Goal: Task Accomplishment & Management: Complete application form

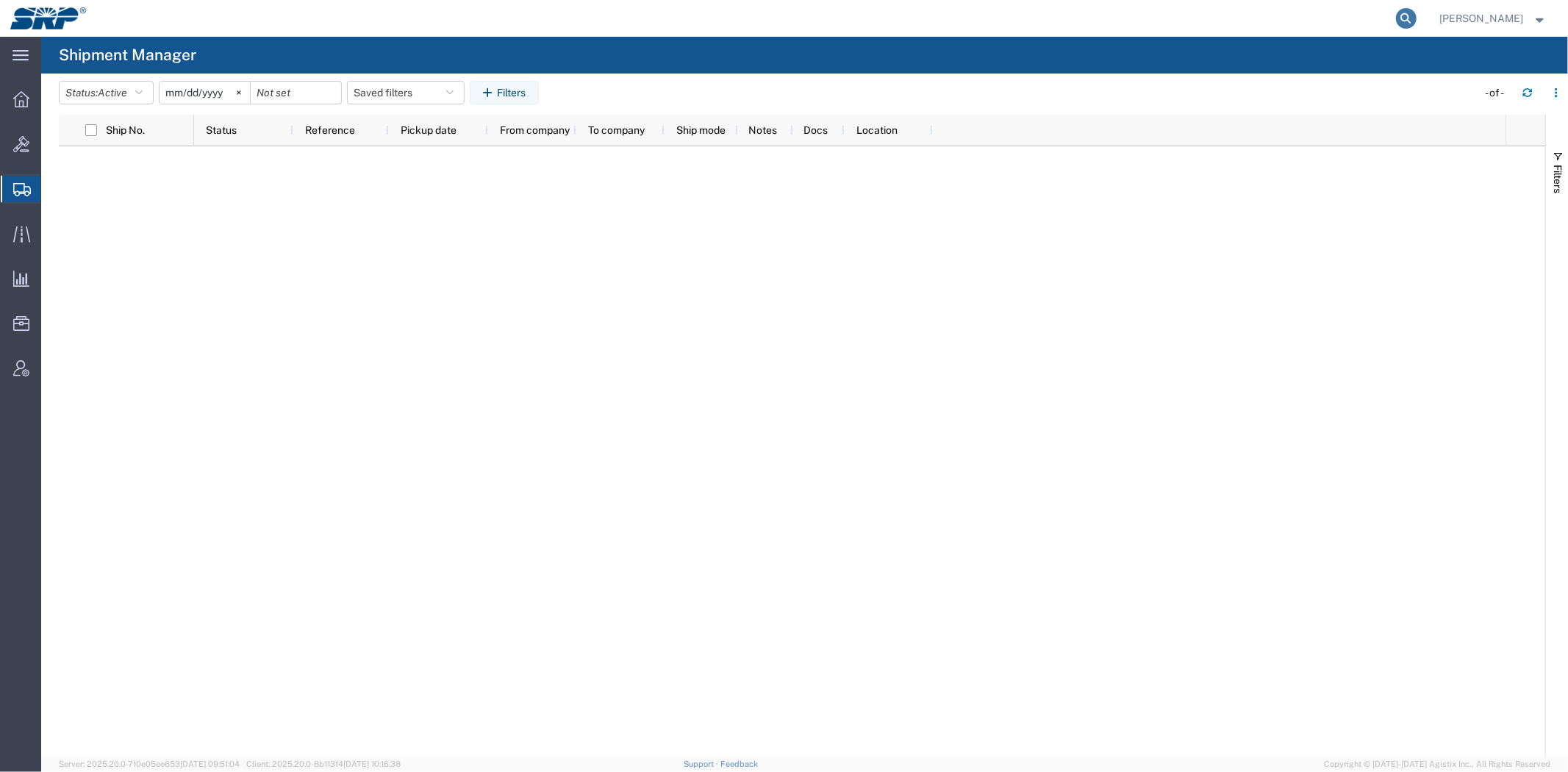
click at [1404, 16] on icon at bounding box center [1406, 18] width 21 height 21
click at [1336, 19] on input "search" at bounding box center [1172, 19] width 447 height 36
paste input "393591658028"
type input "393591658028"
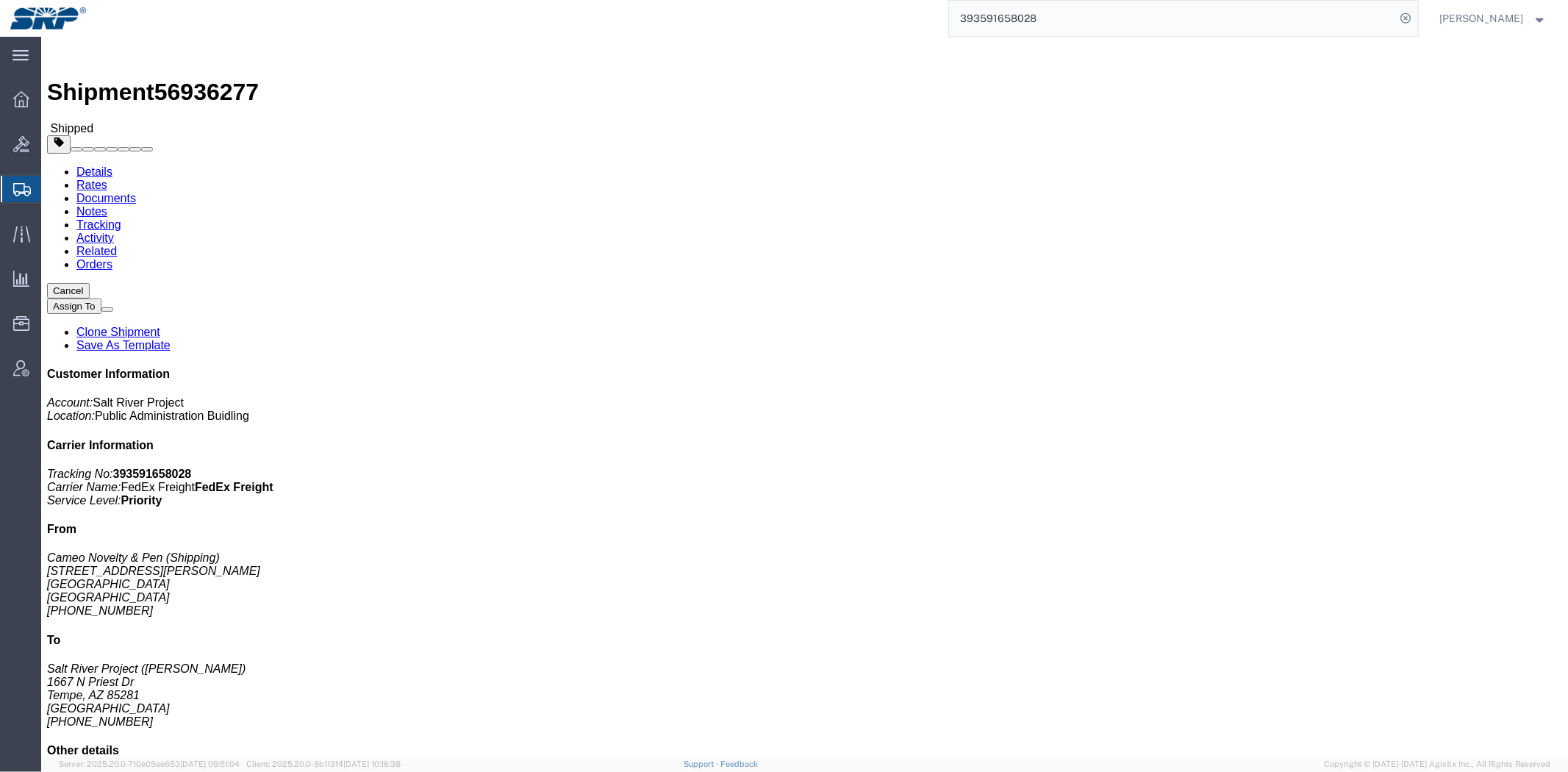
click link "Clone Shipment"
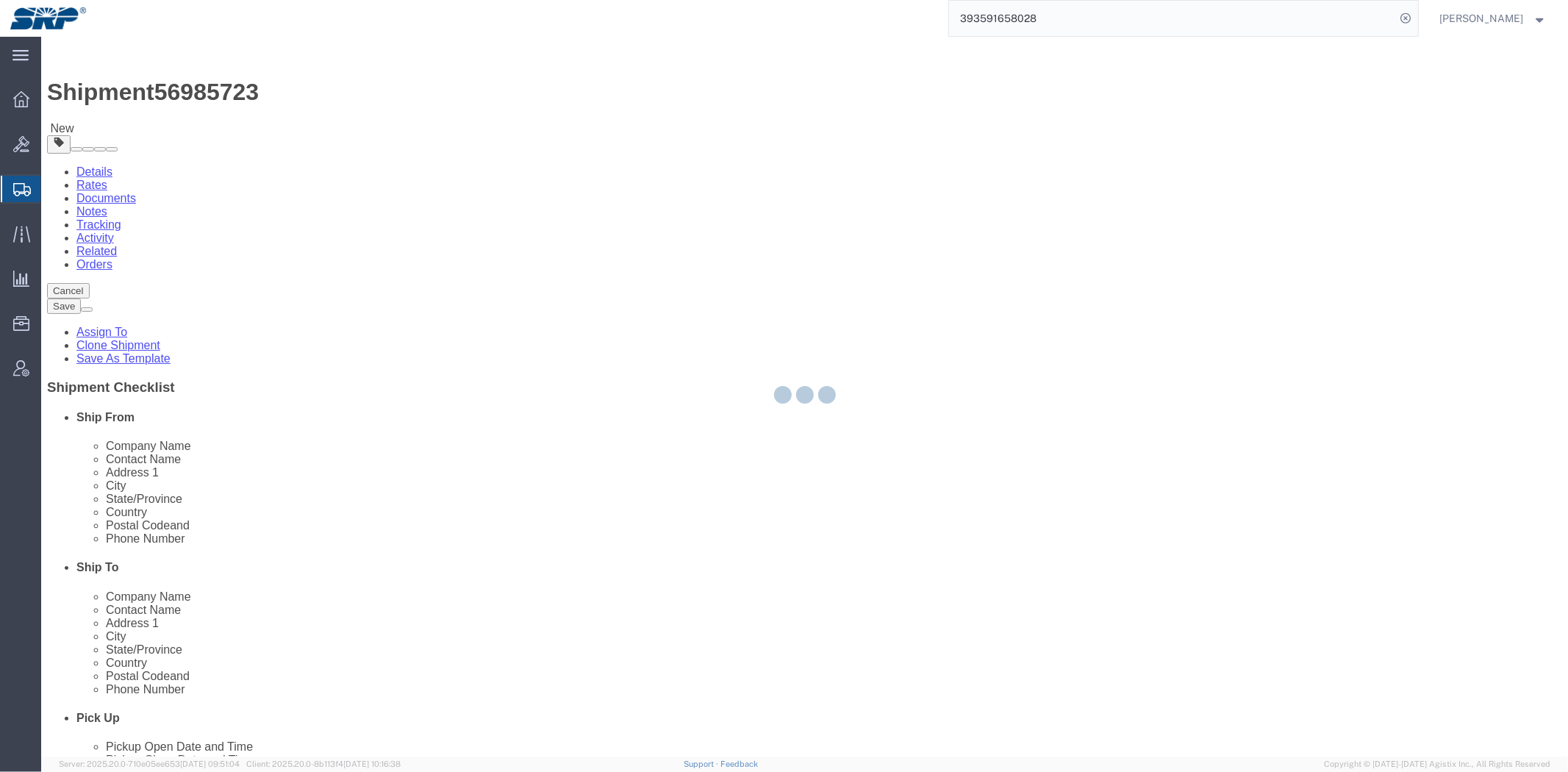
select select
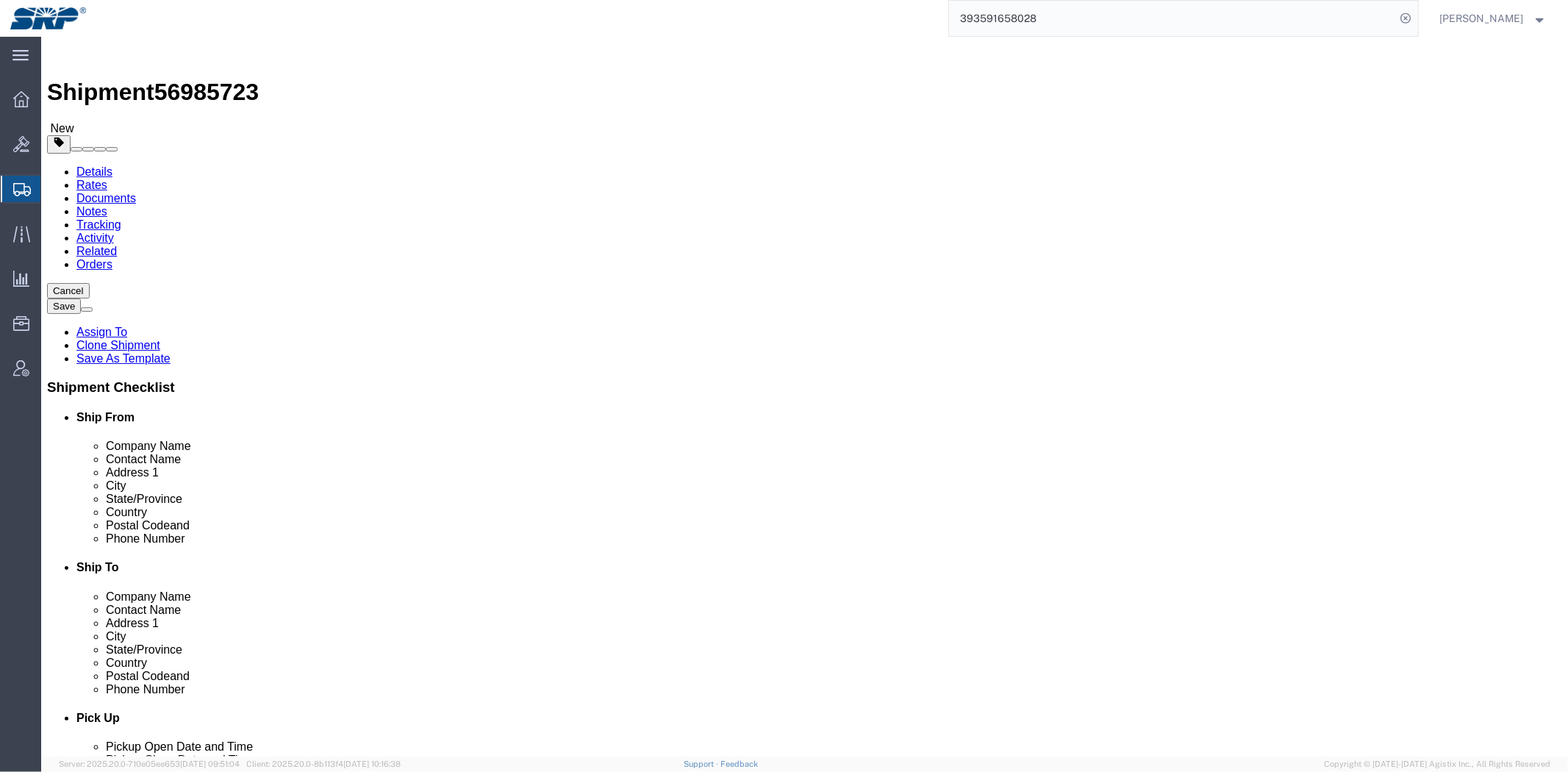
drag, startPoint x: 370, startPoint y: 276, endPoint x: 151, endPoint y: 10, distance: 344.6
click html "Shipment 56985723 New Details Rates Documents Notes Tracking Activity Related O…"
paste input "Gary Plastic Packaging"
type input "Gary Plastic Packaging"
drag, startPoint x: 331, startPoint y: 340, endPoint x: -7, endPoint y: 327, distance: 338.2
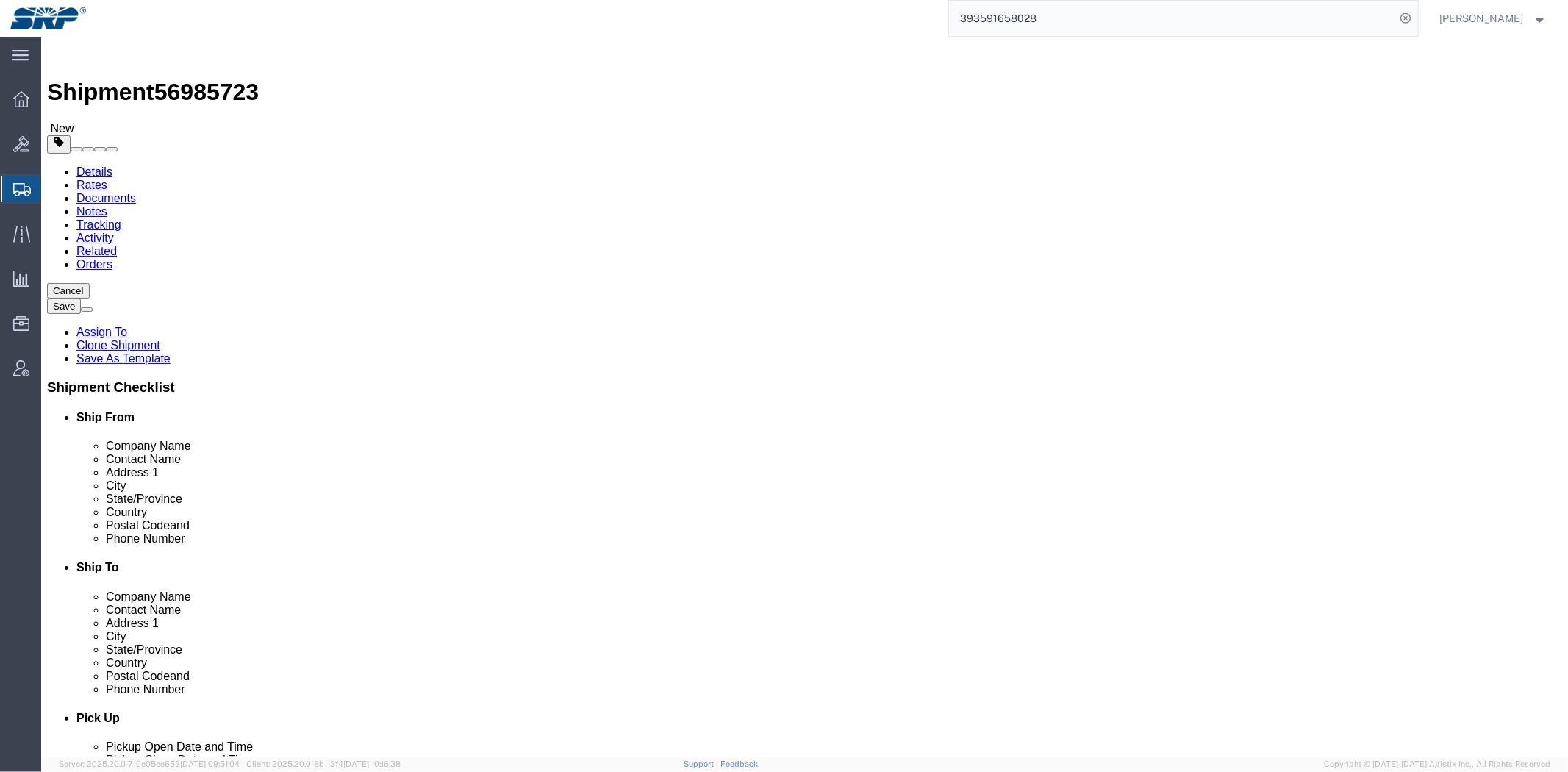
click html "Shipment 56985723 New Details Rates Documents Notes Tracking Activity Related O…"
paste input "14799 Shady Hills Rd,"
type input "14799 Shady Hills Rd"
select select
drag, startPoint x: 294, startPoint y: 390, endPoint x: -41, endPoint y: 397, distance: 335.1
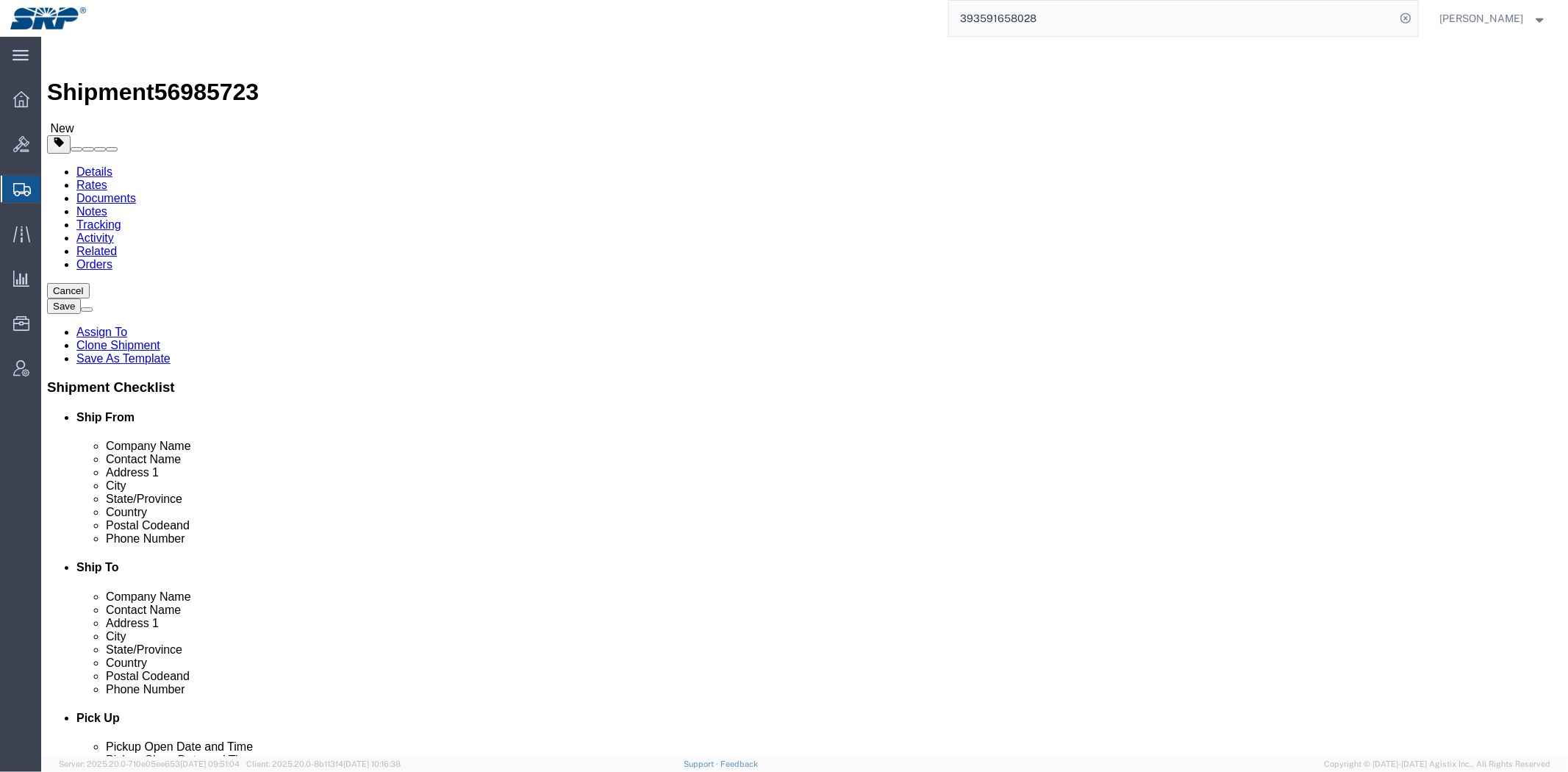
click html "Shipment 56985723 New Details Rates Documents Notes Tracking Activity Related O…"
paste input "Spring Hill,"
type input "Spring Hill"
select select
drag, startPoint x: 254, startPoint y: 468, endPoint x: 20, endPoint y: 429, distance: 237.2
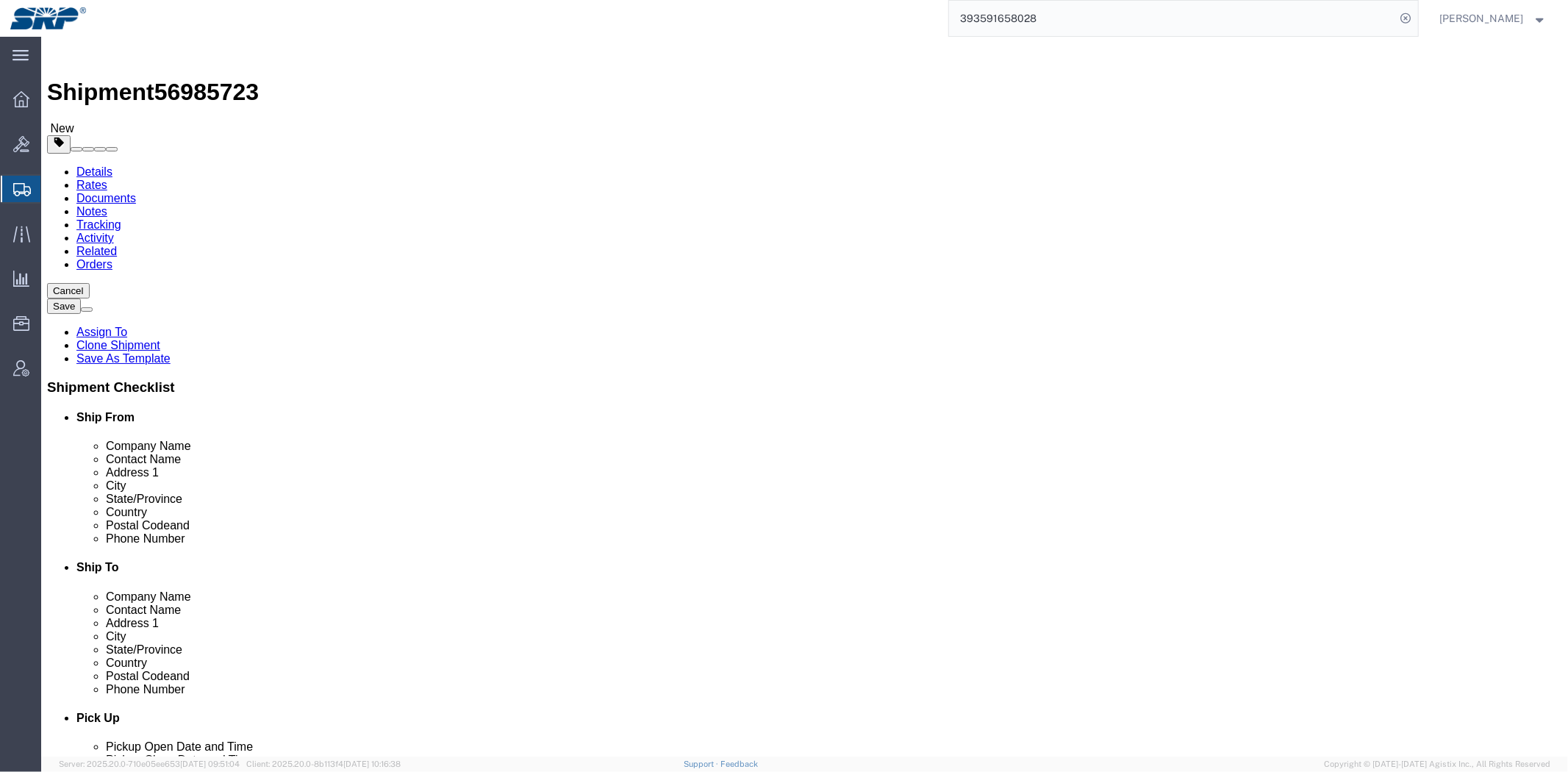
click html "Shipment 56985723 New Details Rates Documents Notes Tracking Activity Related O…"
paste input "34610"
type input "34610"
select select
type input "flo"
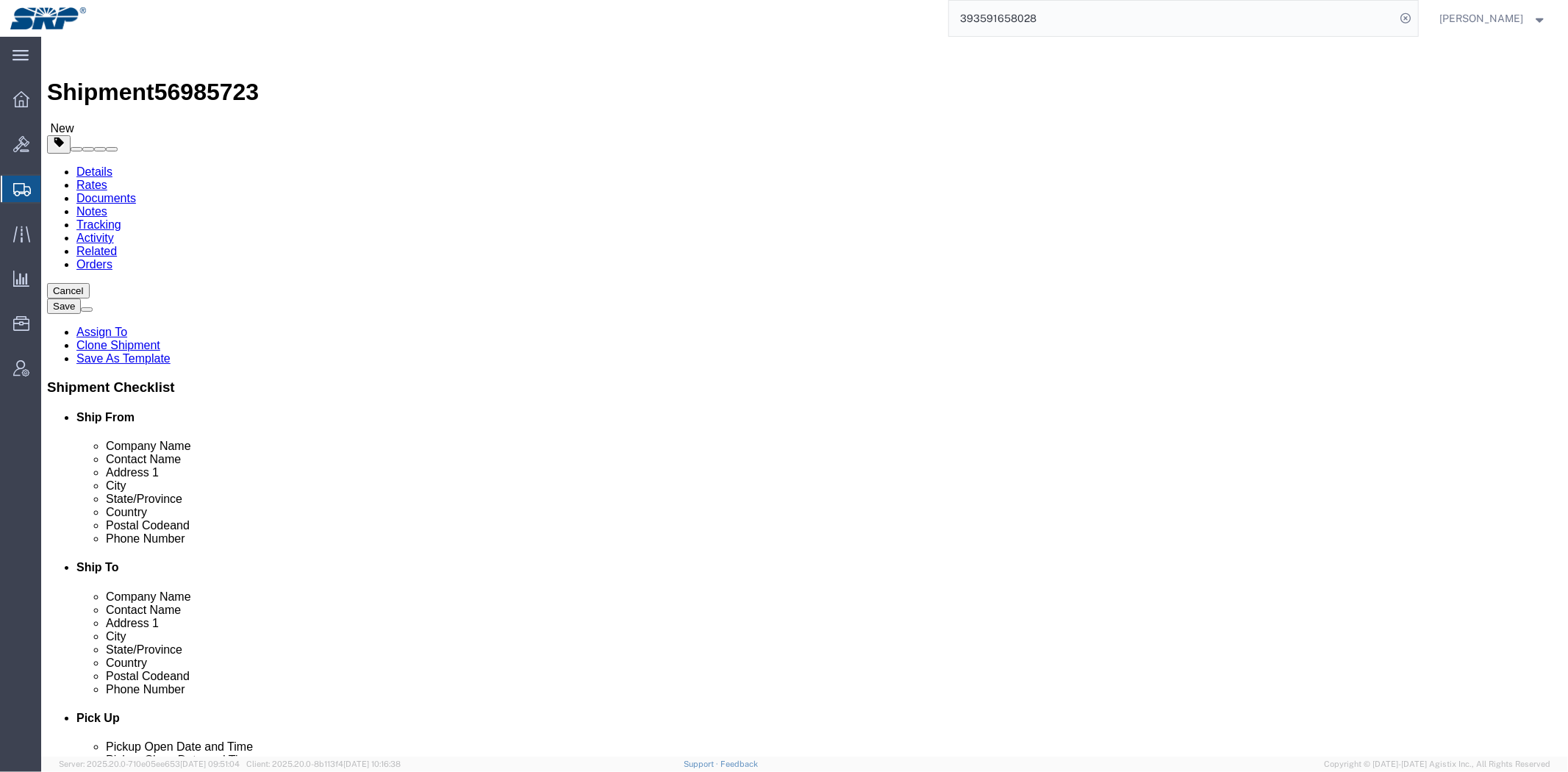
select select
select select "FL"
drag, startPoint x: 353, startPoint y: 513, endPoint x: 92, endPoint y: 495, distance: 261.6
click div "Phone Number 973-923-1600"
drag, startPoint x: 354, startPoint y: 491, endPoint x: -41, endPoint y: 508, distance: 395.4
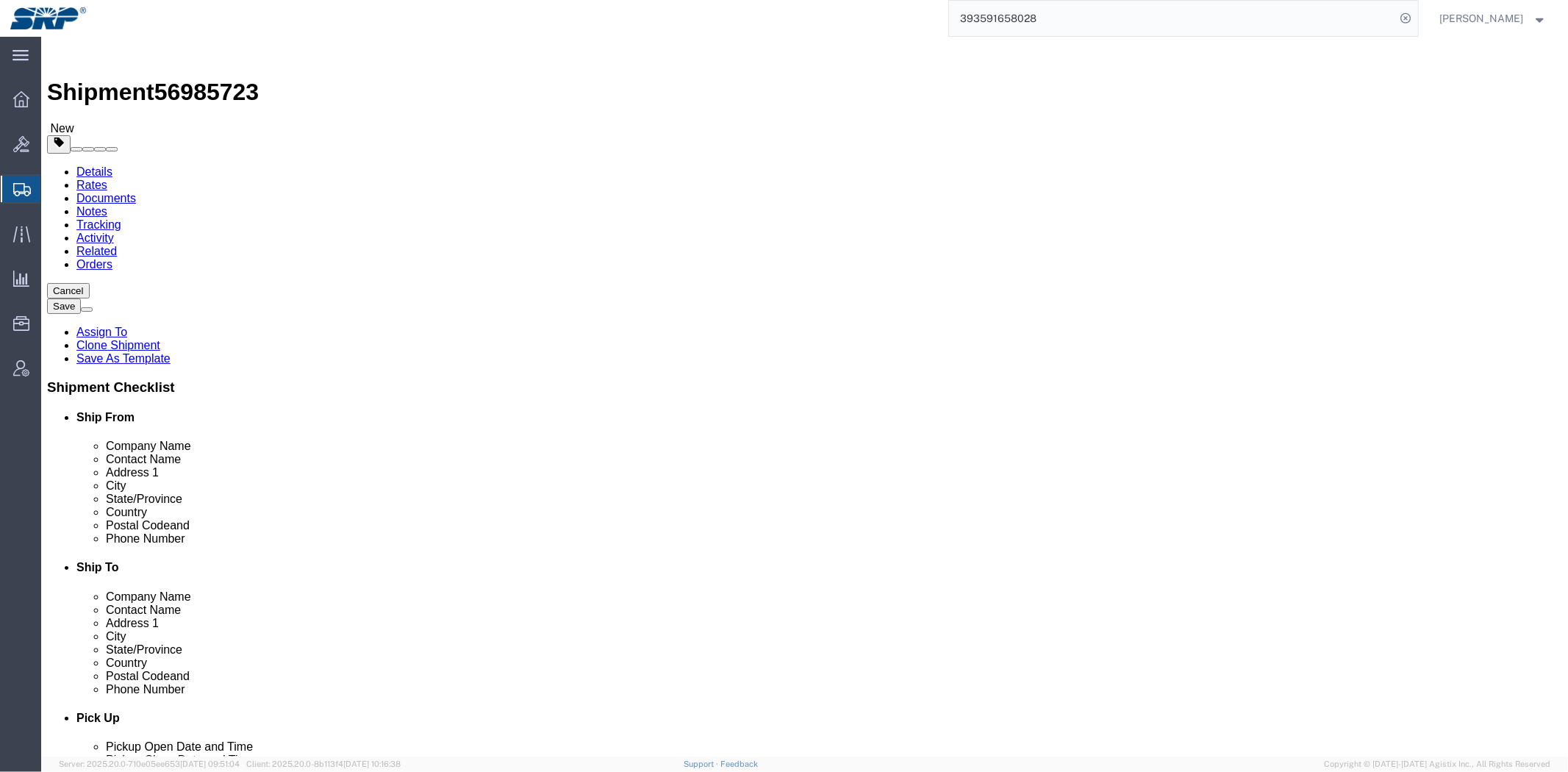
click html "Shipment 56985723 New Details Rates Documents Notes Tracking Activity Related O…"
paste input "718-893-2200"
type input "718-893-2200"
click input "text"
type input "1458"
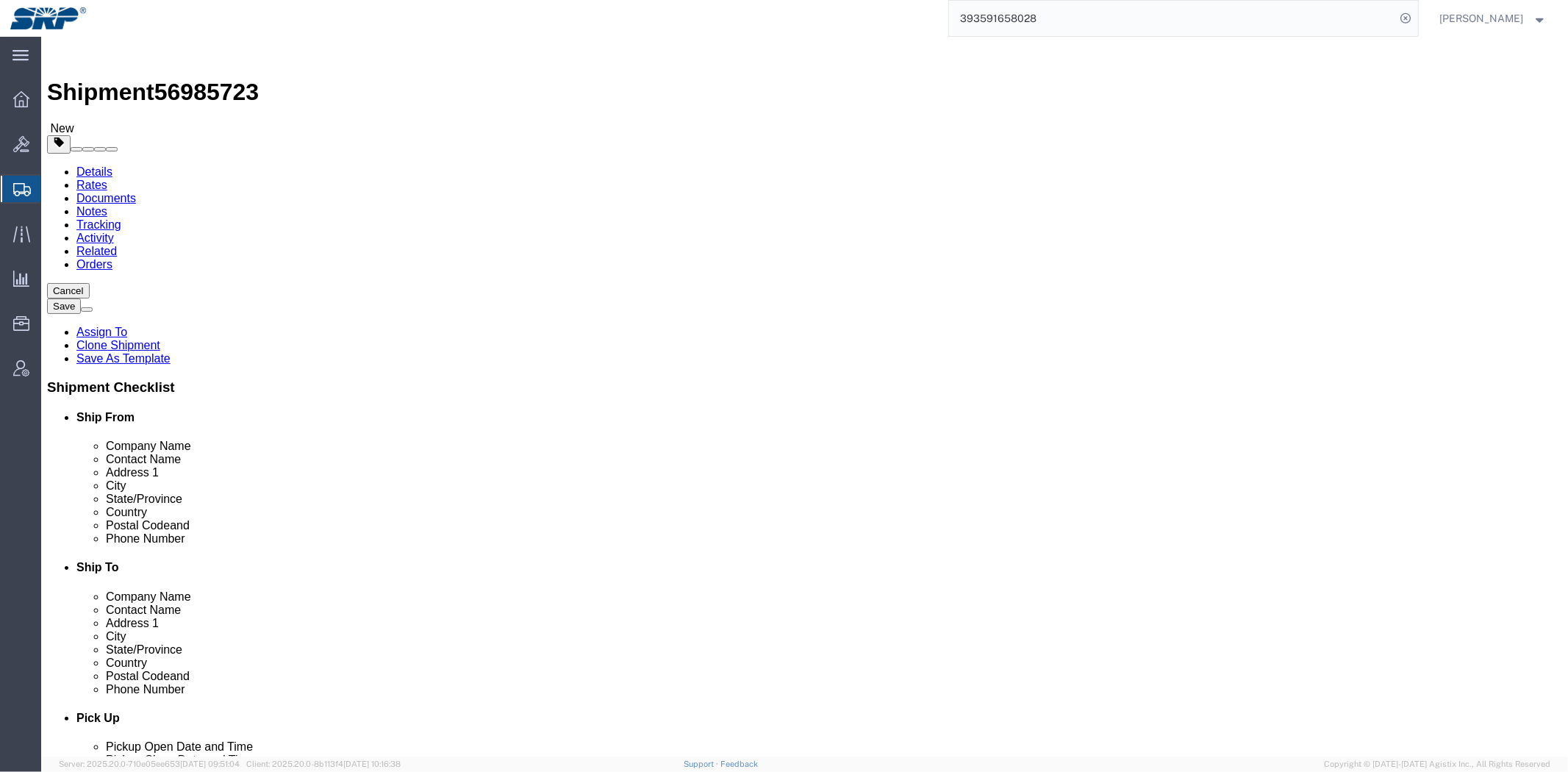
click div "Location My Profile Location 16th Street Facility 27th St Facility Agua Fria Ge…"
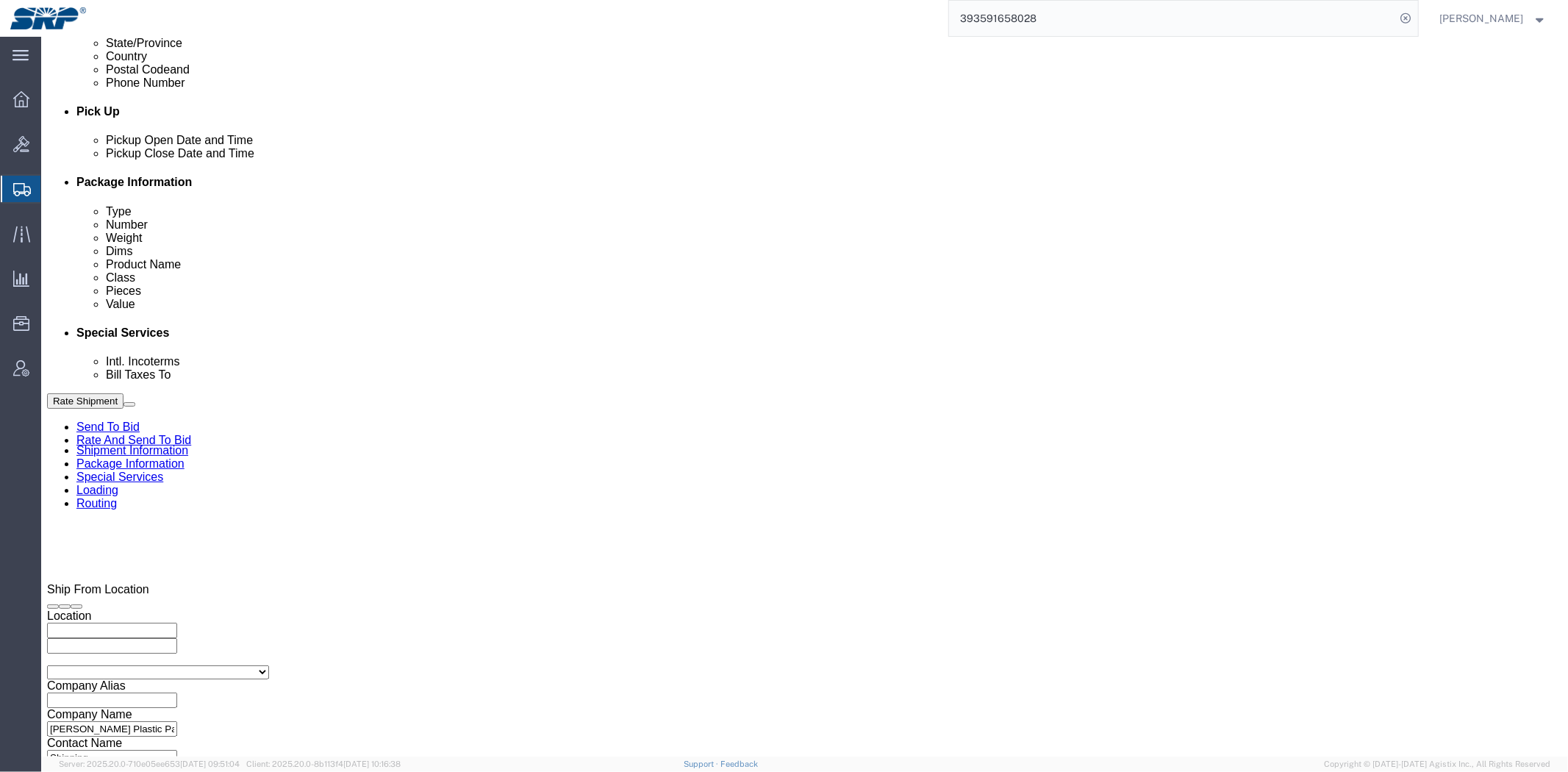
scroll to position [781, 0]
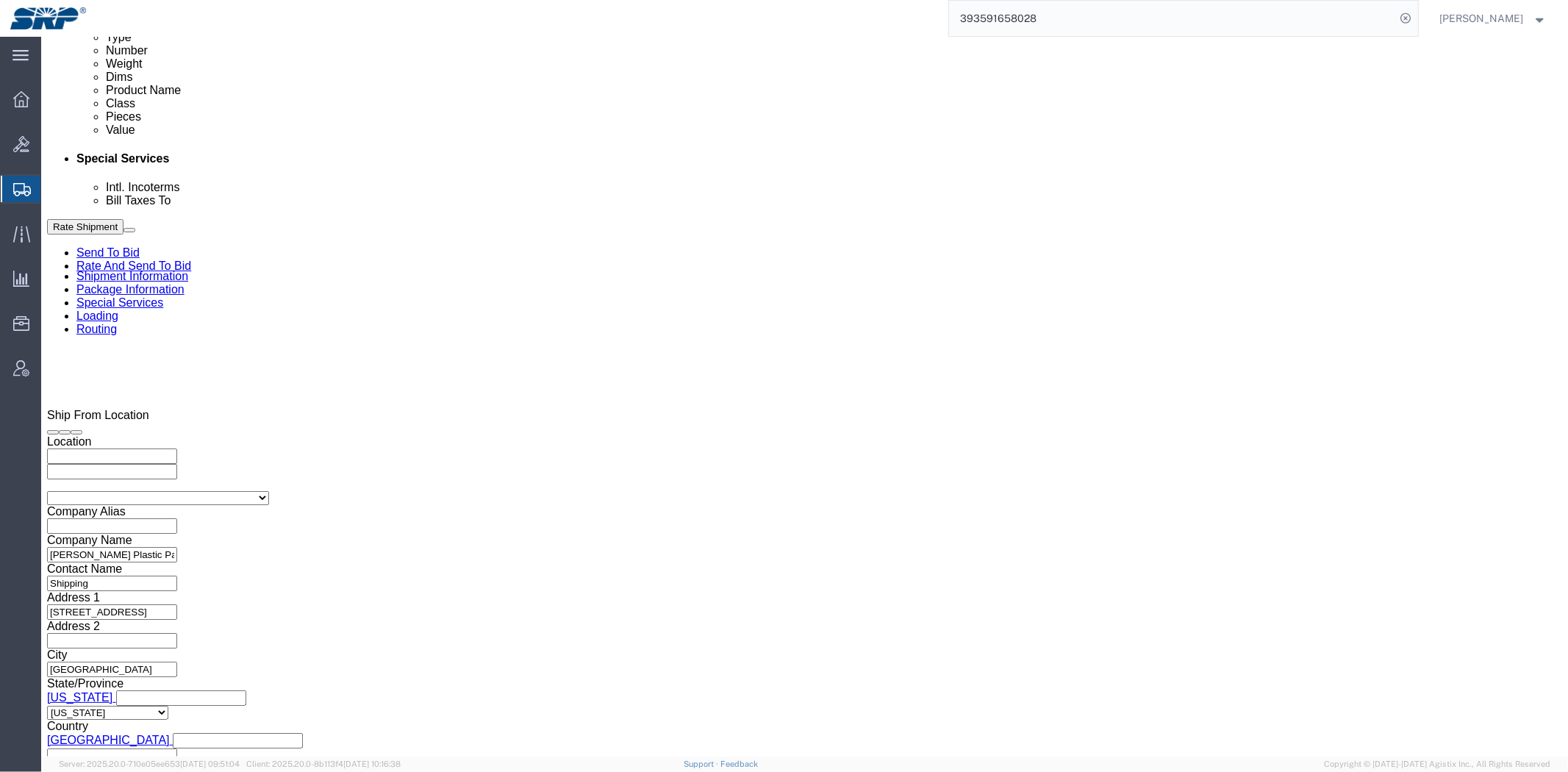
drag, startPoint x: 629, startPoint y: 269, endPoint x: 626, endPoint y: 410, distance: 141.0
drag, startPoint x: 330, startPoint y: 363, endPoint x: 37, endPoint y: 358, distance: 293.0
click div "Select Account Type Activity ID Airline Appointment Number ASN Batch Request # …"
paste input "text"
click select "Select Account Type Activity ID Airline Appointment Number ASN Batch Request # …"
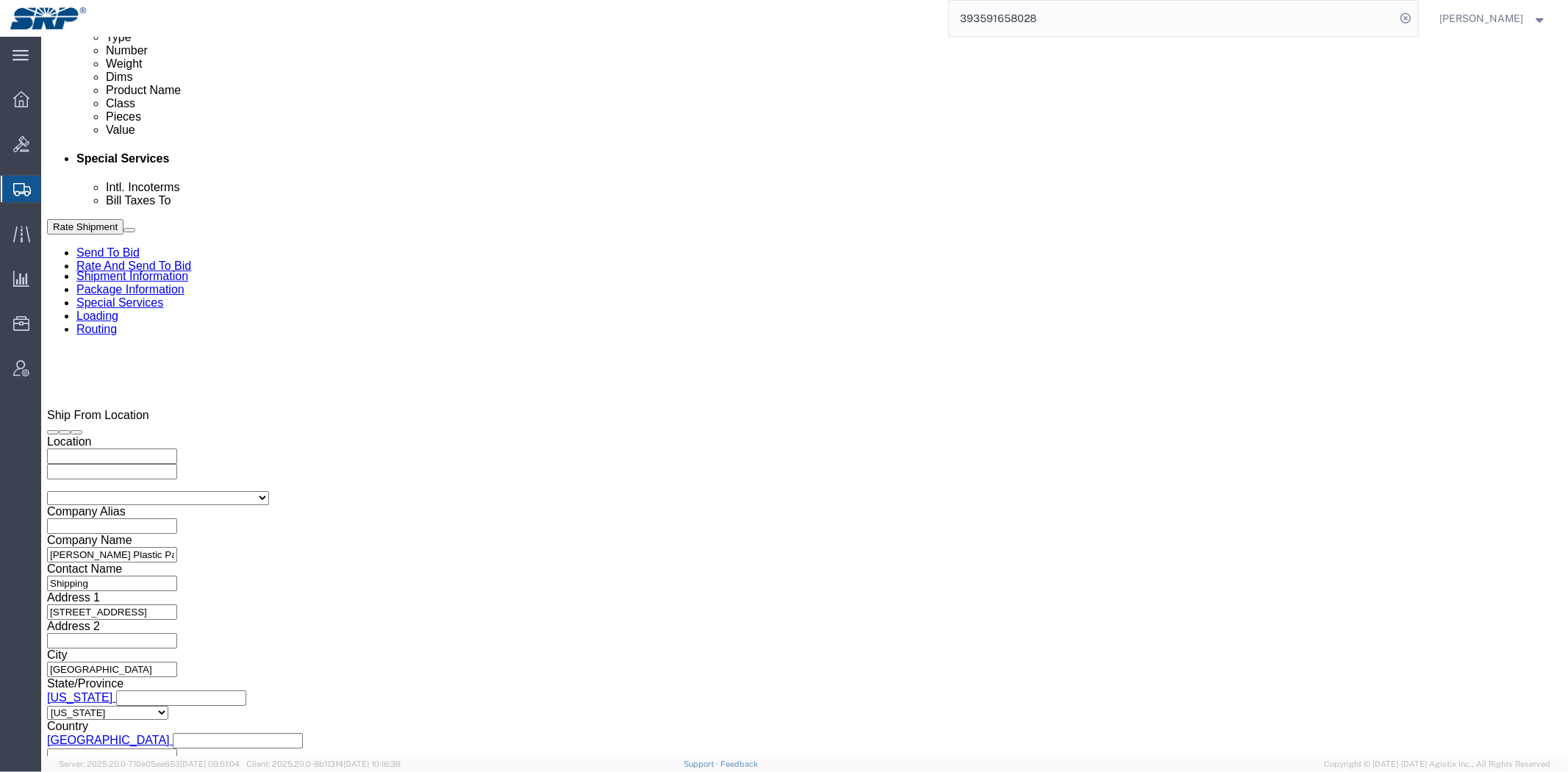
drag, startPoint x: 637, startPoint y: 361, endPoint x: 645, endPoint y: 361, distance: 8.0
click input "N122725"
click button "button"
click input "N122725"
paste input "1096569"
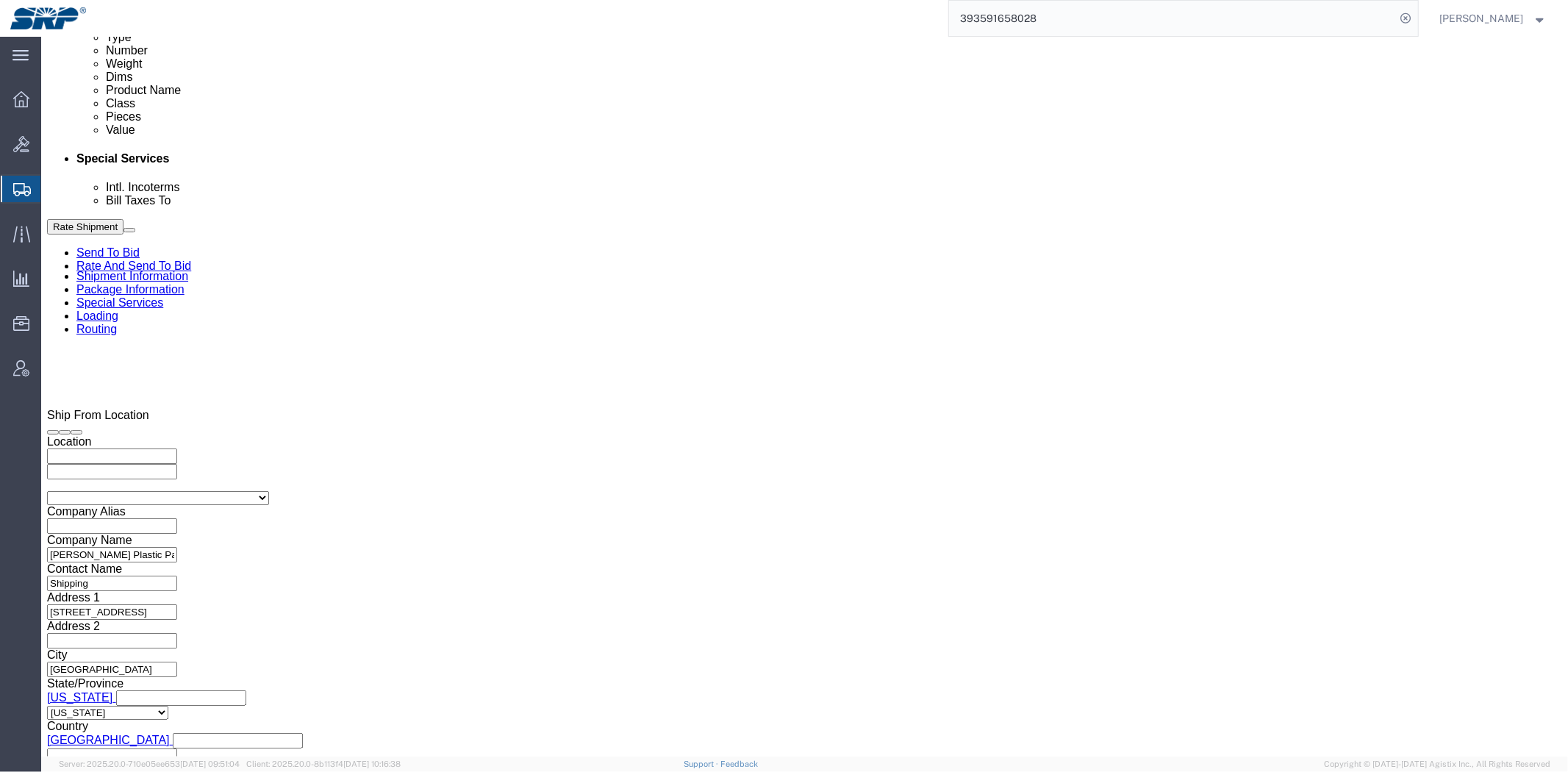
type input "N122725, WO 1096569"
click div "Ship From Location Location My Profile Location 16th Street Facility 27th St Fa…"
click div "Sep 30 2025 2:41 PM"
click input "2:41 PM"
type input "2:00 PM"
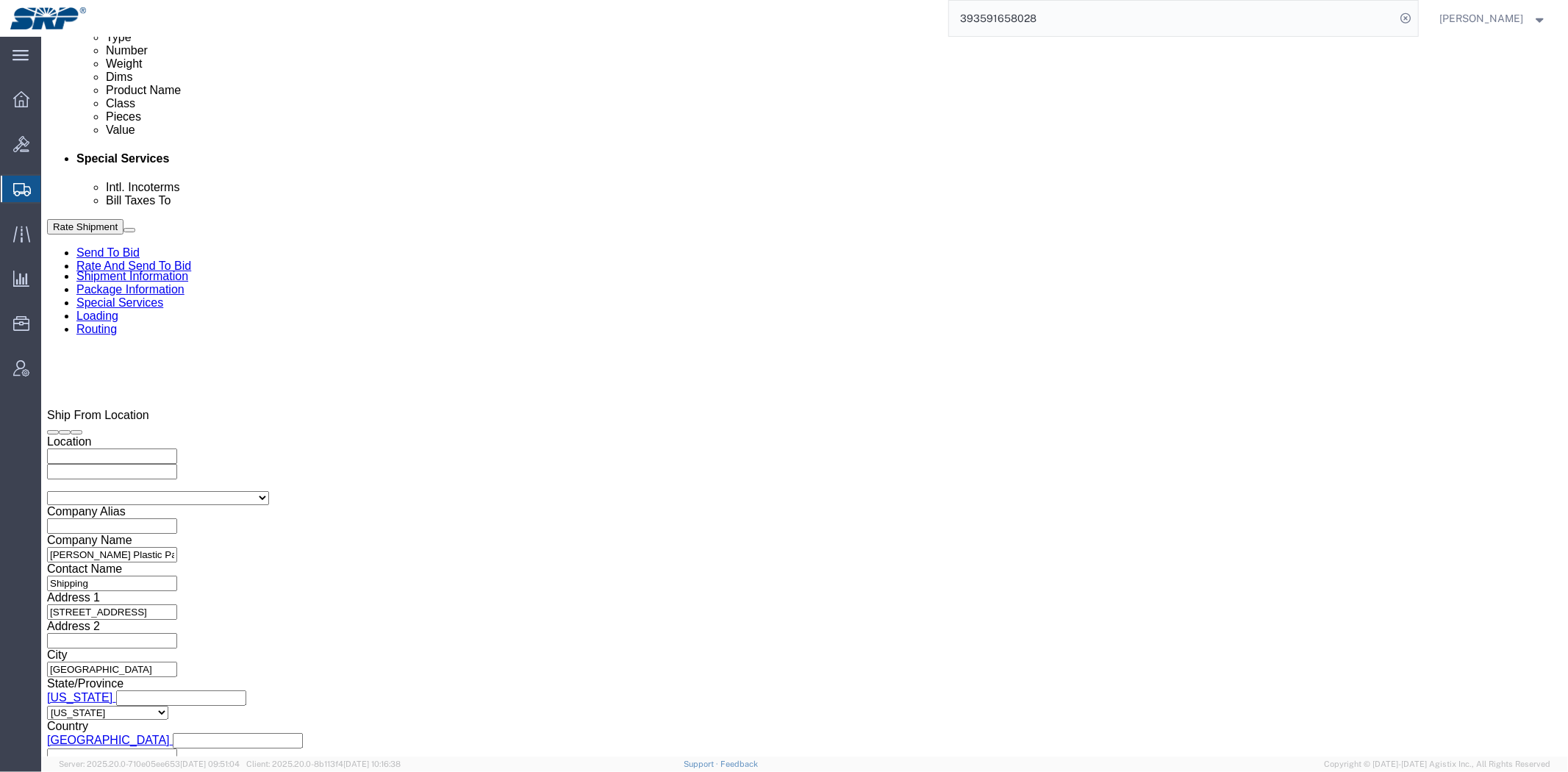
click button "Apply"
click div "Oct 01 2025 3:00 PM"
type input "5:30 PM"
click button "Apply"
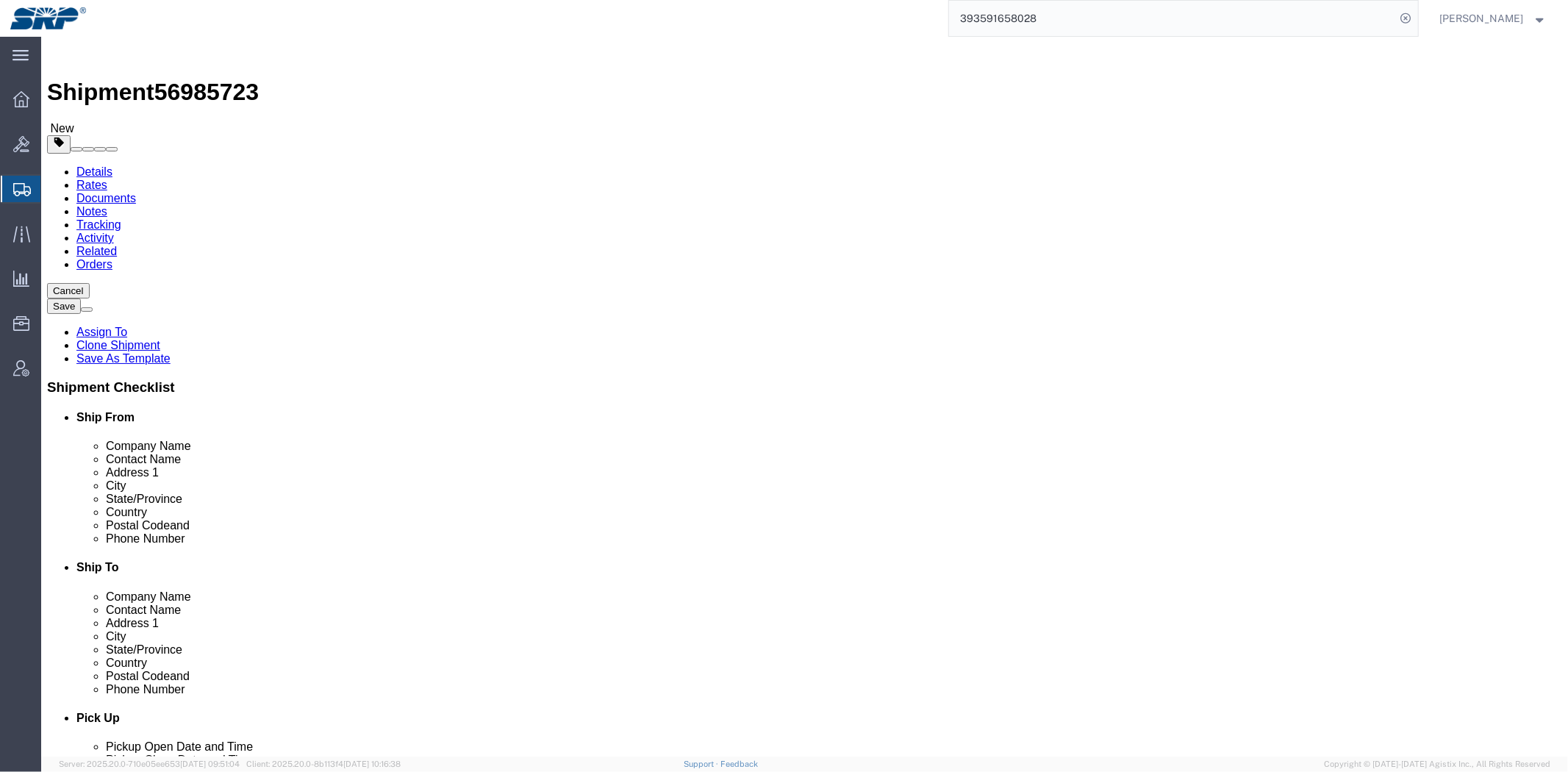
drag, startPoint x: 521, startPoint y: 482, endPoint x: 346, endPoint y: 162, distance: 364.7
click link "Package Information"
drag, startPoint x: 249, startPoint y: 282, endPoint x: 115, endPoint y: 287, distance: 134.1
click div "Carton Count 4"
type input "10"
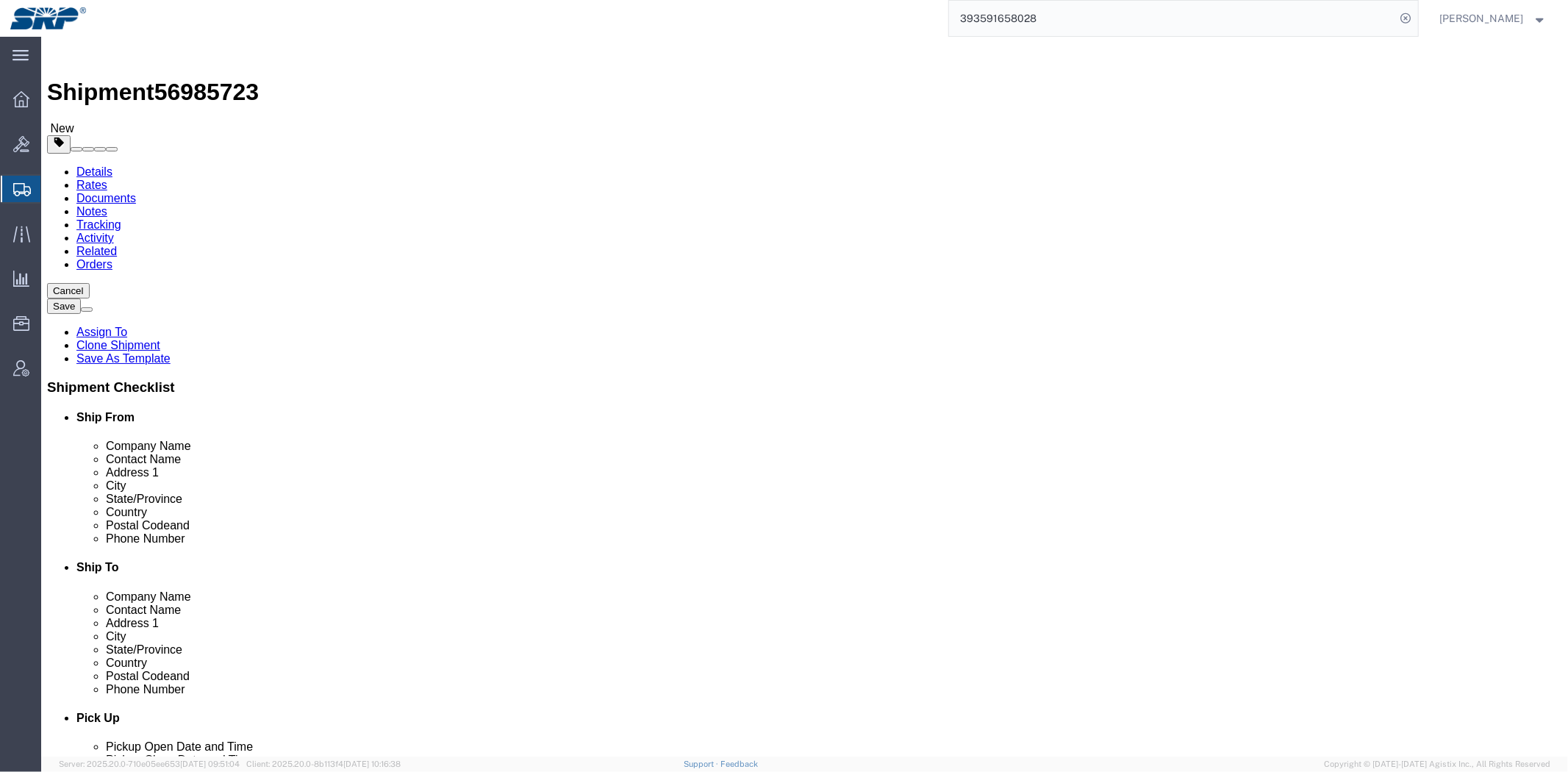
type input "48"
type input "40"
type input "28"
type input "170"
click div "Pieces: 1000.00 Each Total value: 500.00 USD"
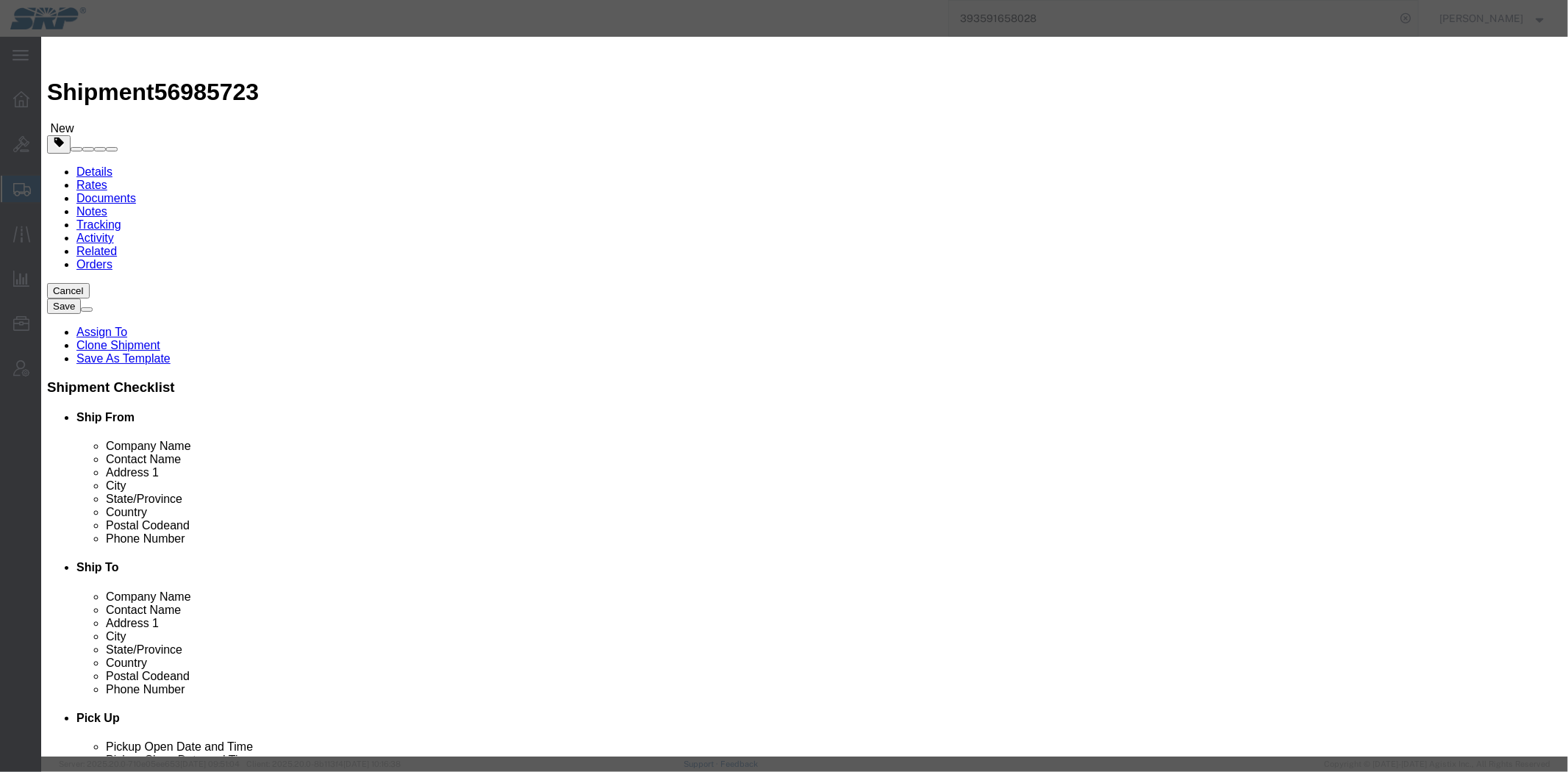
drag, startPoint x: 566, startPoint y: 119, endPoint x: 322, endPoint y: 112, distance: 244.1
click div "Edit content Commodity library Product Name pencils Pieces 1000.00 Select Bag B…"
paste input "Trans-Zip Sun Kit"
type input "Trans-Zip Sun Kit"
drag, startPoint x: 592, startPoint y: 149, endPoint x: 264, endPoint y: 142, distance: 328.1
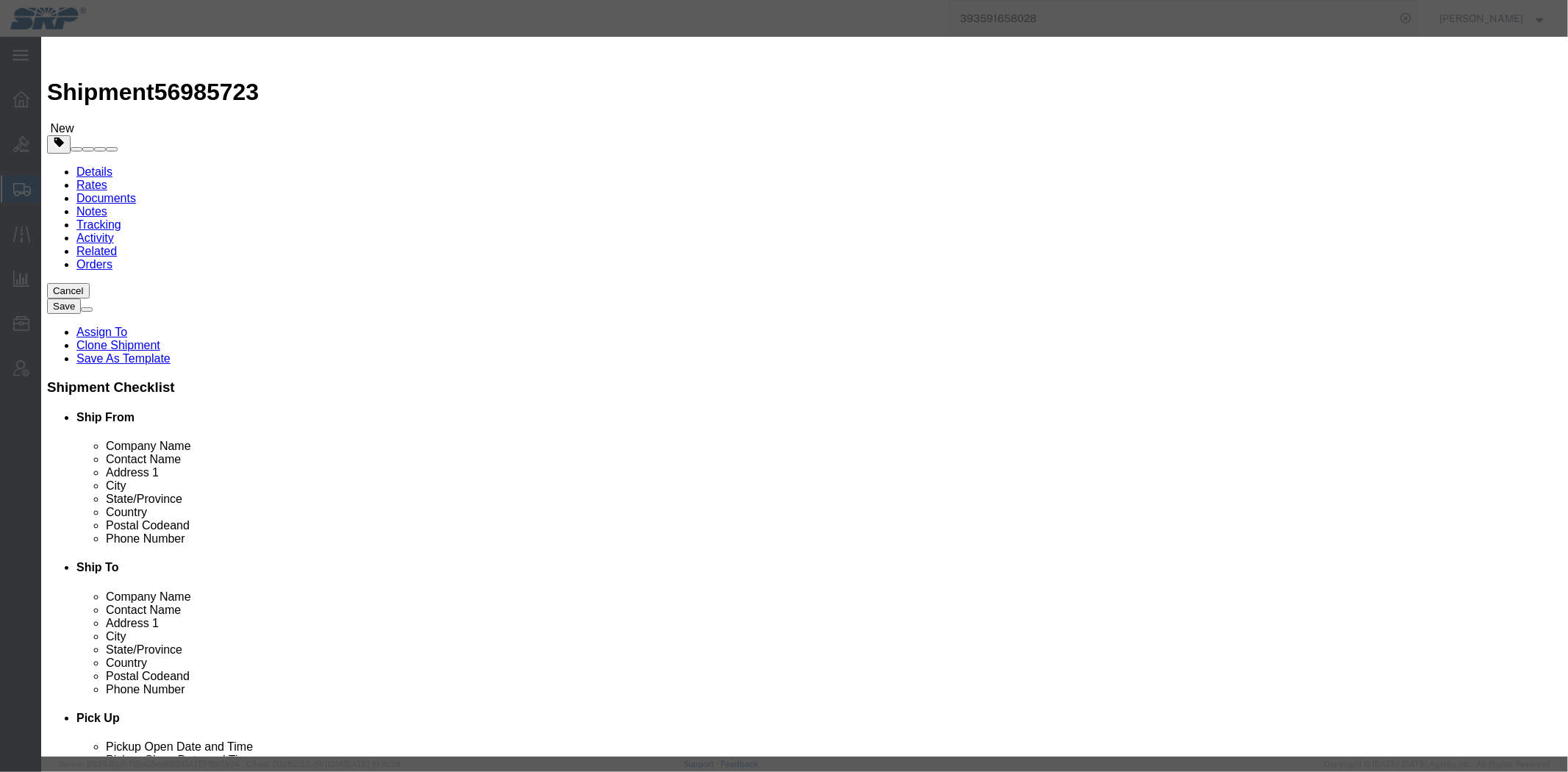
click div "Edit content Commodity library Product Name Trans-Zip Sun Kit Pieces 1000.00 Se…"
type input "200"
drag, startPoint x: 580, startPoint y: 158, endPoint x: 342, endPoint y: 163, distance: 238.1
click div "Commodity library Product Name Trans-Zip Sun Kit Pieces 200 Select Bag Barrels …"
type input "5000"
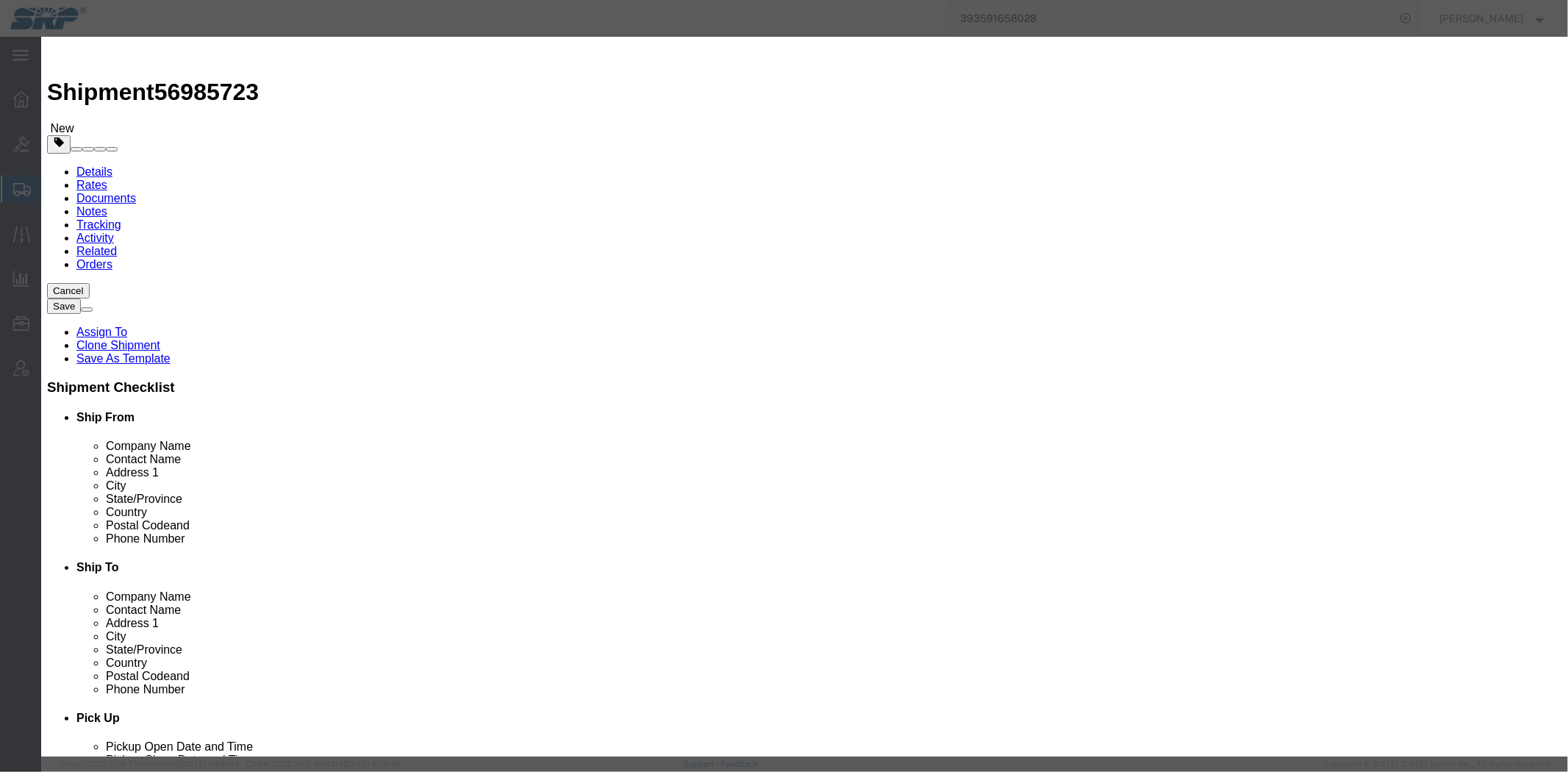
click select "Select 50 55 60 65 70 85 92.5 100 125 175 250 300 400"
select select "175"
click select "Select 50 55 60 65 70 85 92.5 100 125 175 250 300 400"
click button "Save & Close"
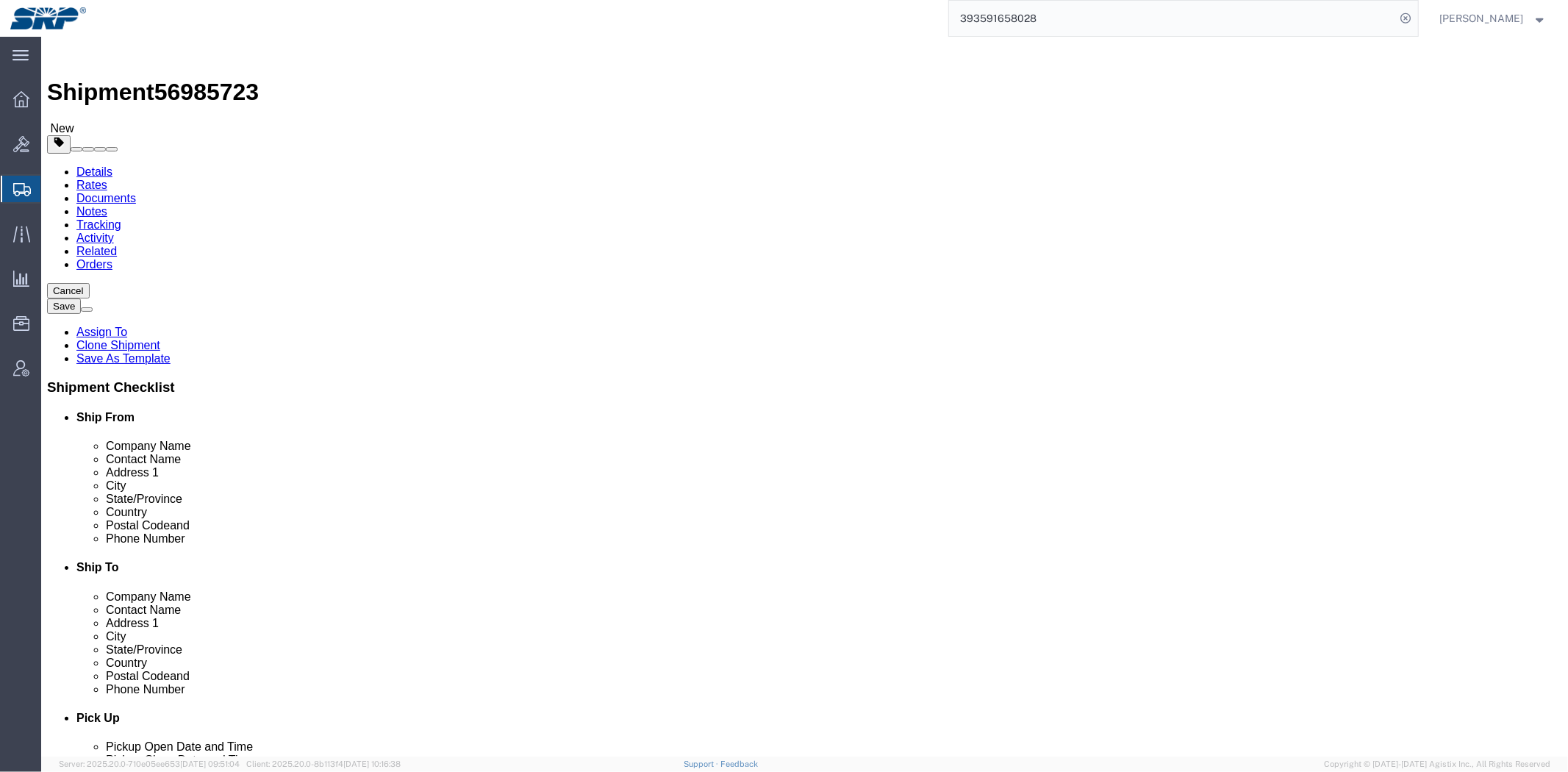
click icon
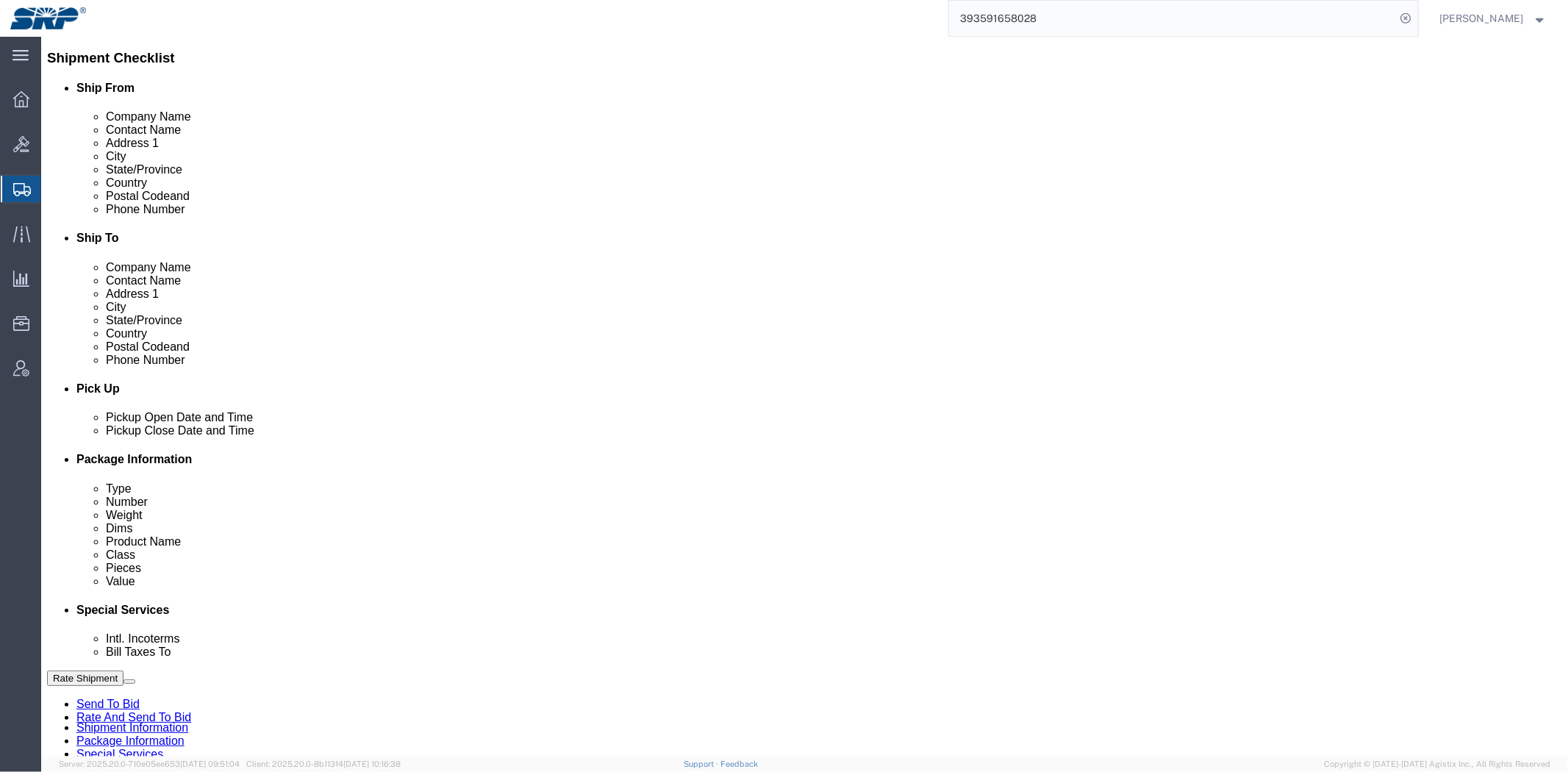
scroll to position [781, 0]
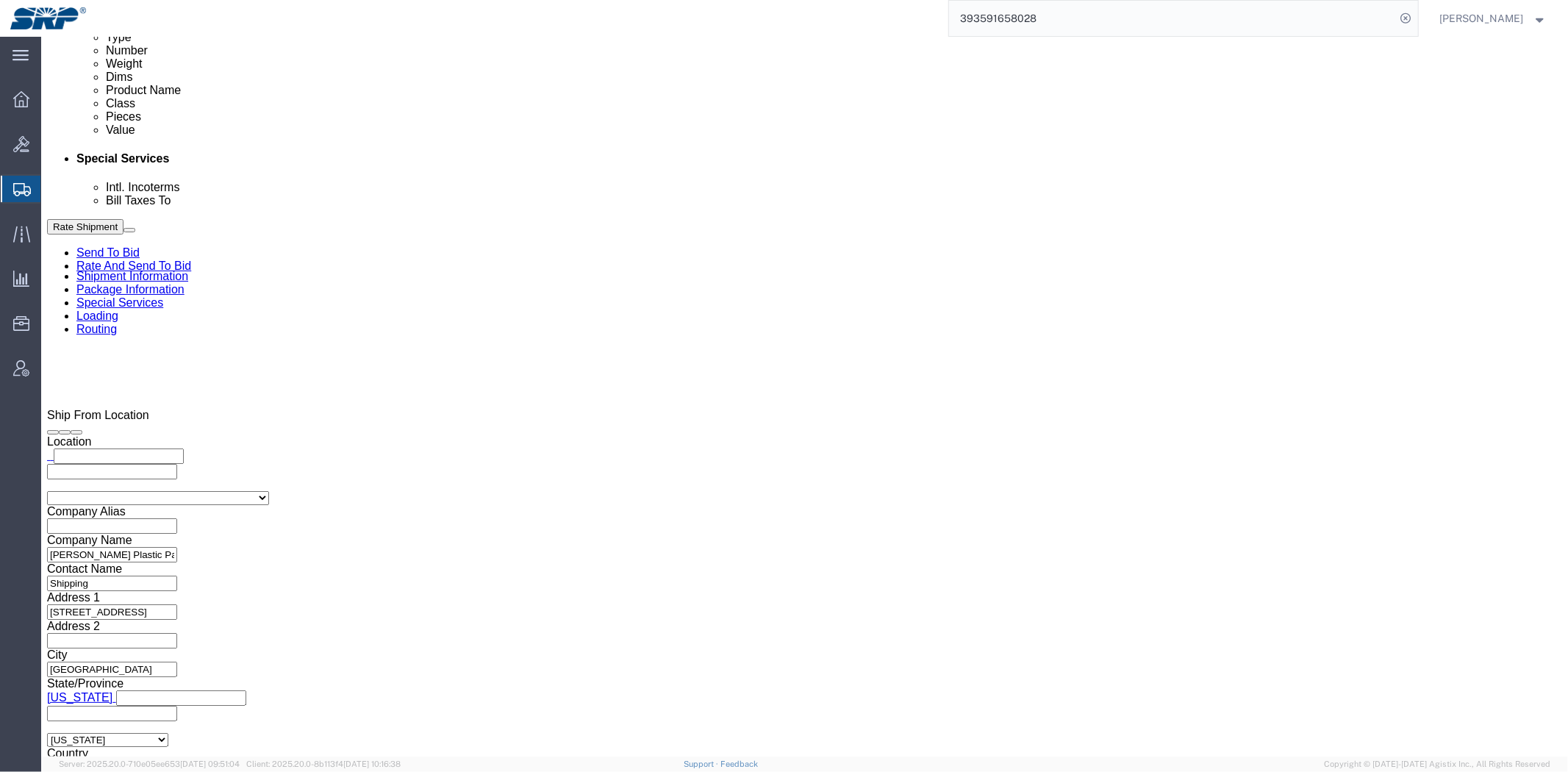
drag, startPoint x: 694, startPoint y: 263, endPoint x: 656, endPoint y: 478, distance: 218.3
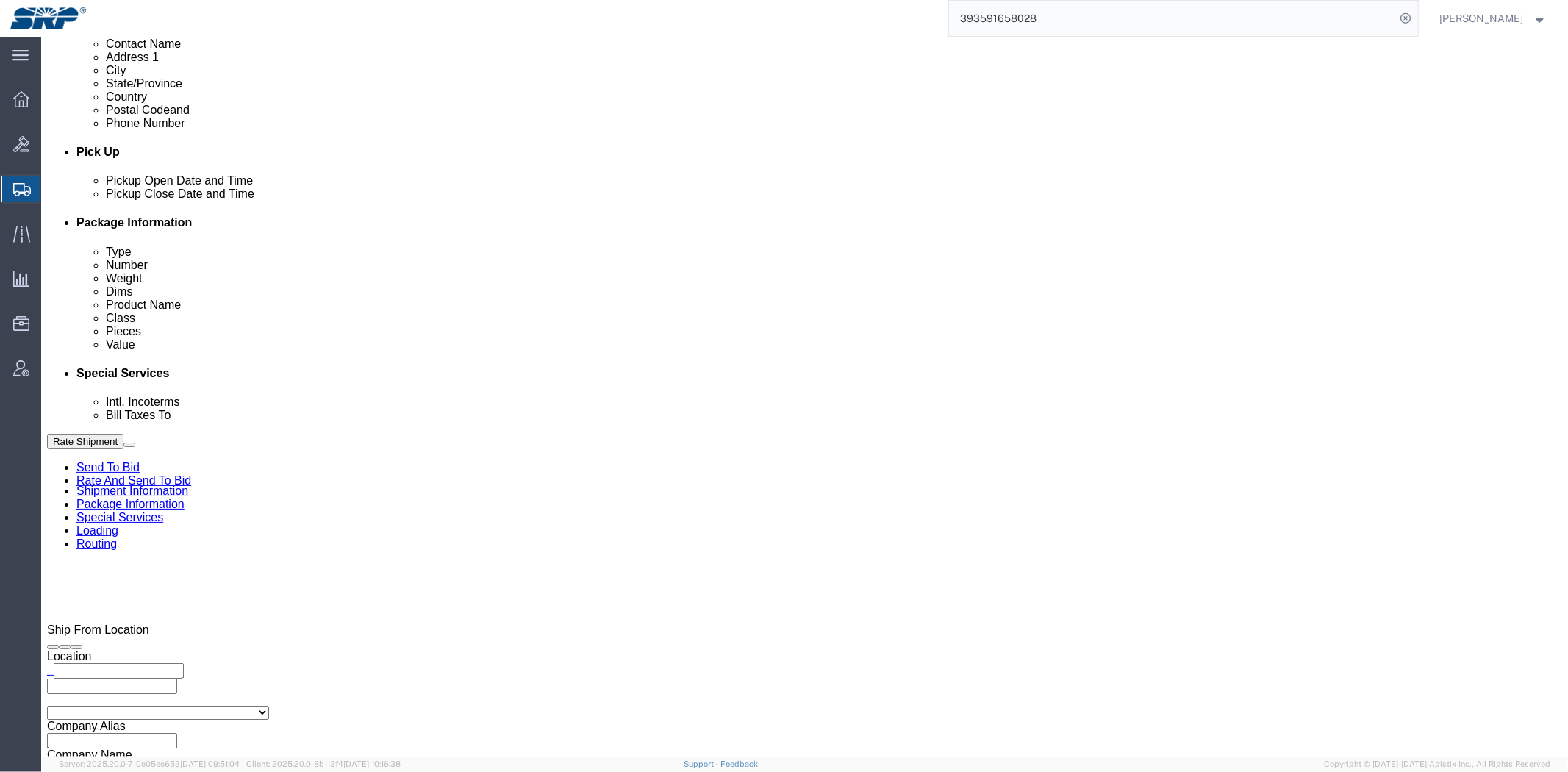
scroll to position [0, 0]
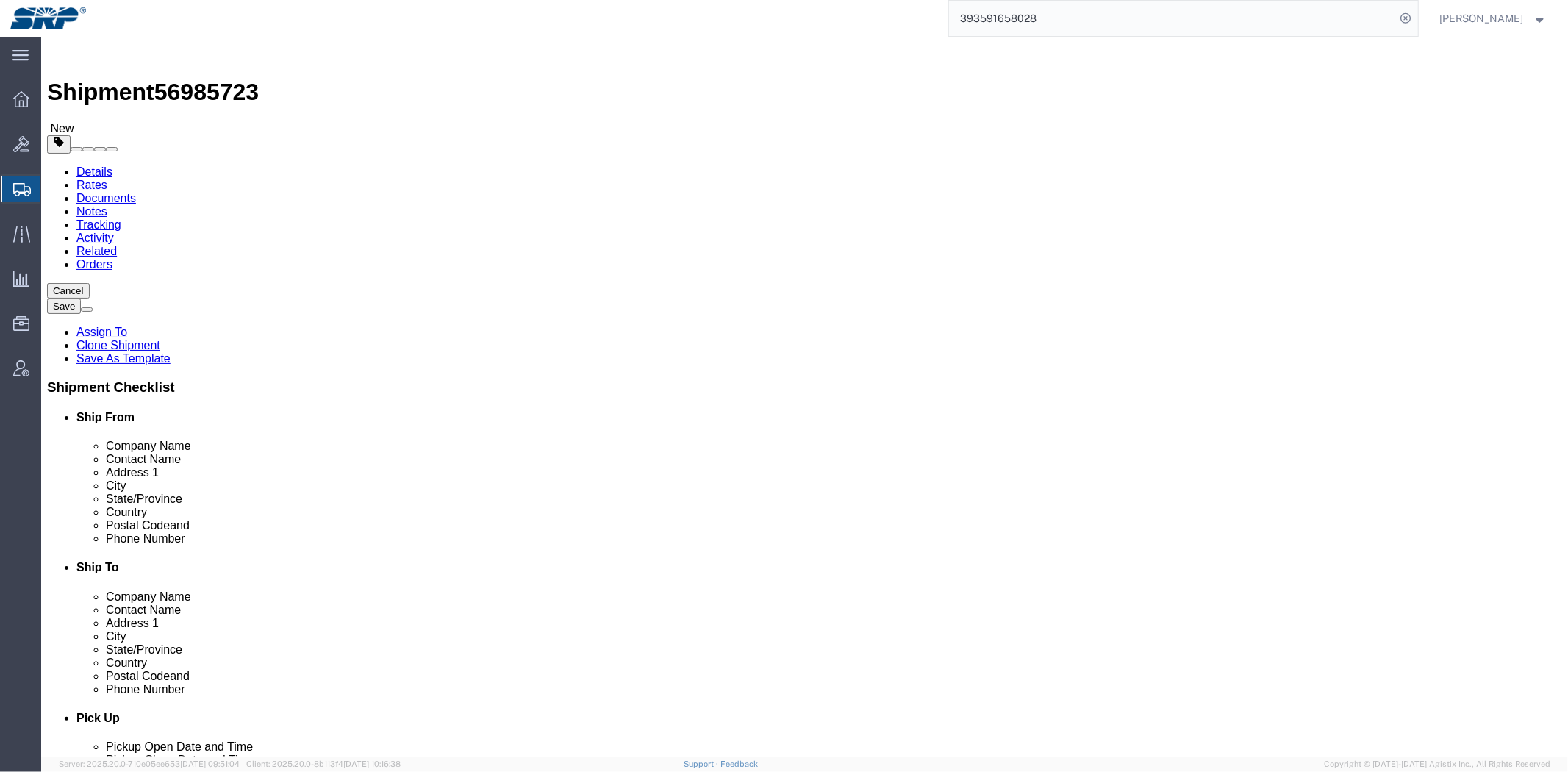
drag, startPoint x: 719, startPoint y: 303, endPoint x: 609, endPoint y: 56, distance: 270.4
click link "Package Information"
click link "Special Services"
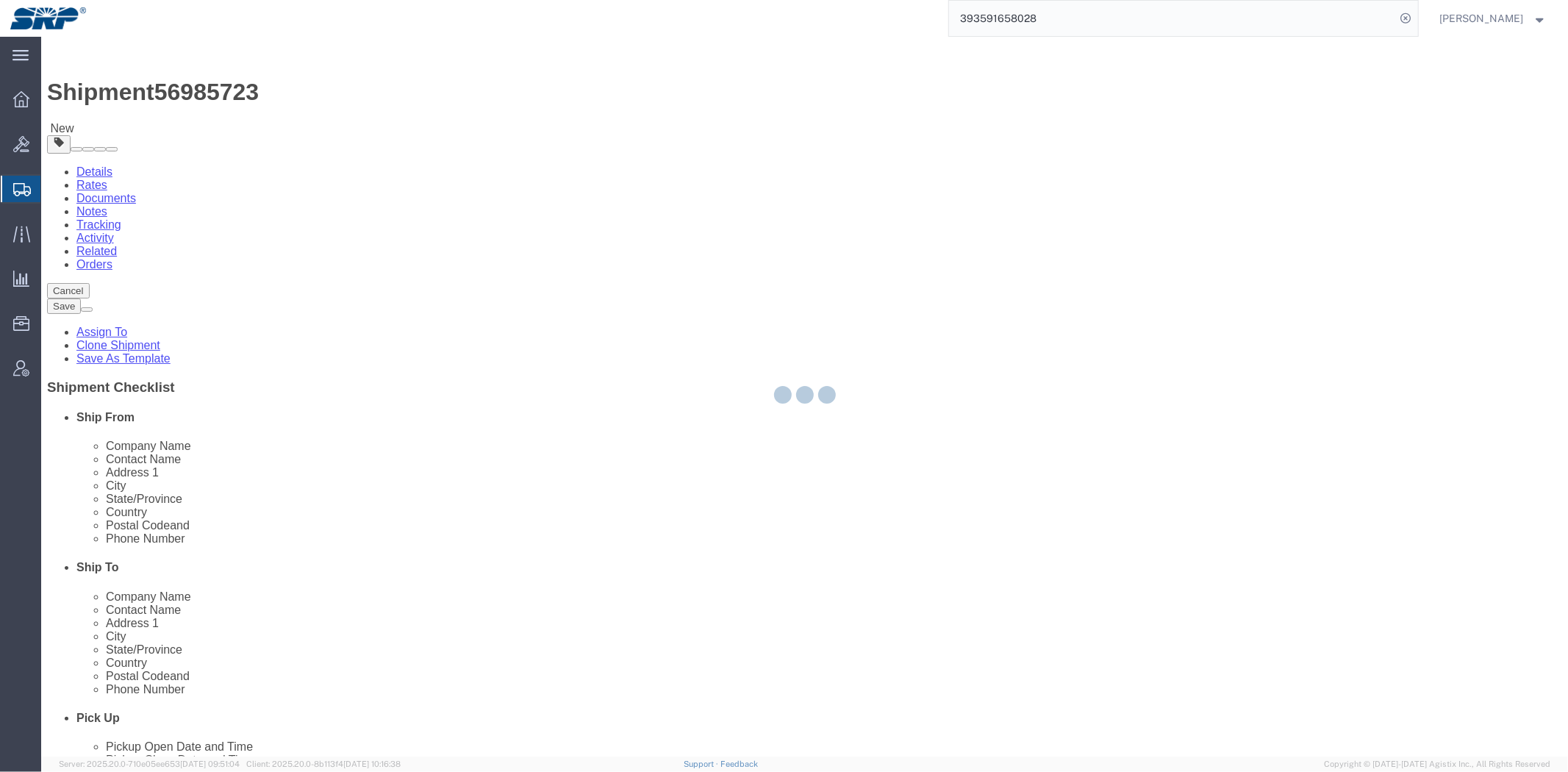
select select
select select "COSTCENTER"
select select "66852"
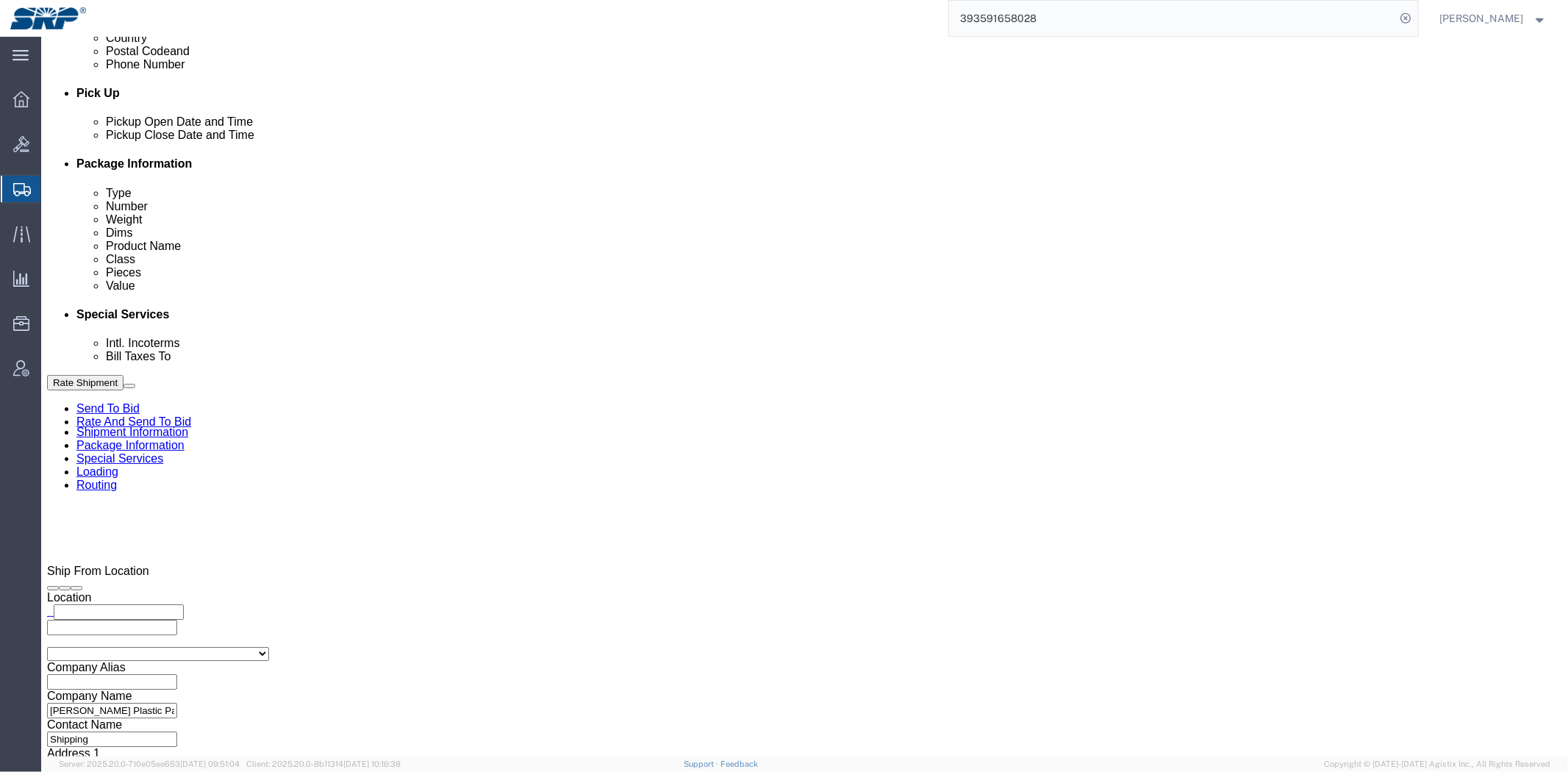
drag, startPoint x: 335, startPoint y: 222, endPoint x: 393, endPoint y: 322, distance: 115.6
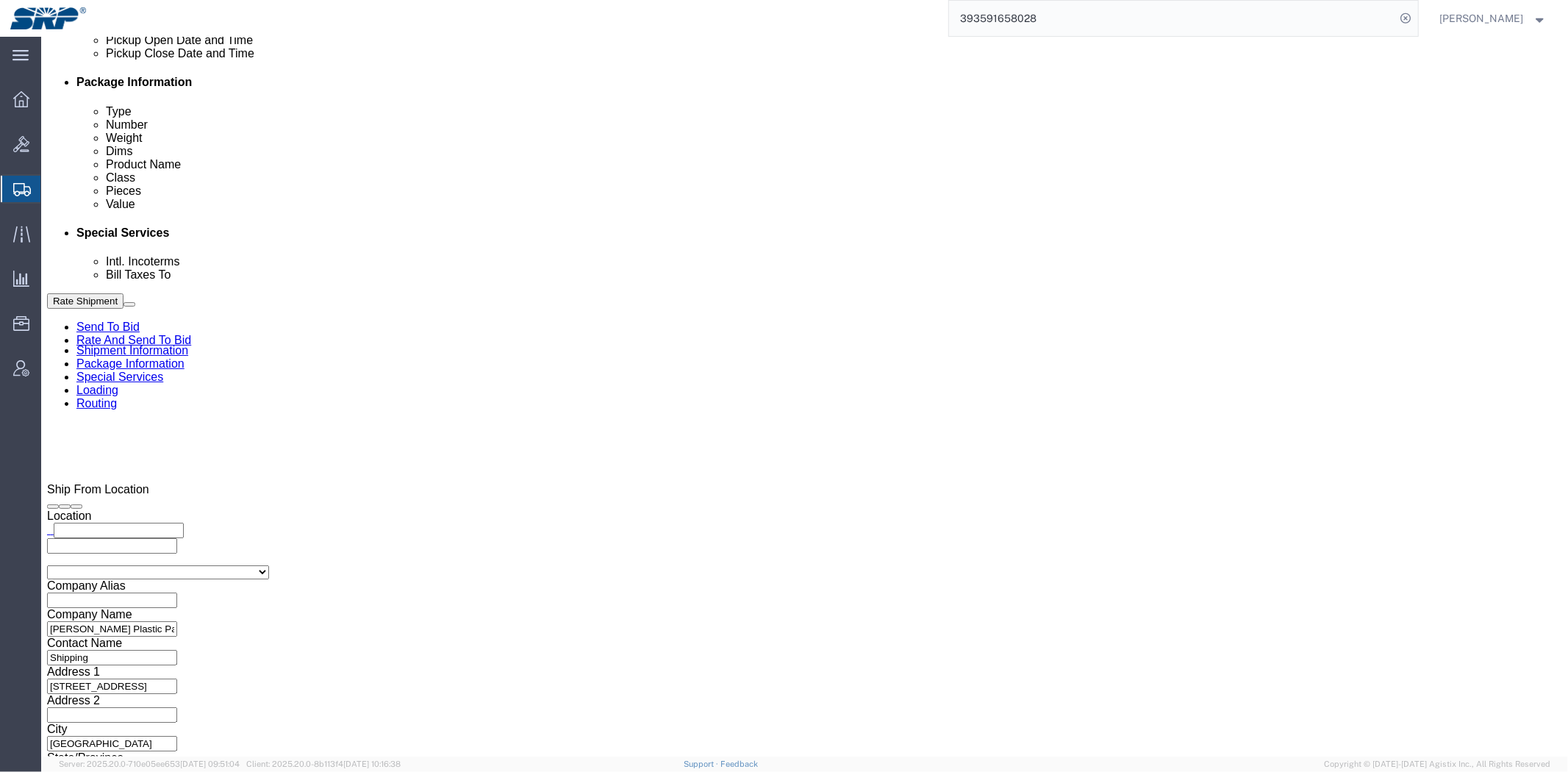
drag, startPoint x: 283, startPoint y: 259, endPoint x: 283, endPoint y: 267, distance: 8.0
click select "Select Recipient Account Sender/Shipper Third Party Account"
select select "THRD"
click select "Select Recipient Account Sender/Shipper Third Party Account"
select select
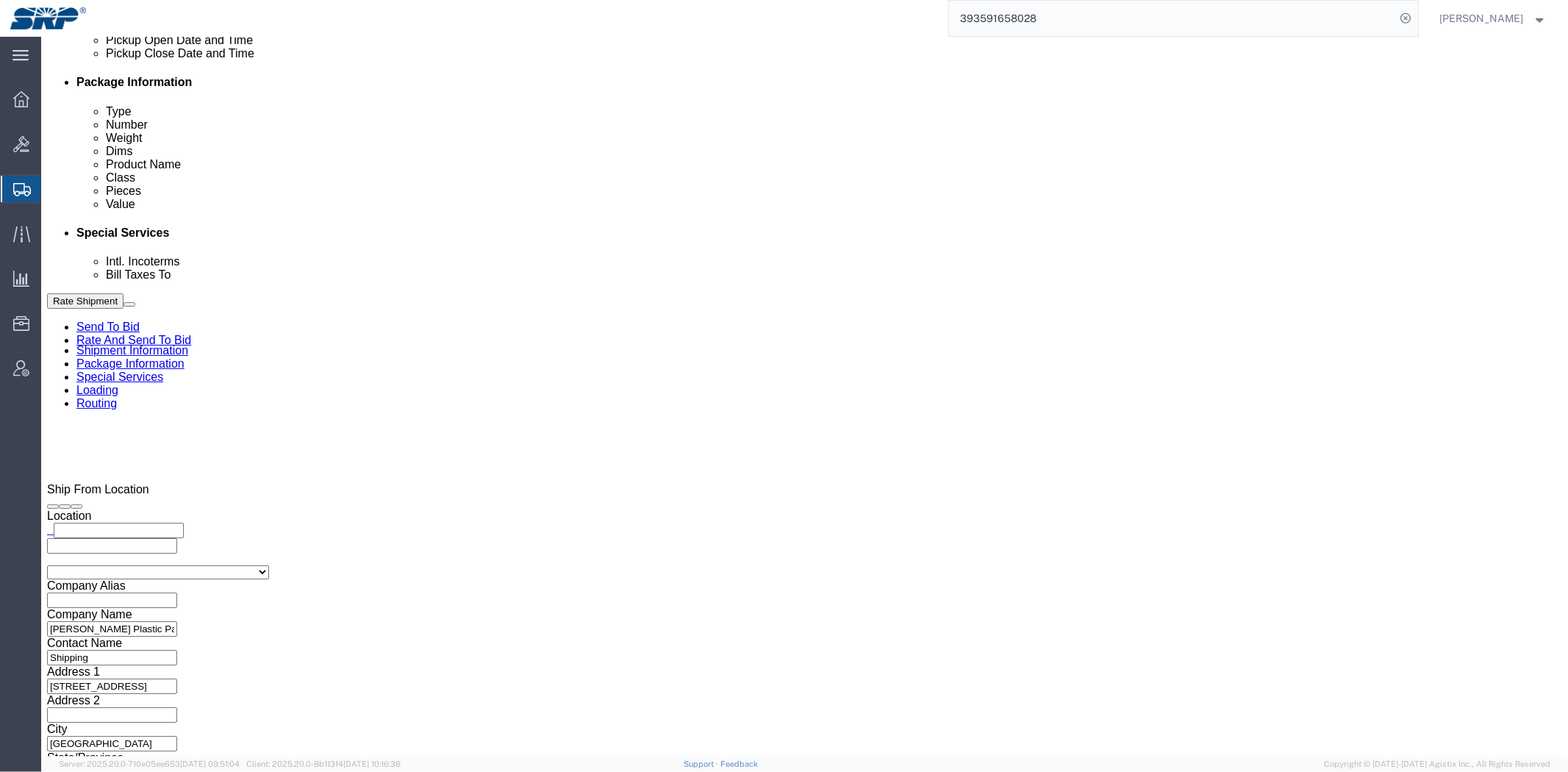
click select "Select CGS Freight NGS Freight Valley Freight"
select select "66851"
click select "Select CGS Freight NGS Freight Valley Freight"
drag, startPoint x: 244, startPoint y: 349, endPoint x: 321, endPoint y: 332, distance: 78.9
click input "text"
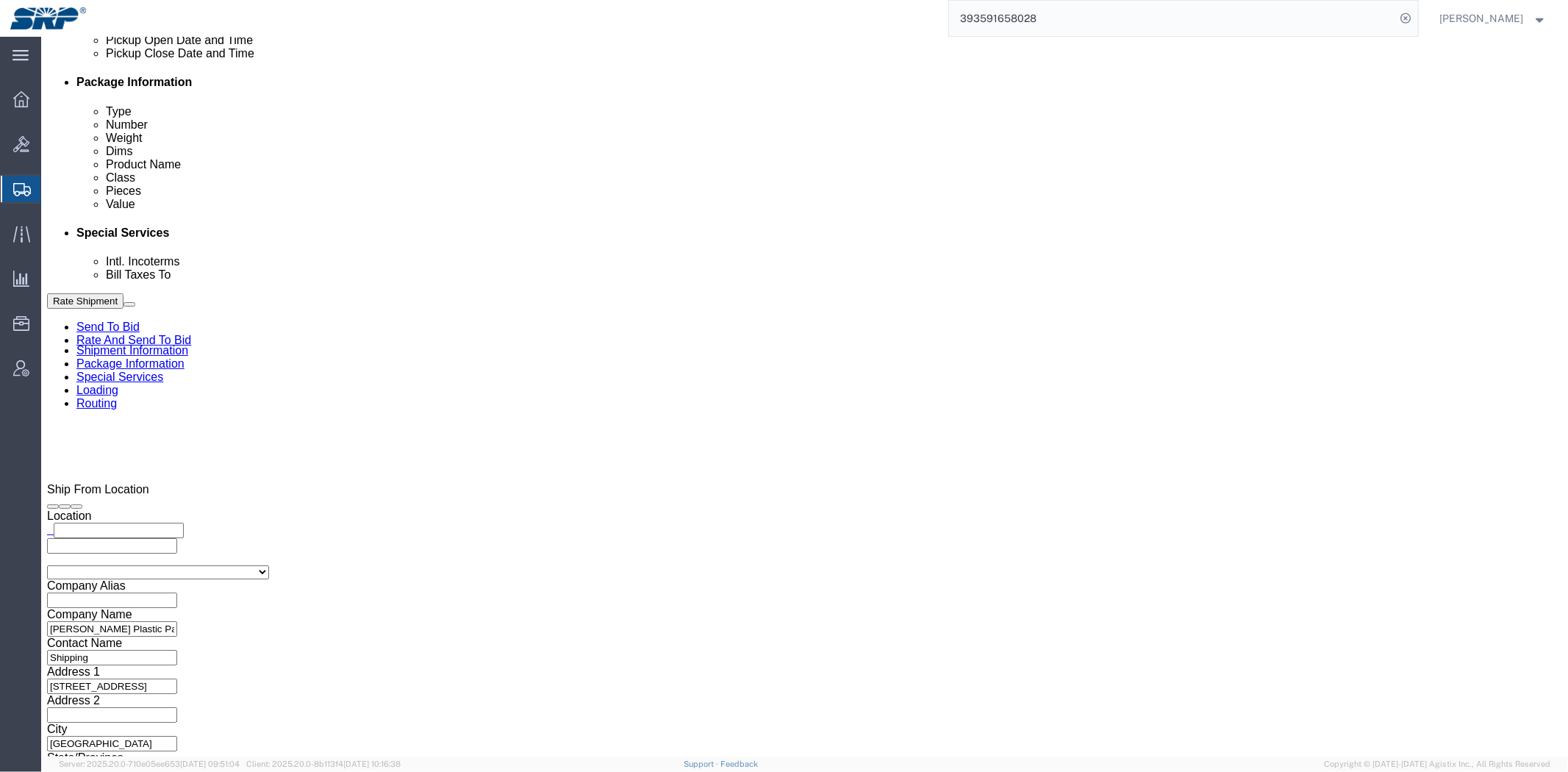
type input "84296522"
click span
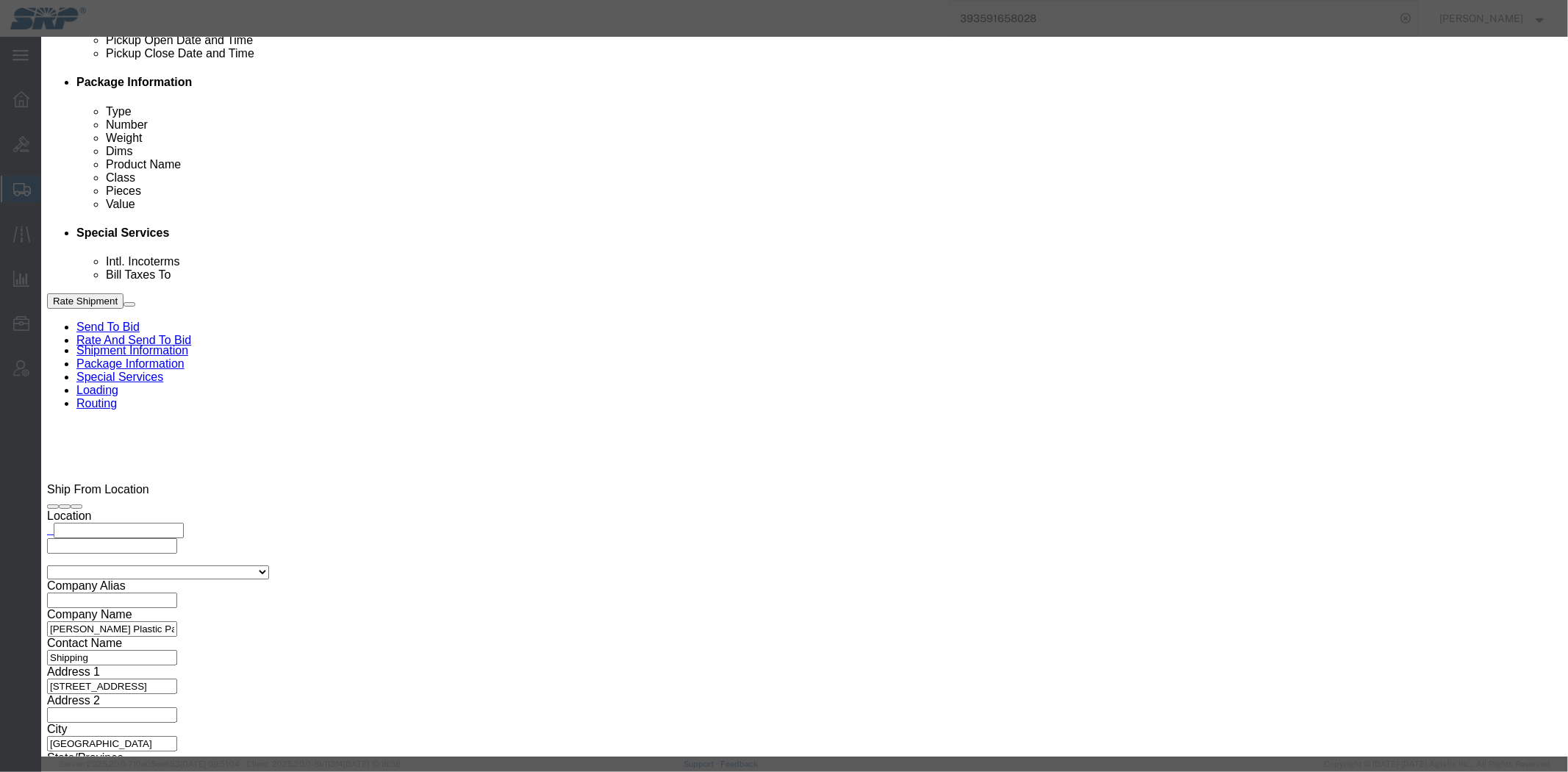
click select "Search by Address Book Name City Company Name Contact Name Country CustomerAlia…"
select select "city"
click select "Search by Address Book Name City Company Name Contact Name Country CustomerAlia…"
click input "text"
type input "phoenix"
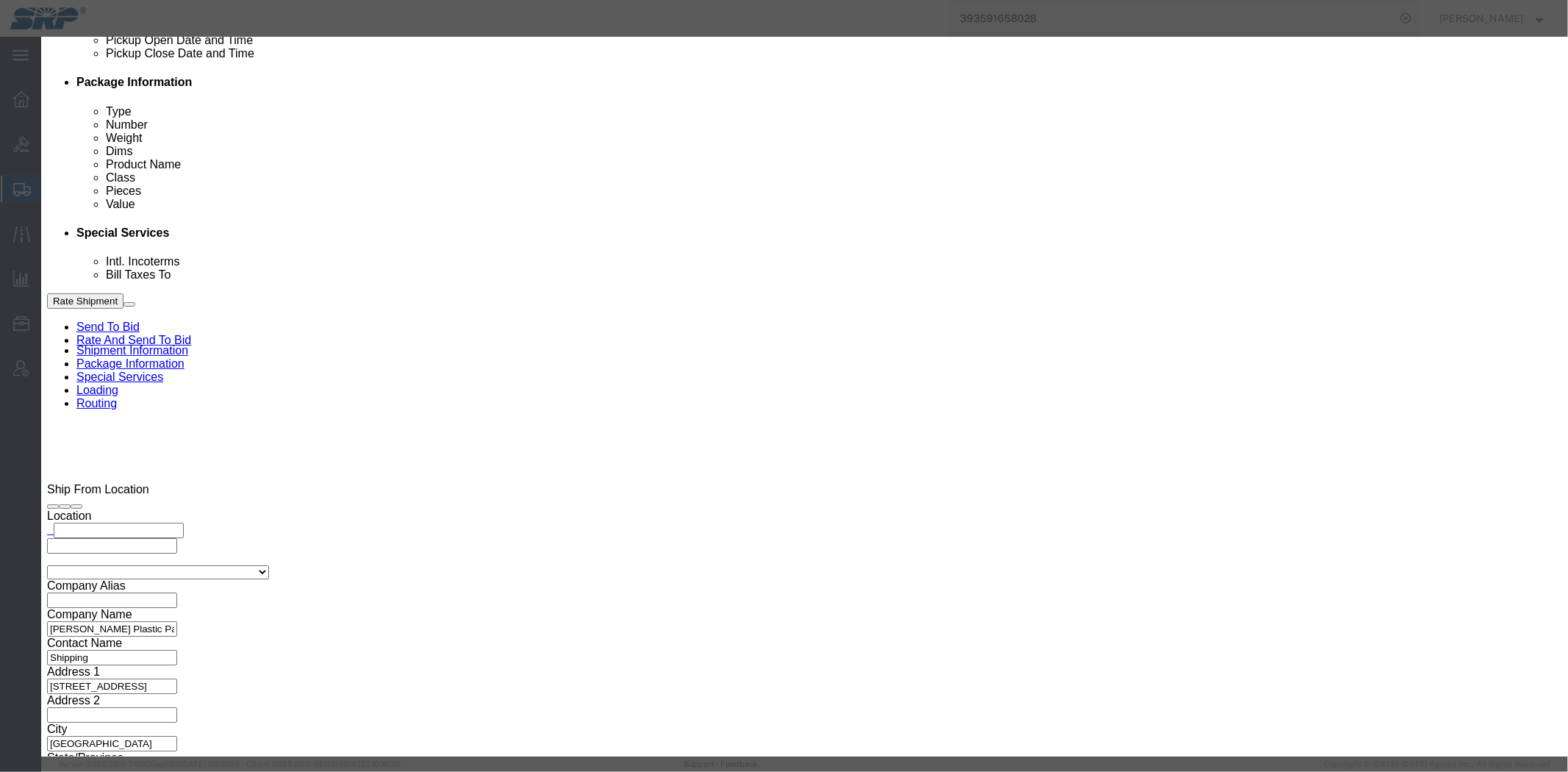
click icon "button"
click button "Select"
type input "Salt River Project"
type input "PO Box 29066"
select select "US"
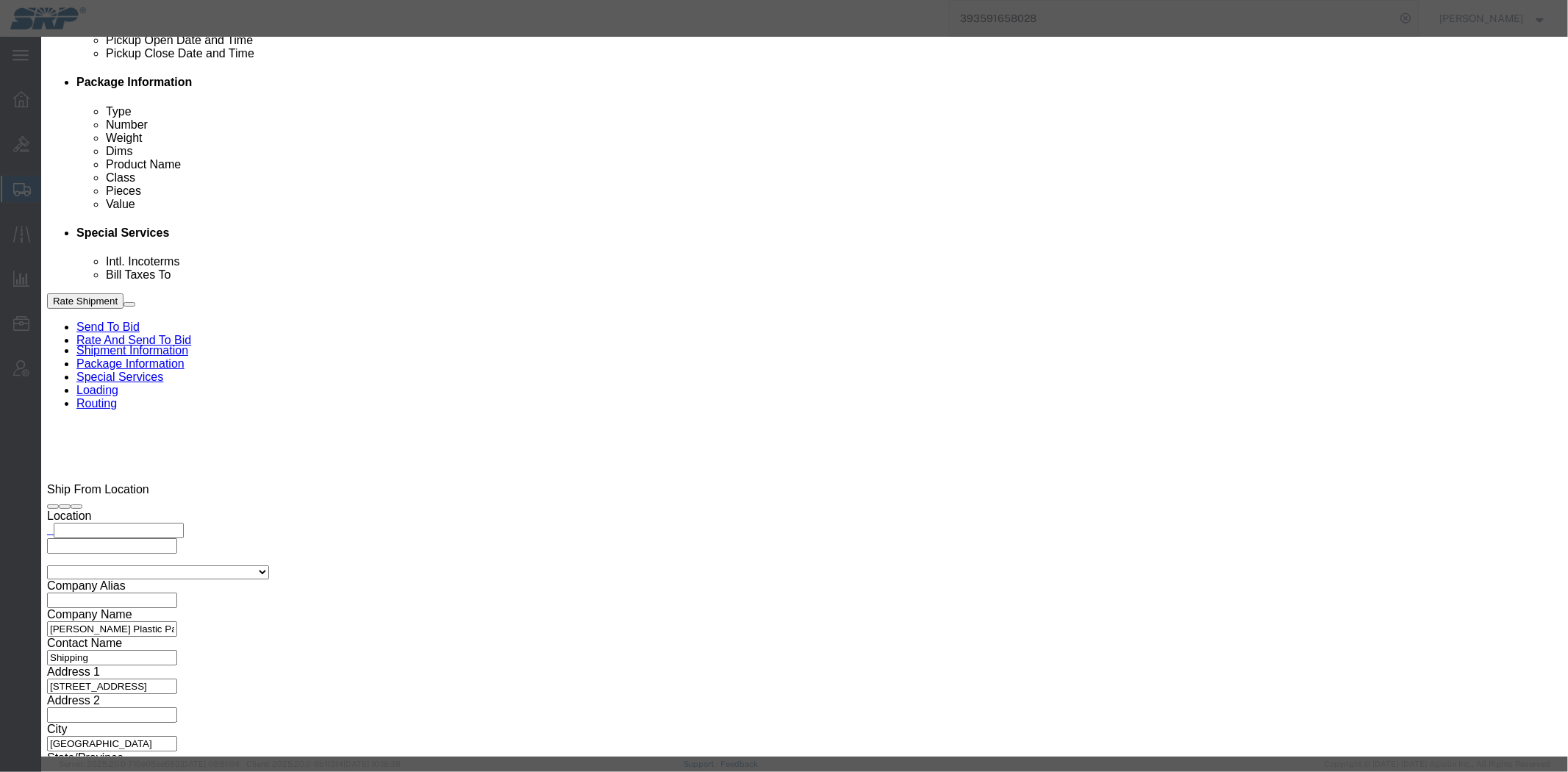
type input "6022368759"
type input "Accounts Payable"
type input "Phoenix"
type input "85038"
select select "AZ"
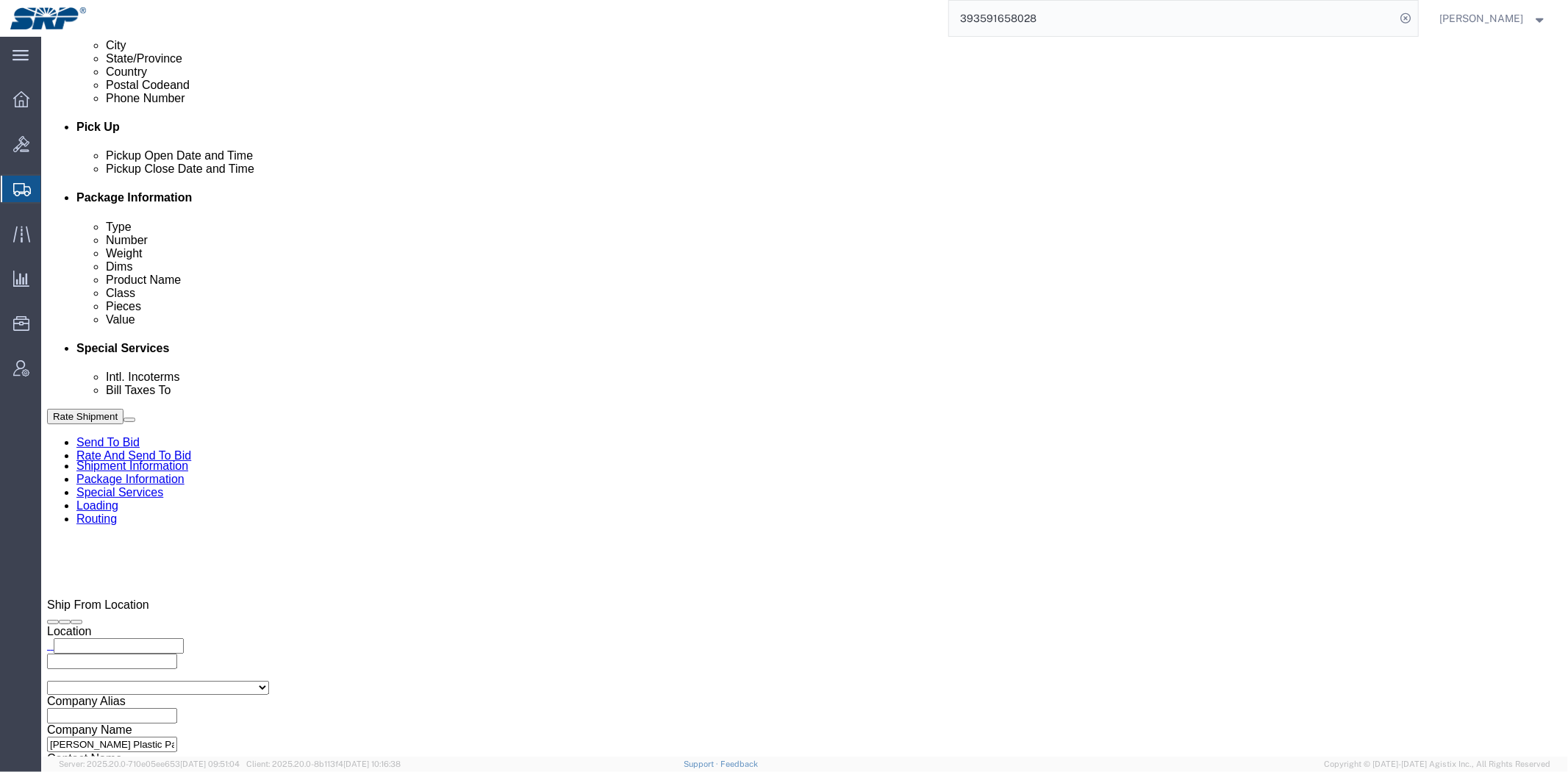
scroll to position [0, 0]
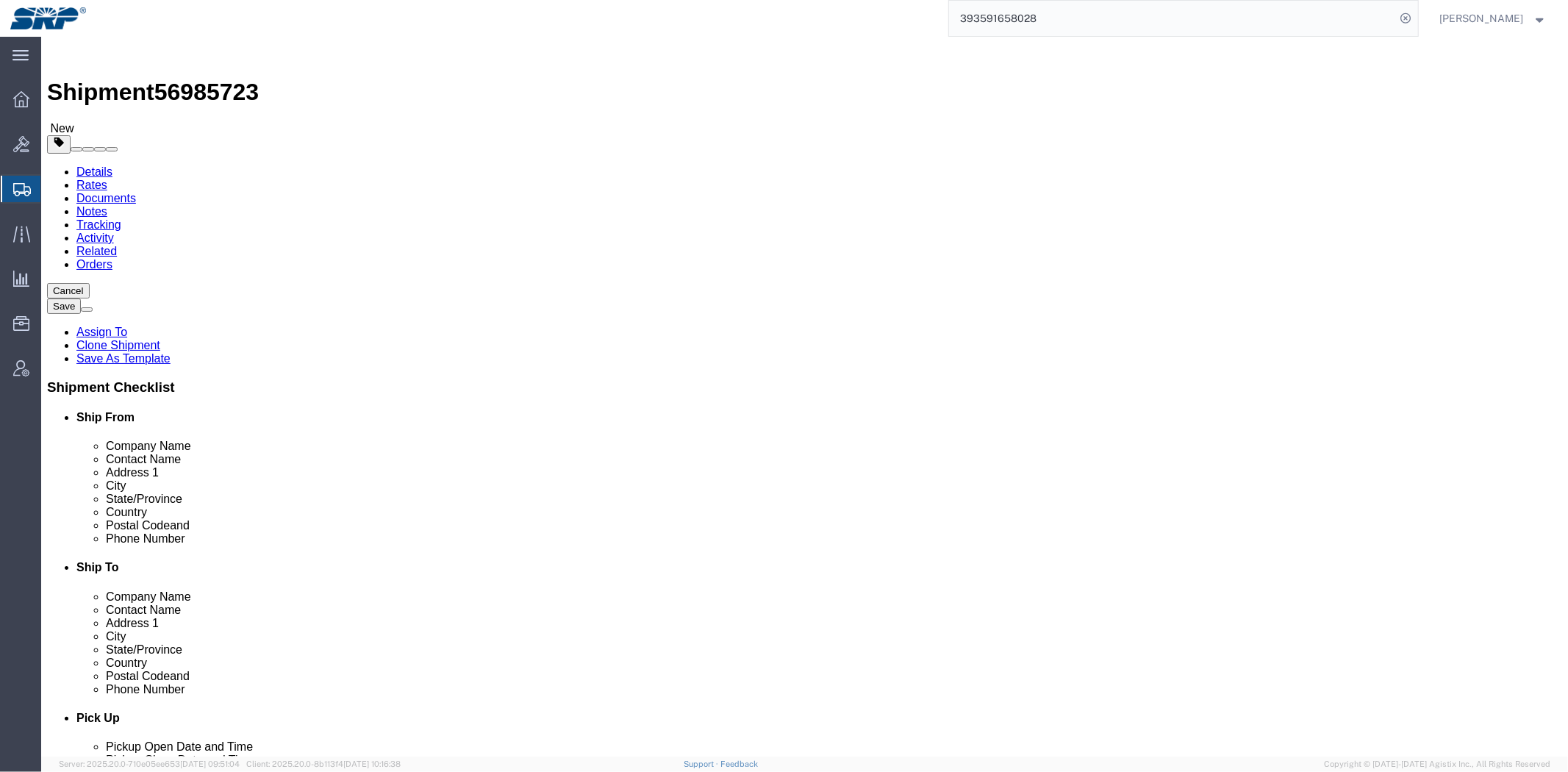
drag, startPoint x: 700, startPoint y: 309, endPoint x: 580, endPoint y: 62, distance: 274.6
click icon
click link "Shipment Information"
click div "Ship From Location Location My Profile Location 16th Street Facility 27th St Fa…"
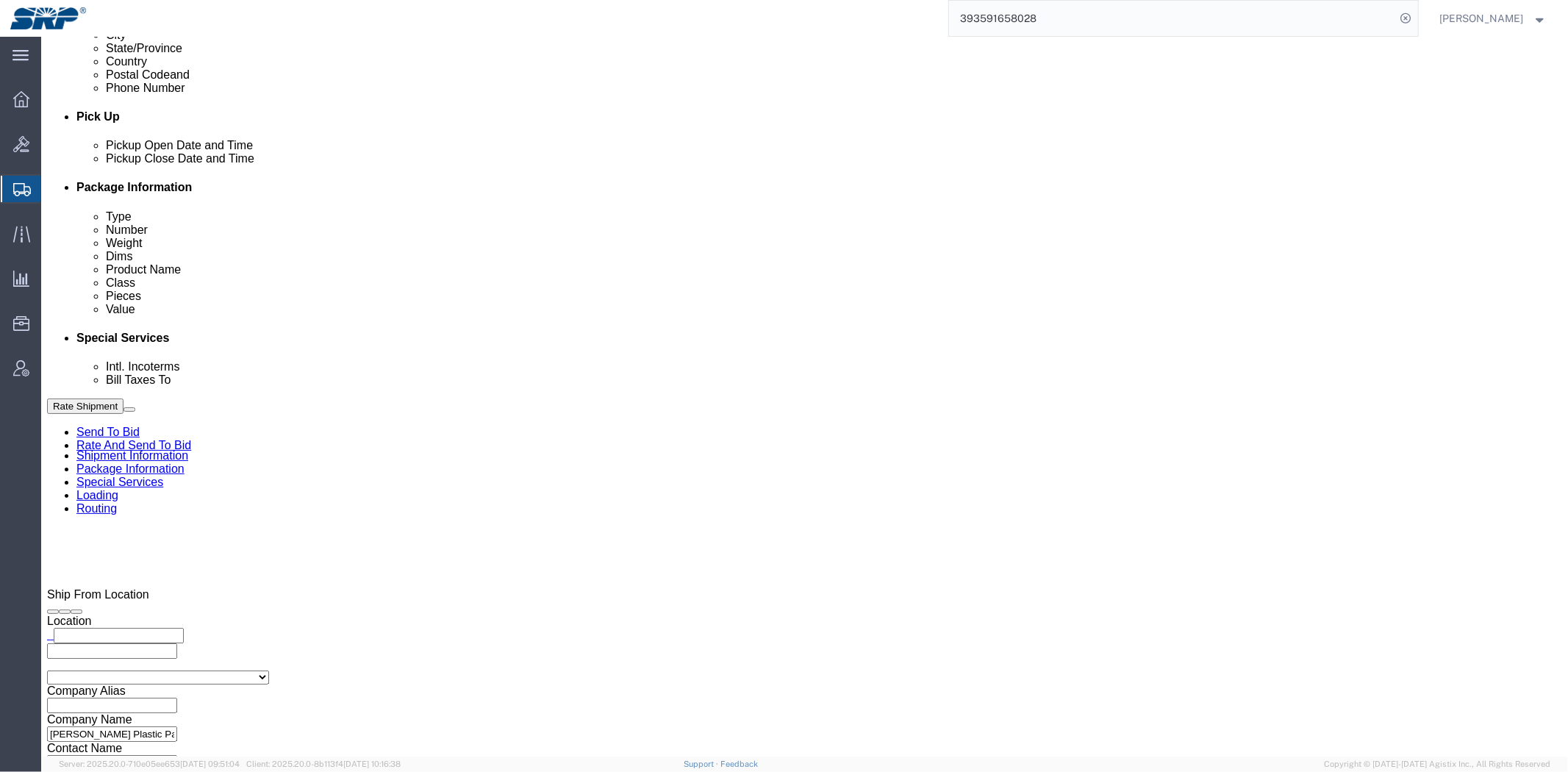
scroll to position [781, 0]
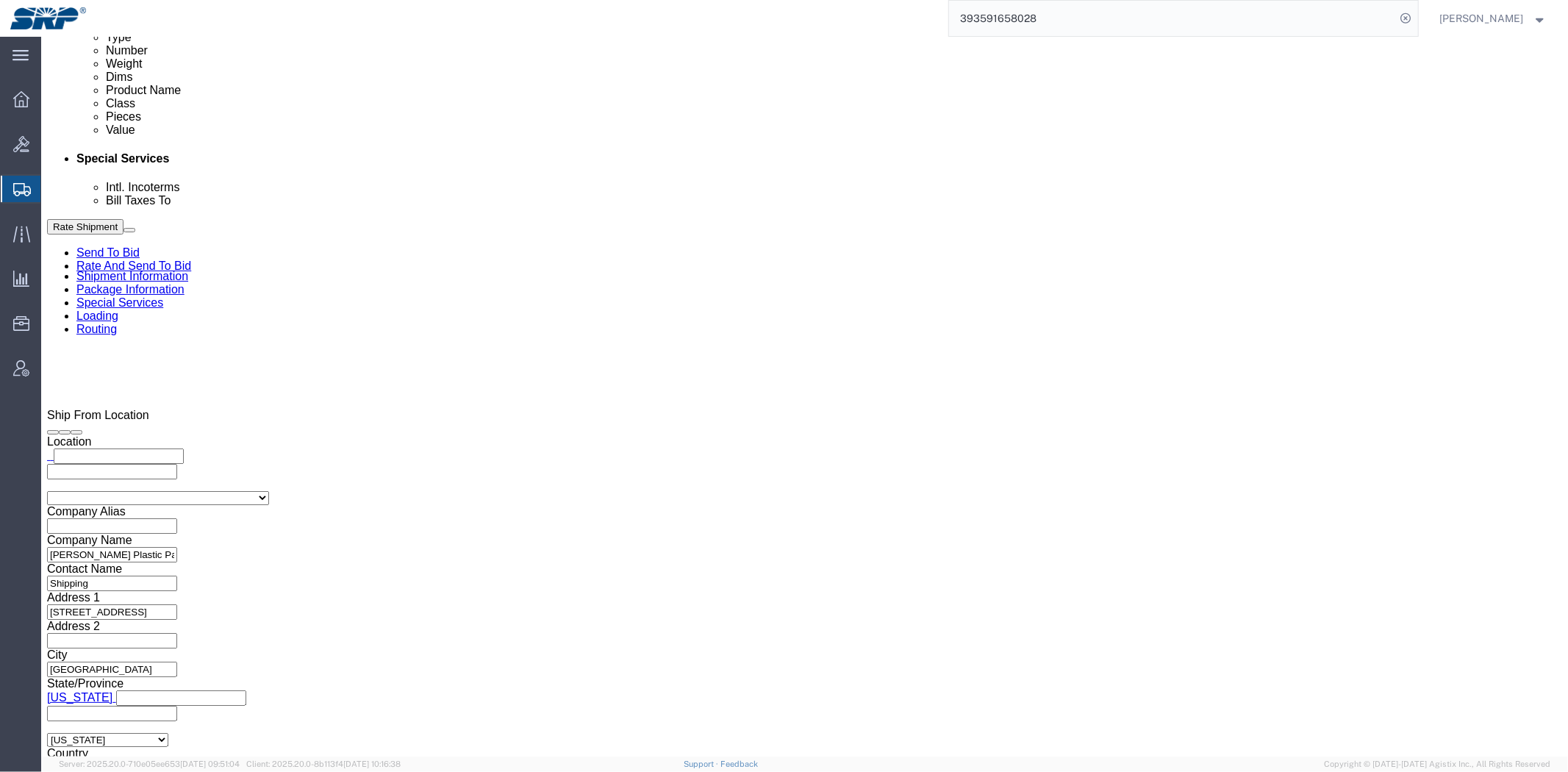
drag, startPoint x: 614, startPoint y: 169, endPoint x: 563, endPoint y: 340, distance: 178.4
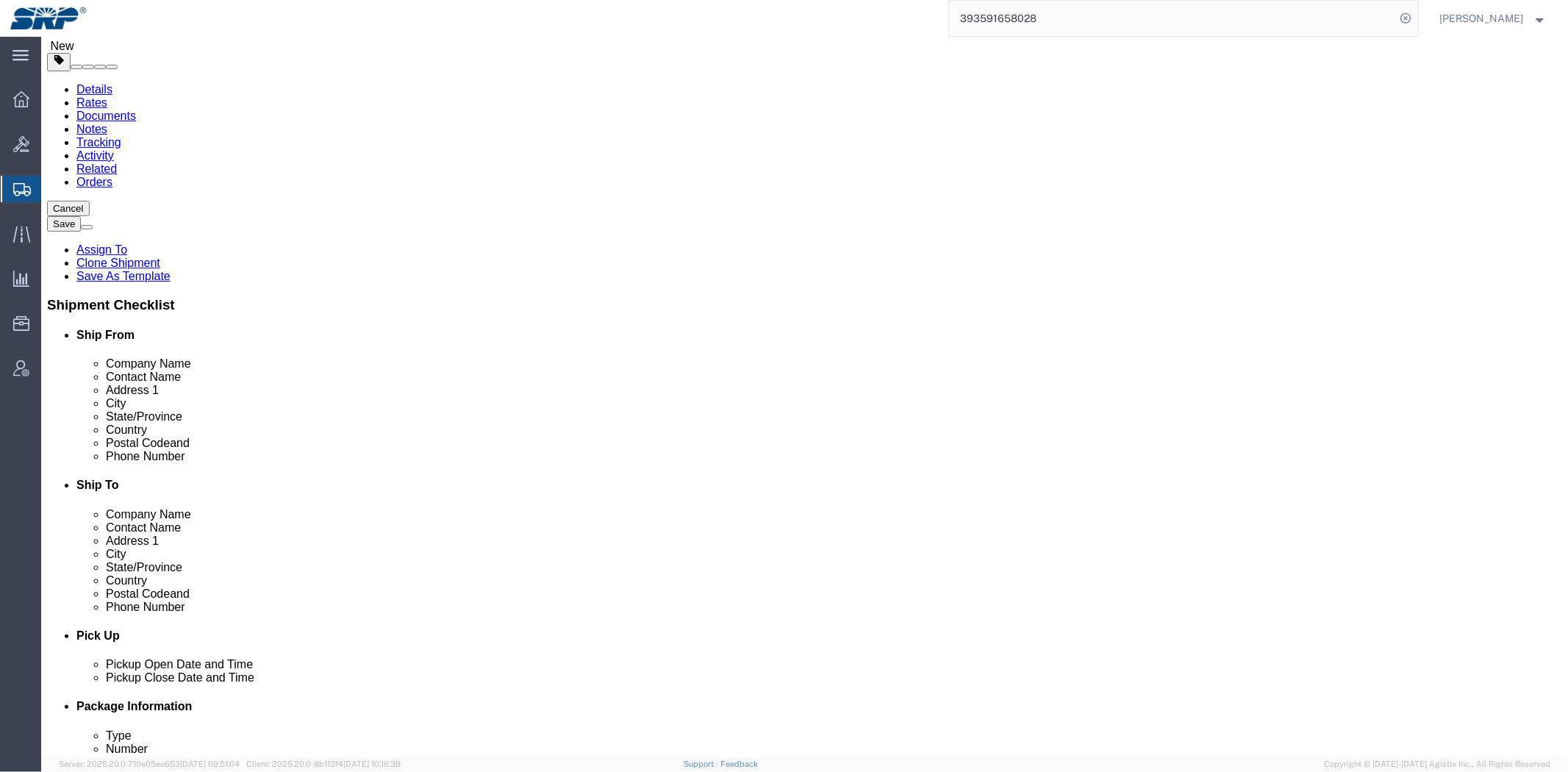
scroll to position [0, 0]
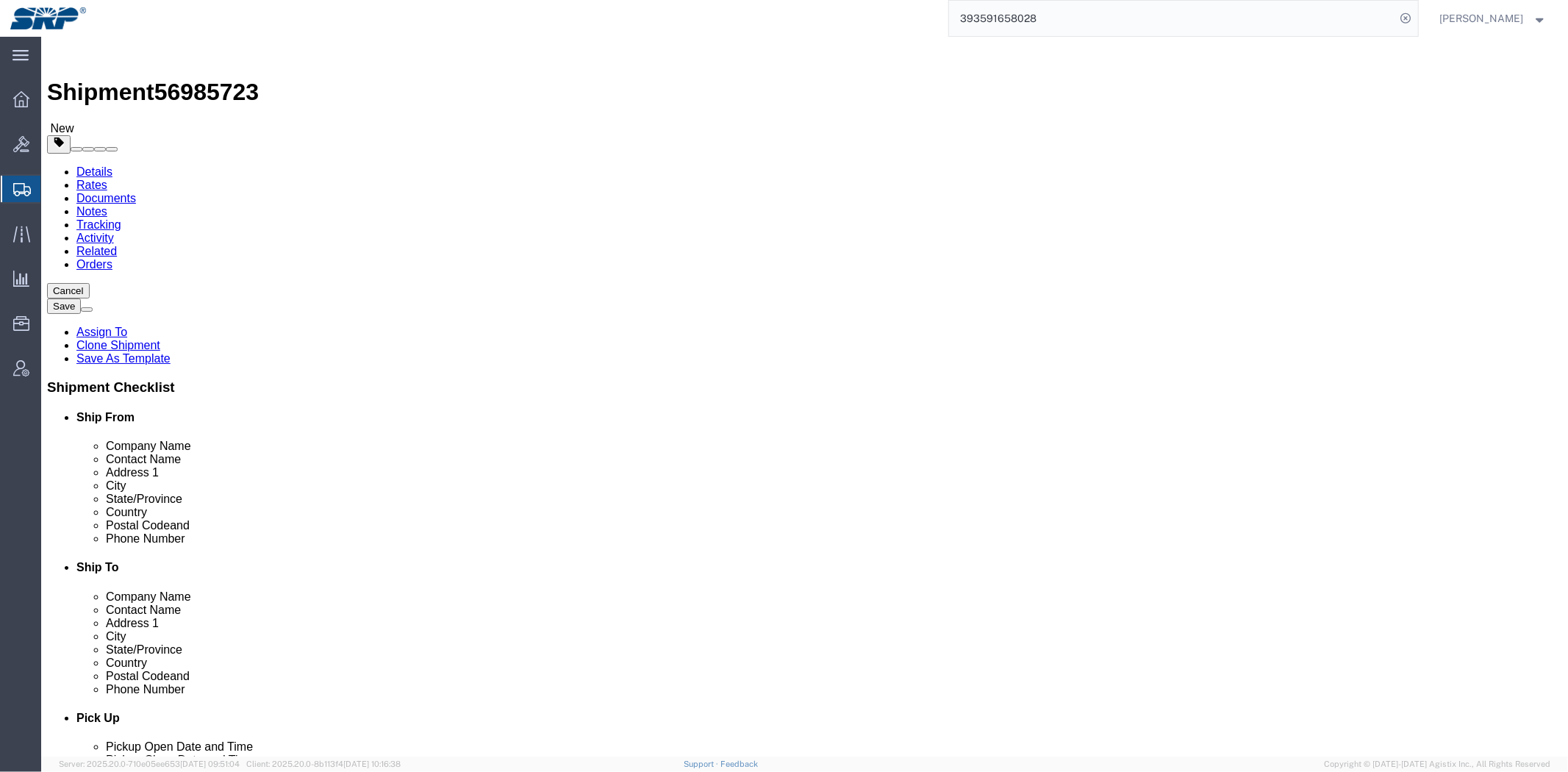
drag, startPoint x: 698, startPoint y: 478, endPoint x: 462, endPoint y: 179, distance: 380.9
click link "Package Information"
click link "Special Services"
click div "Rate Shipment Send To Bid Rate And Send To Bid"
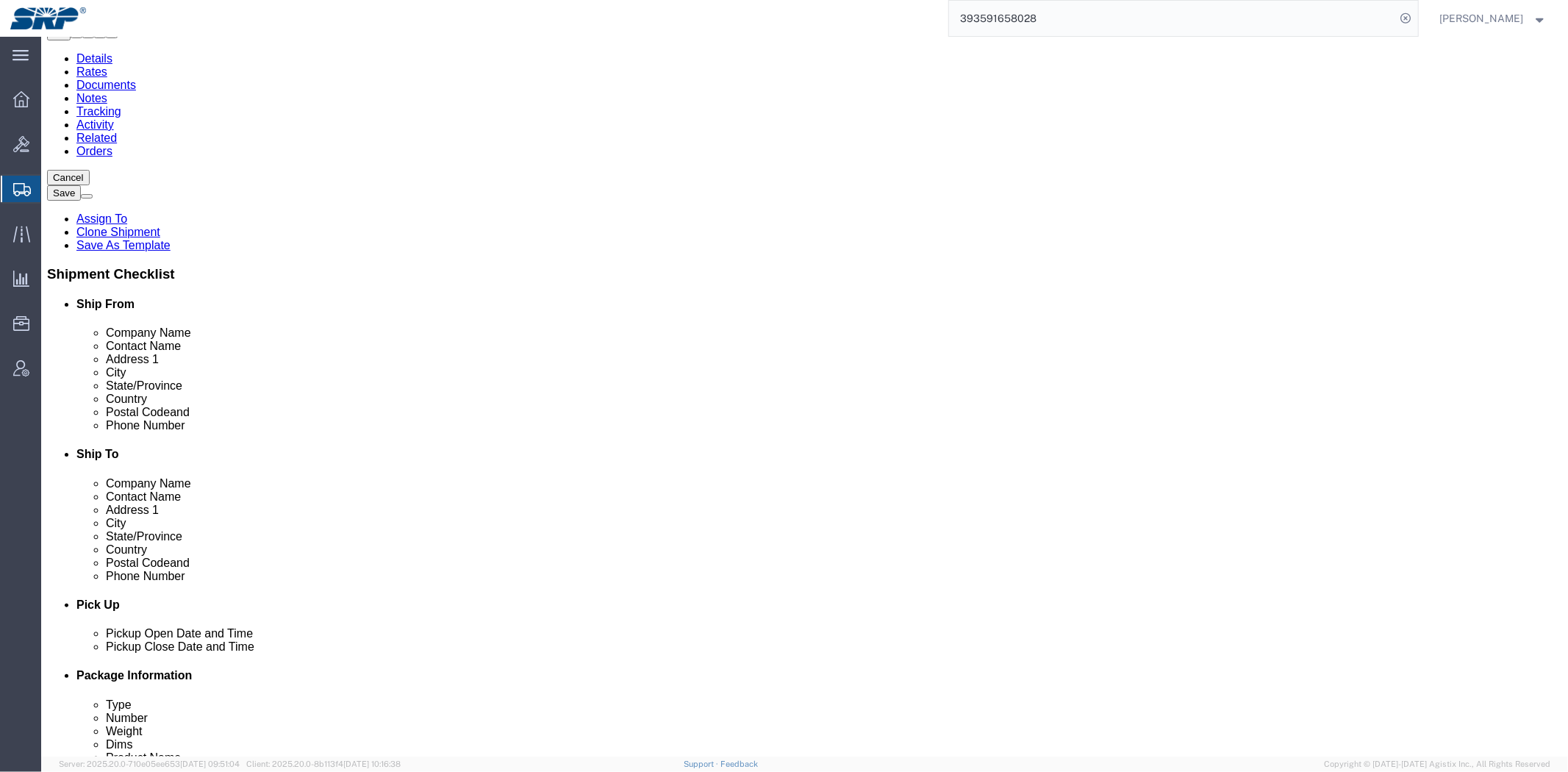
scroll to position [425, 0]
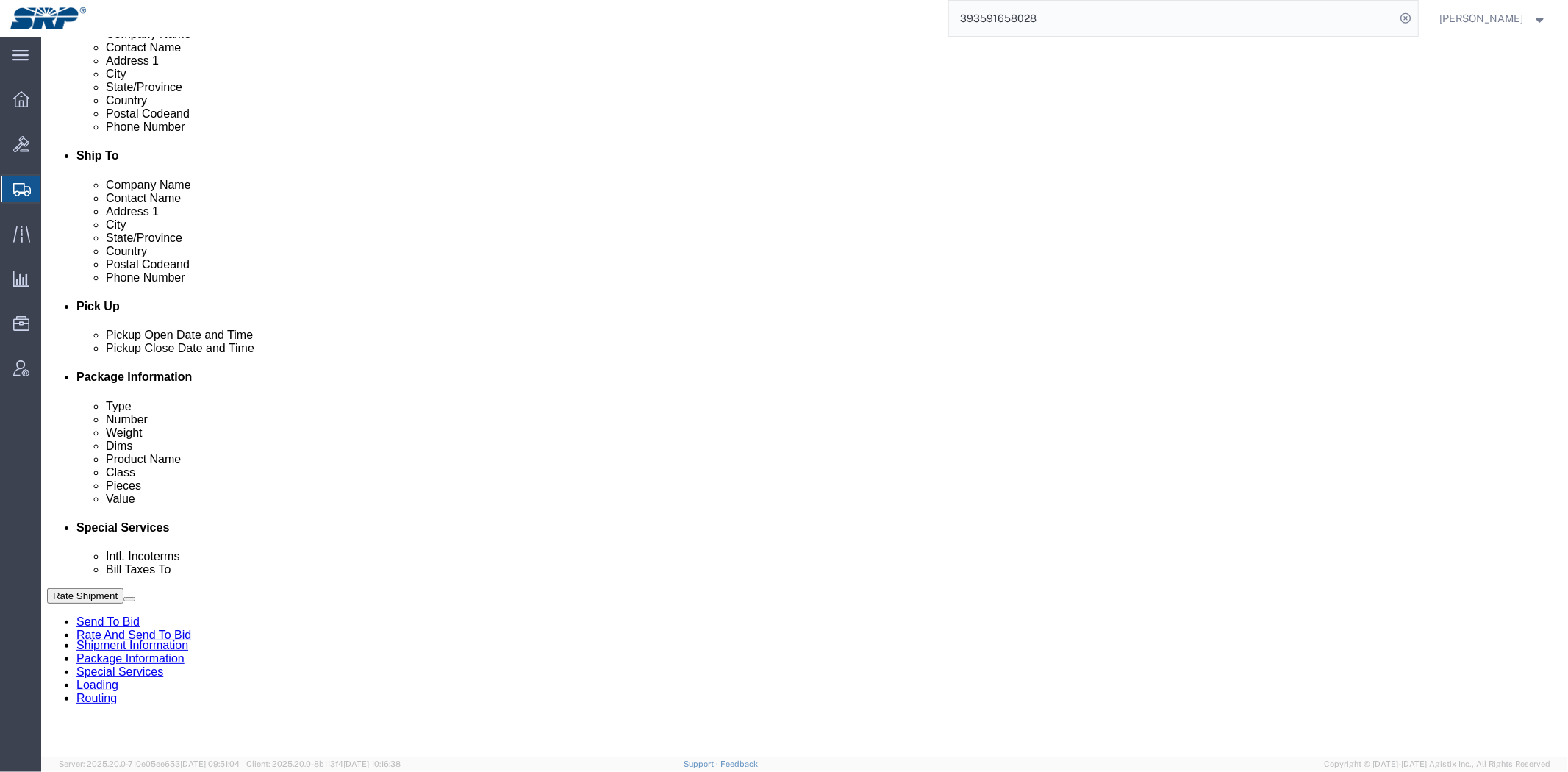
drag, startPoint x: 518, startPoint y: 395, endPoint x: 523, endPoint y: 491, distance: 96.1
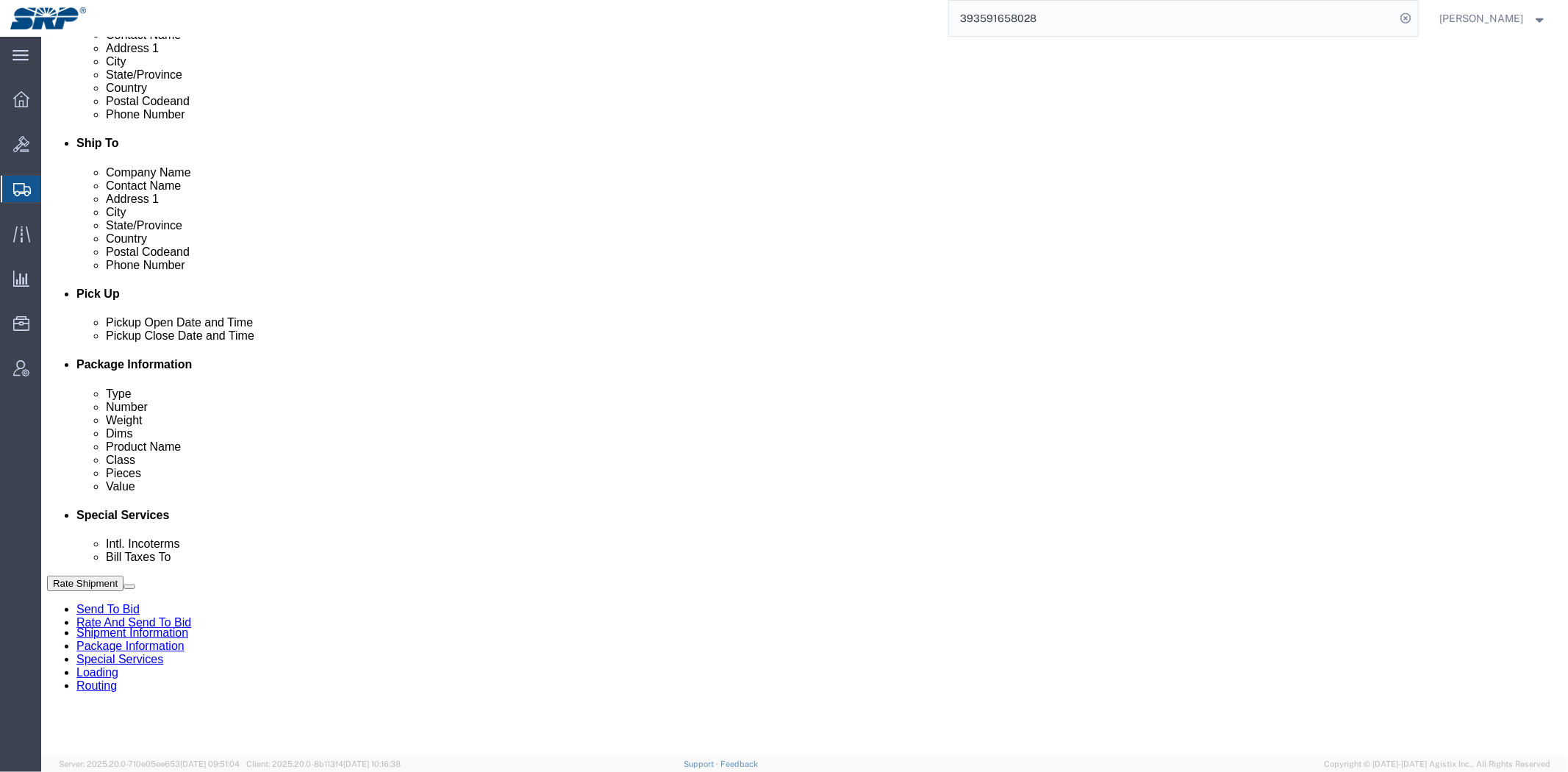
click button "Rate Shipment"
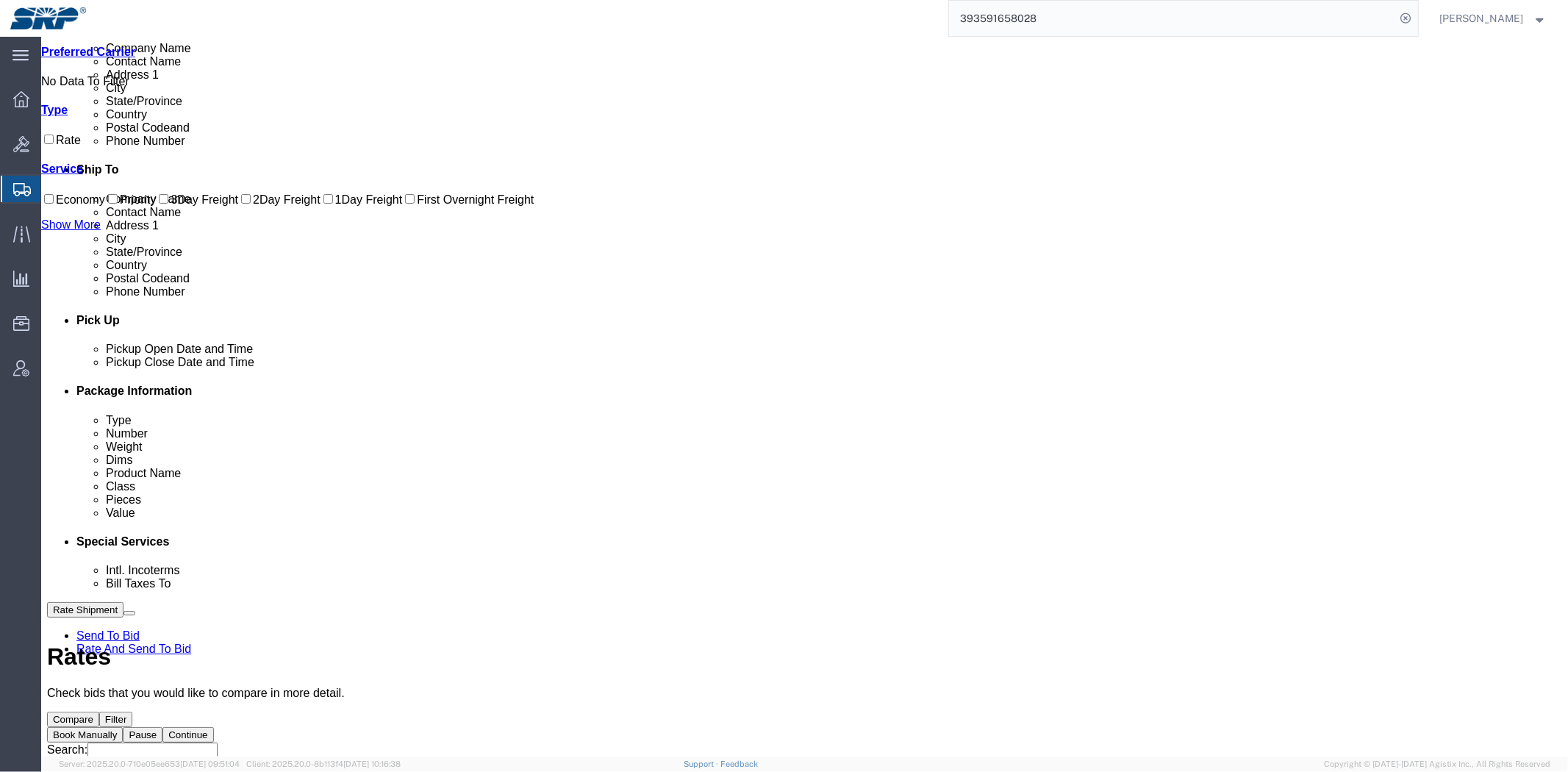
scroll to position [0, 0]
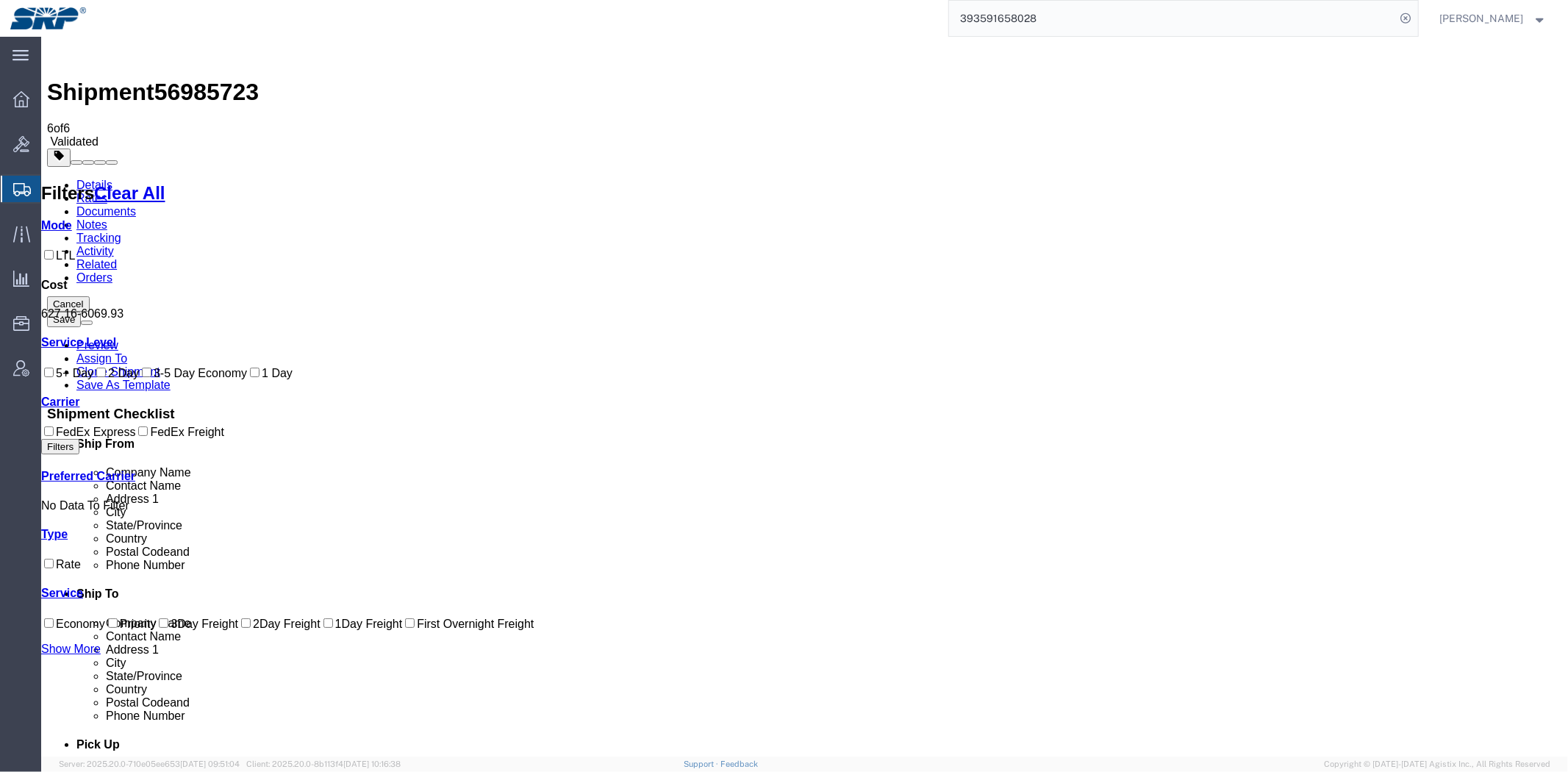
click at [81, 178] on link "Details" at bounding box center [94, 184] width 36 height 13
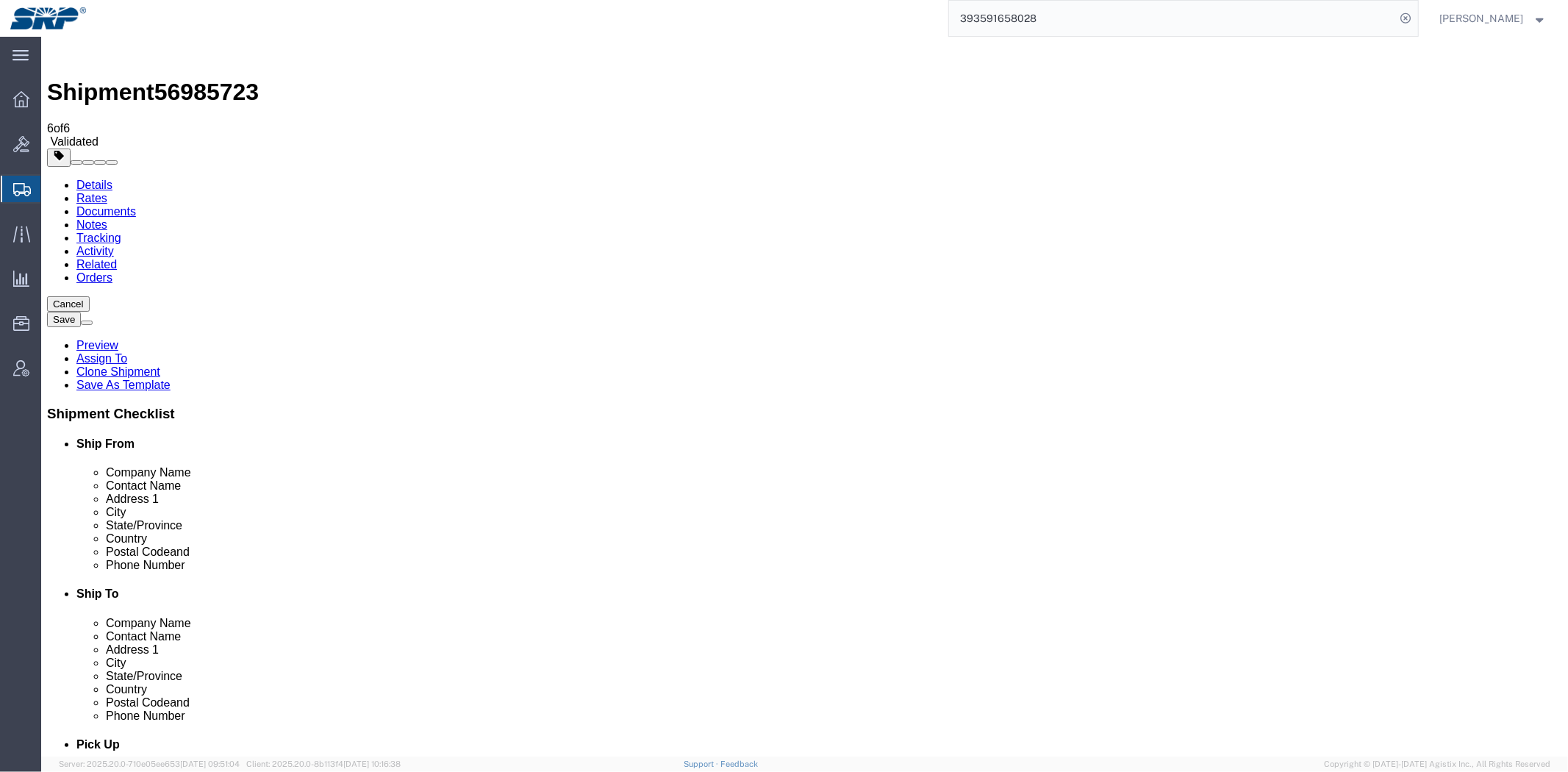
click link "Package Information"
click dd "200.00 Each"
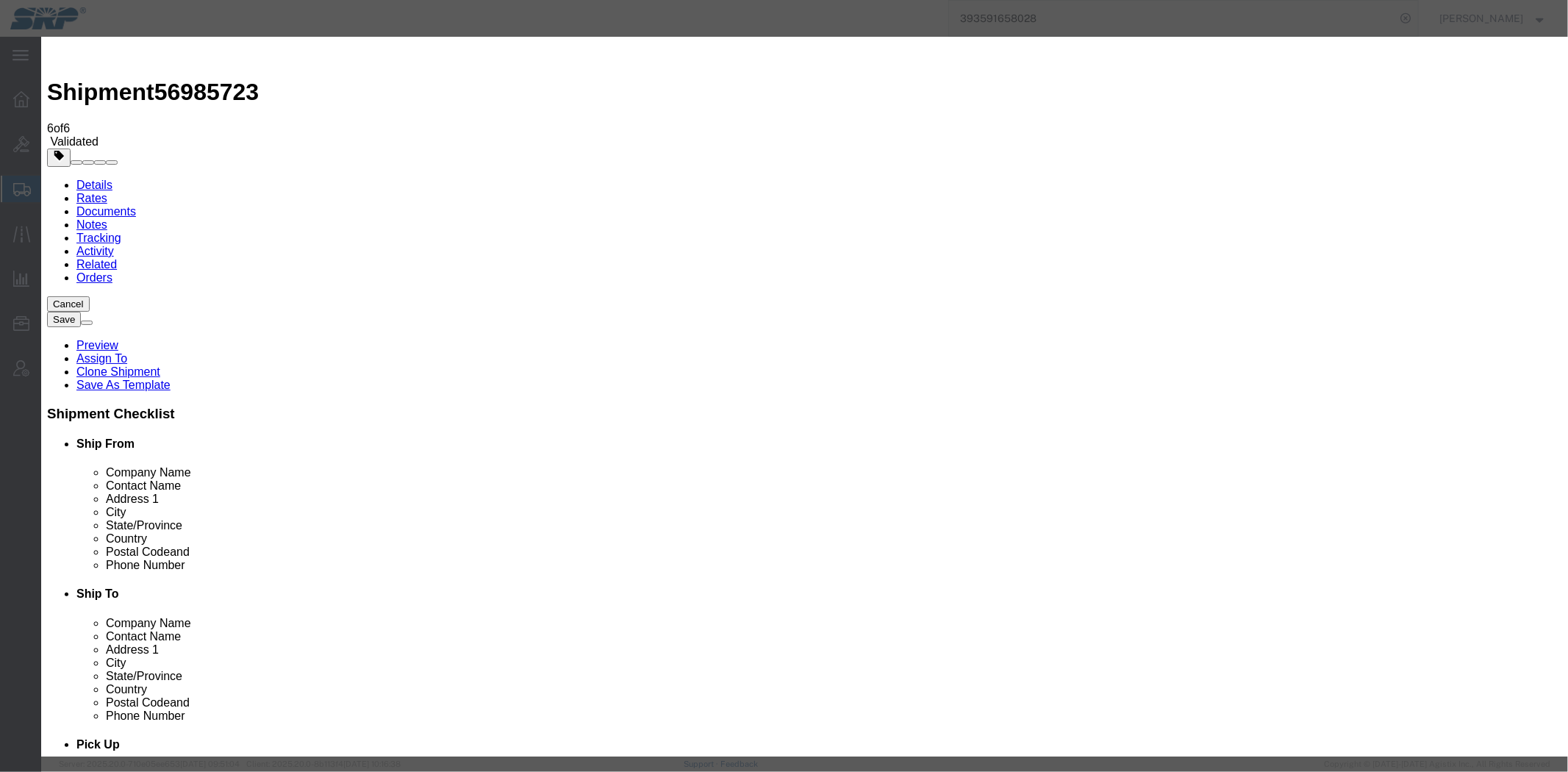
click input "Trans-Zip Sun Kit"
type input "Trans-Zip Sun Kits"
click select "Select 50 55 60 65 70 85 92.5 100 125 175 250 300 400"
select select "70"
click select "Select 50 55 60 65 70 85 92.5 100 125 175 250 300 400"
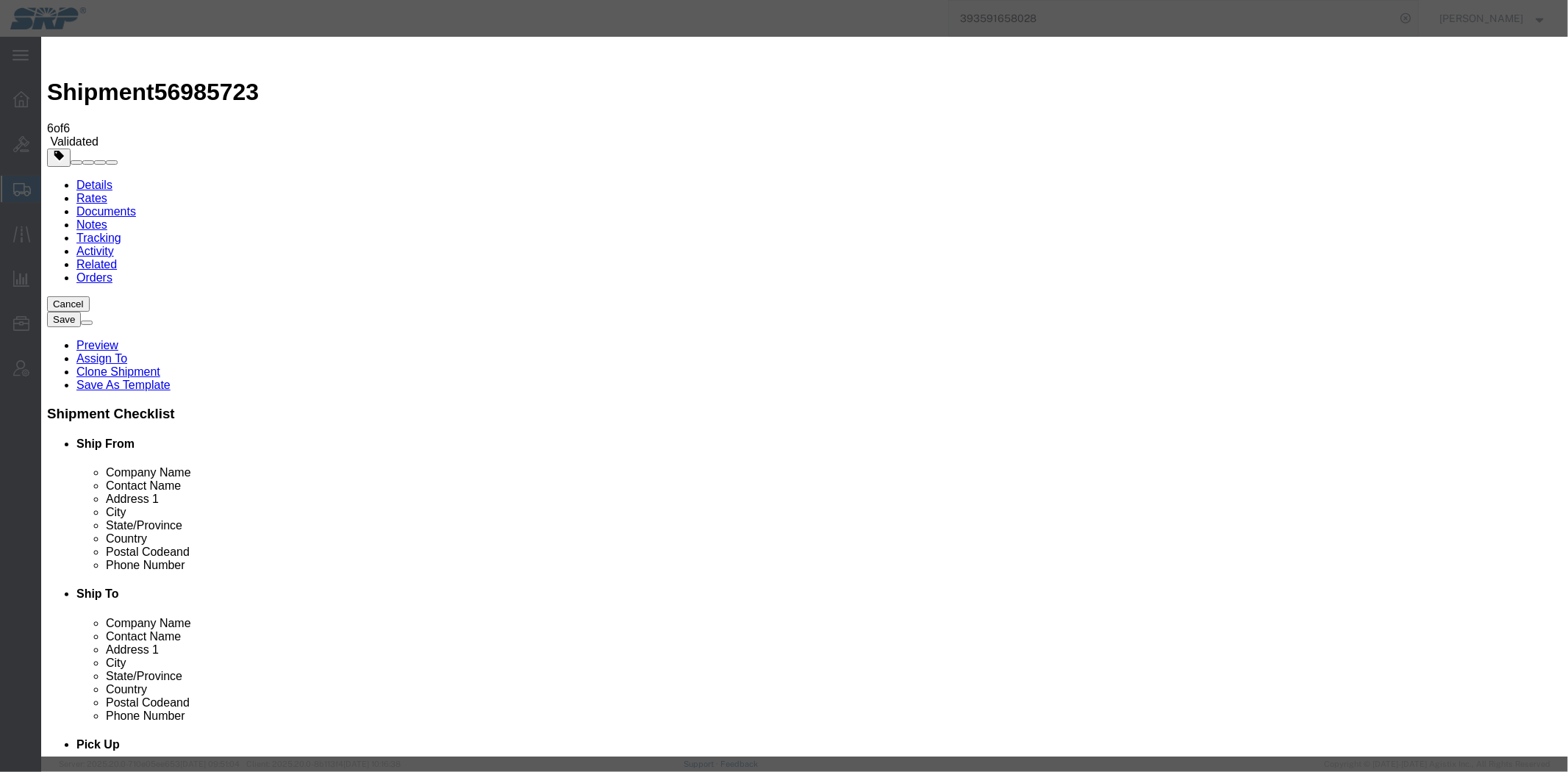
click button "Save & Close"
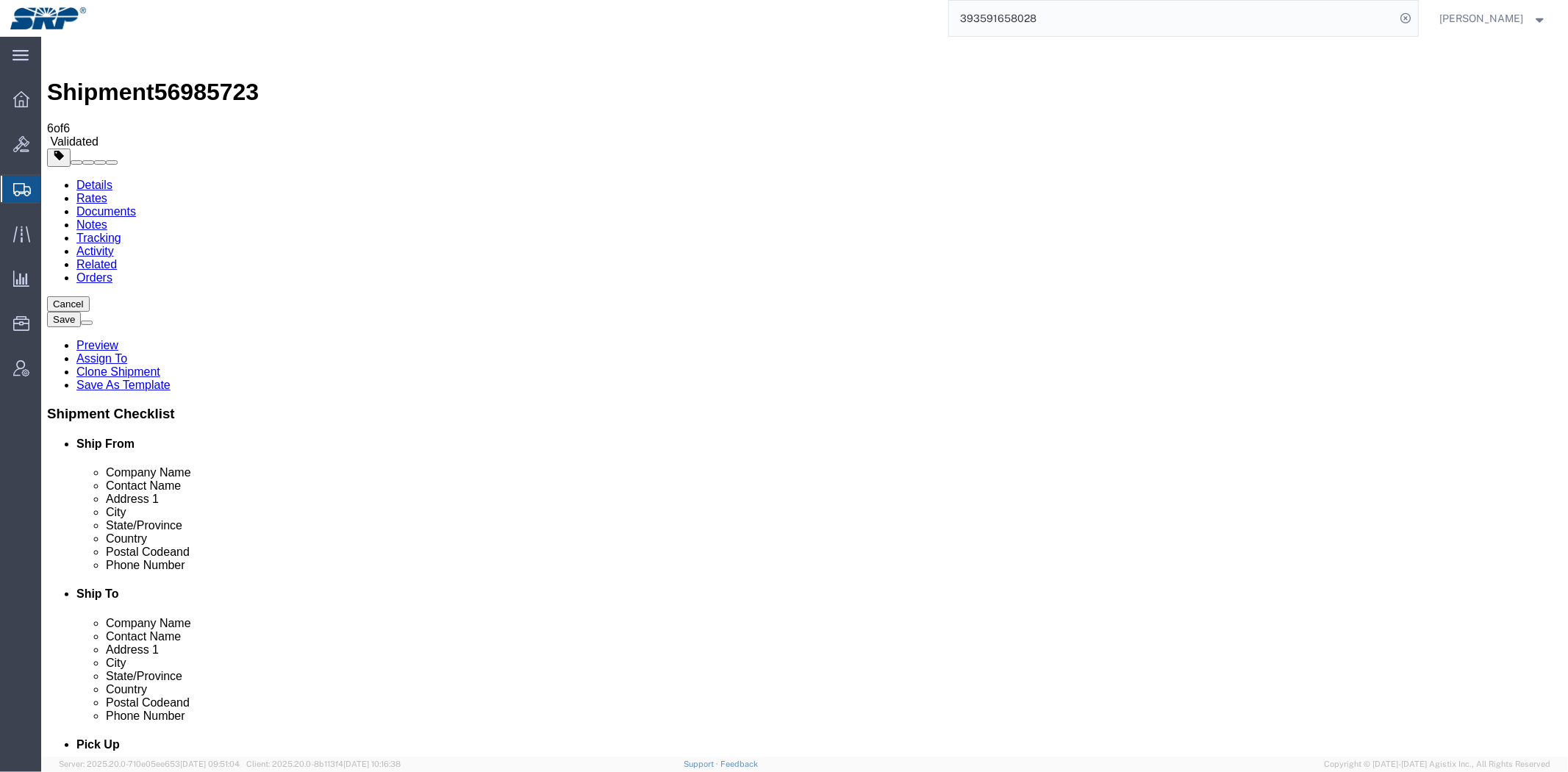
click icon
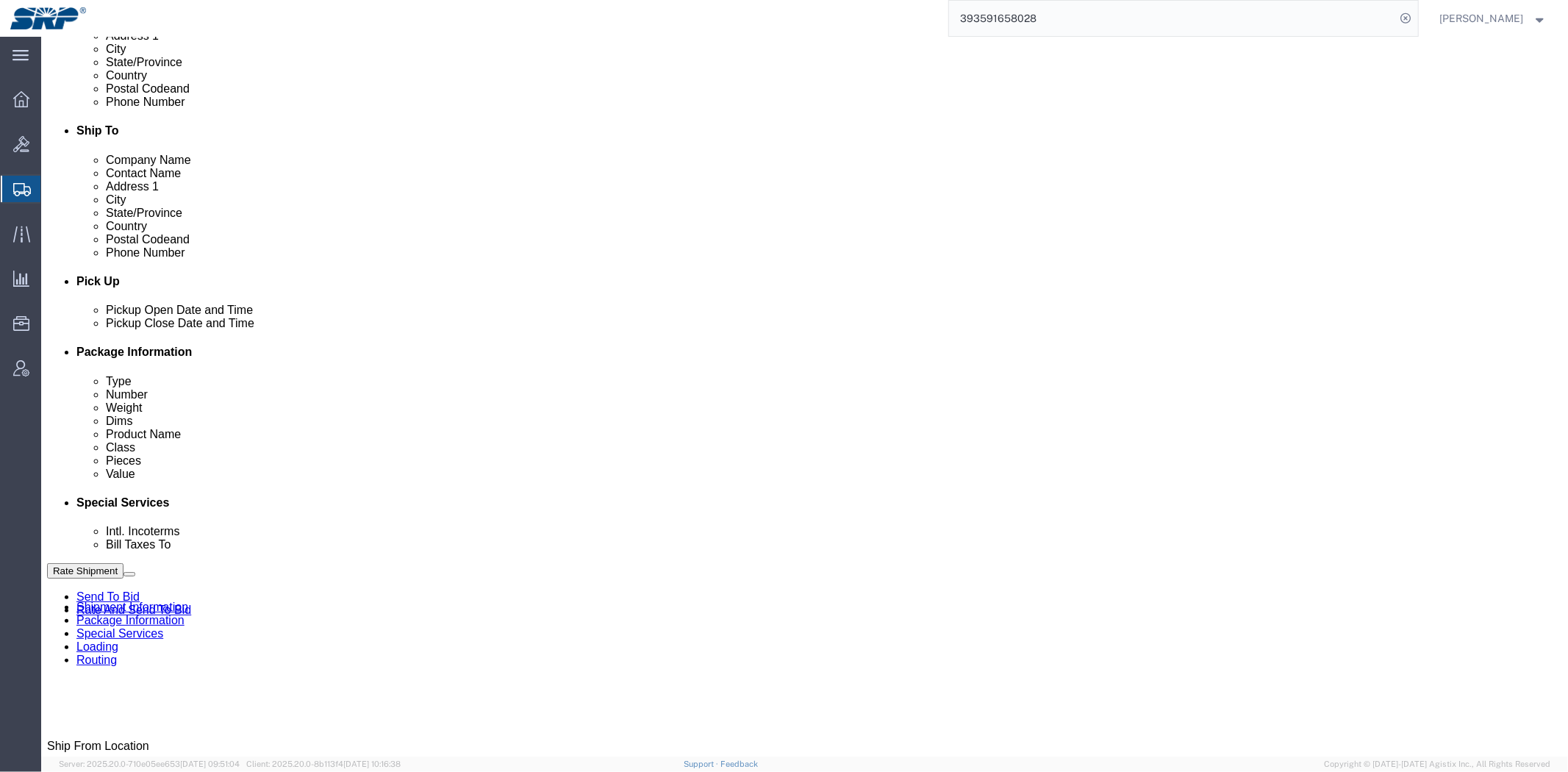
drag, startPoint x: 624, startPoint y: 174, endPoint x: 624, endPoint y: 272, distance: 98.0
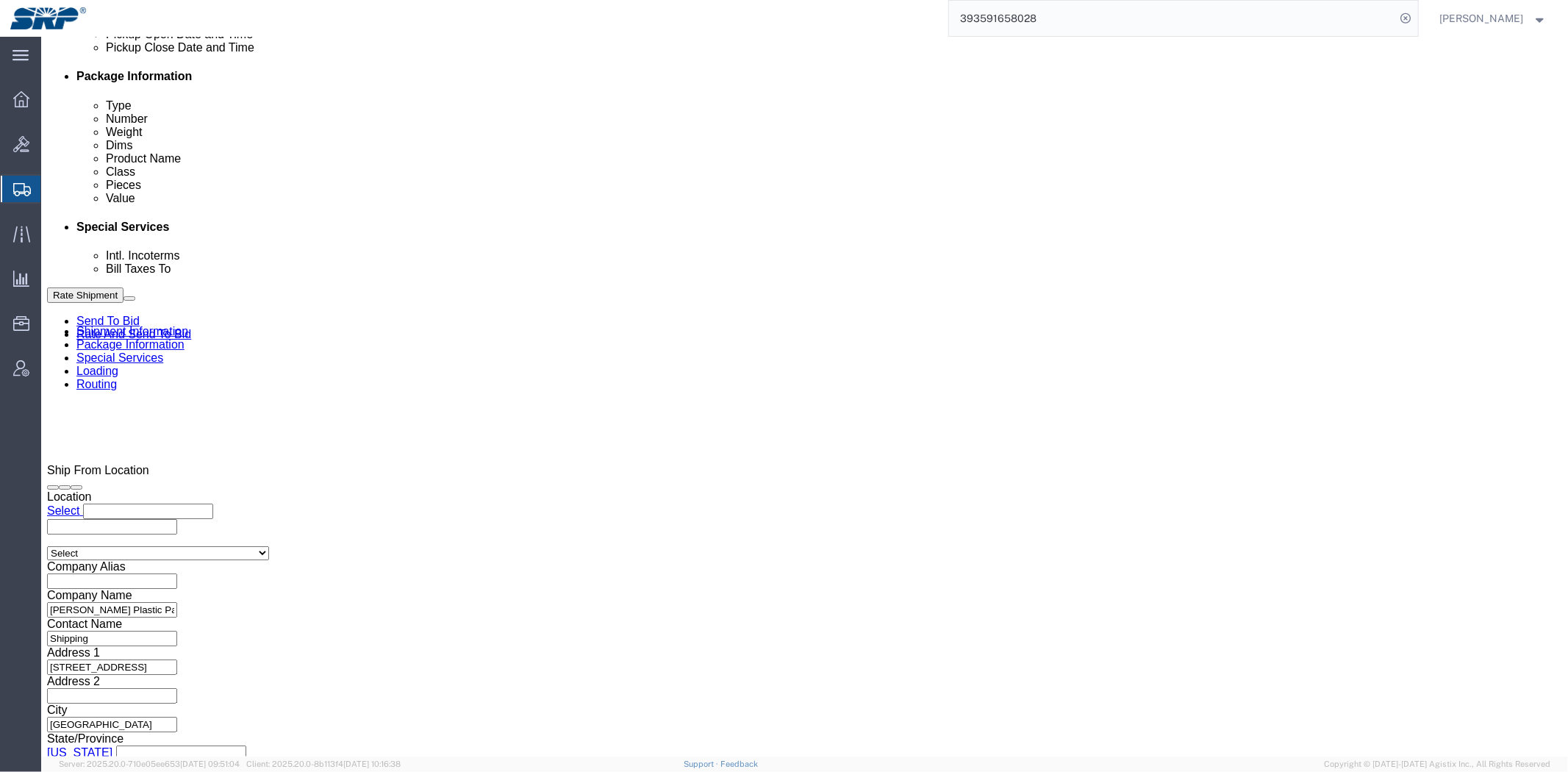
drag, startPoint x: 624, startPoint y: 272, endPoint x: 655, endPoint y: 334, distance: 69.3
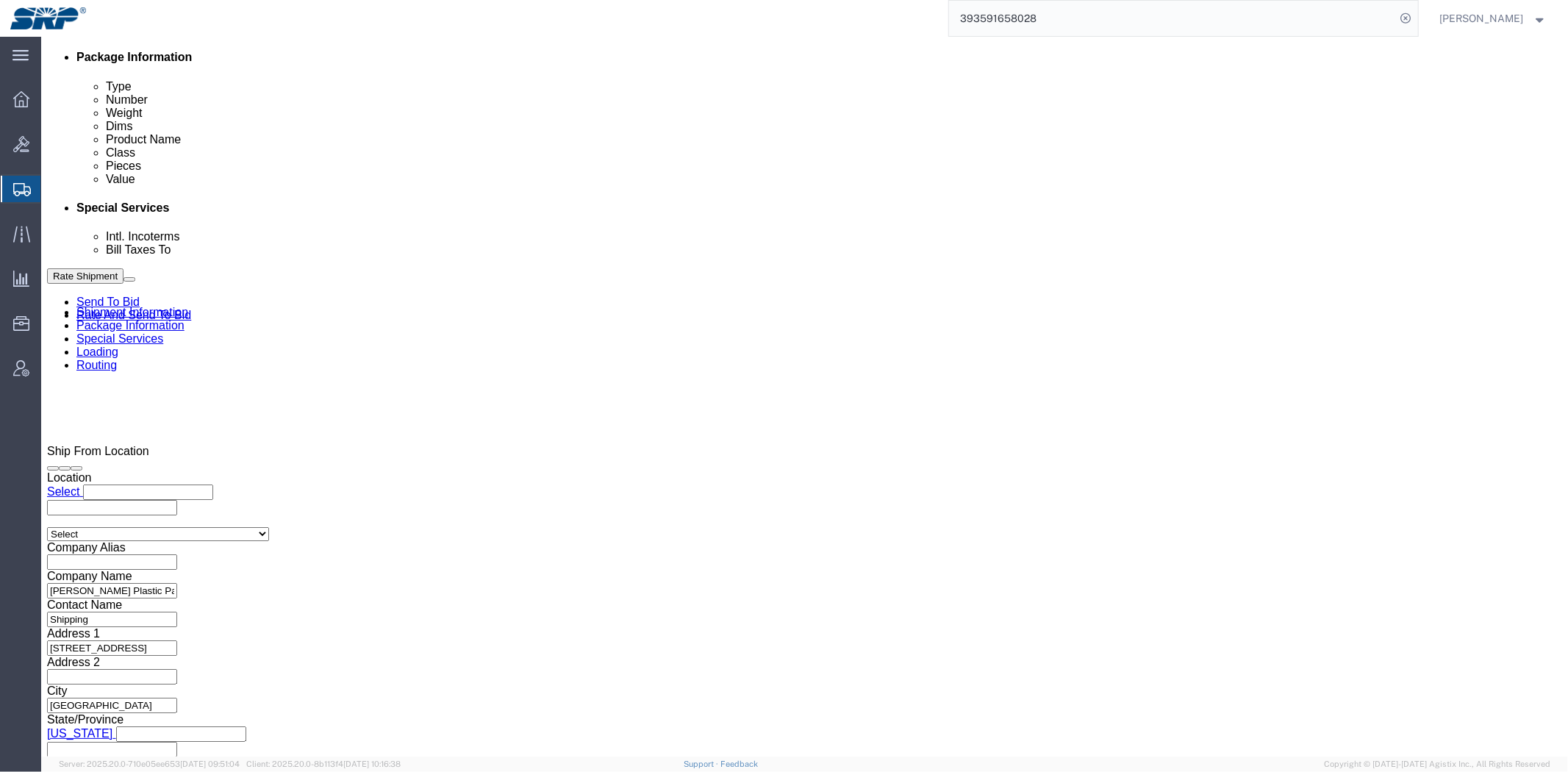
click button "Rate Shipment"
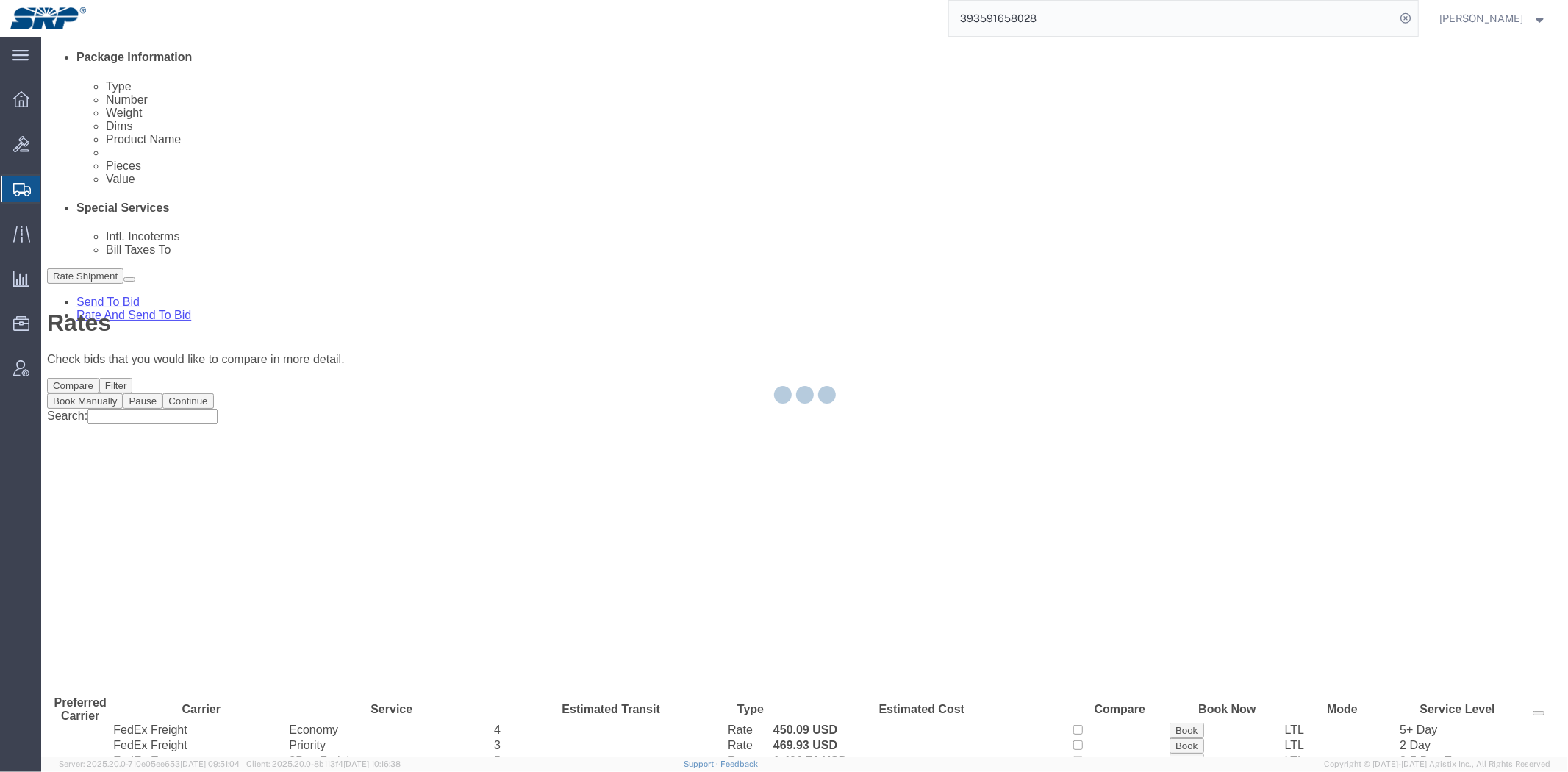
scroll to position [0, 0]
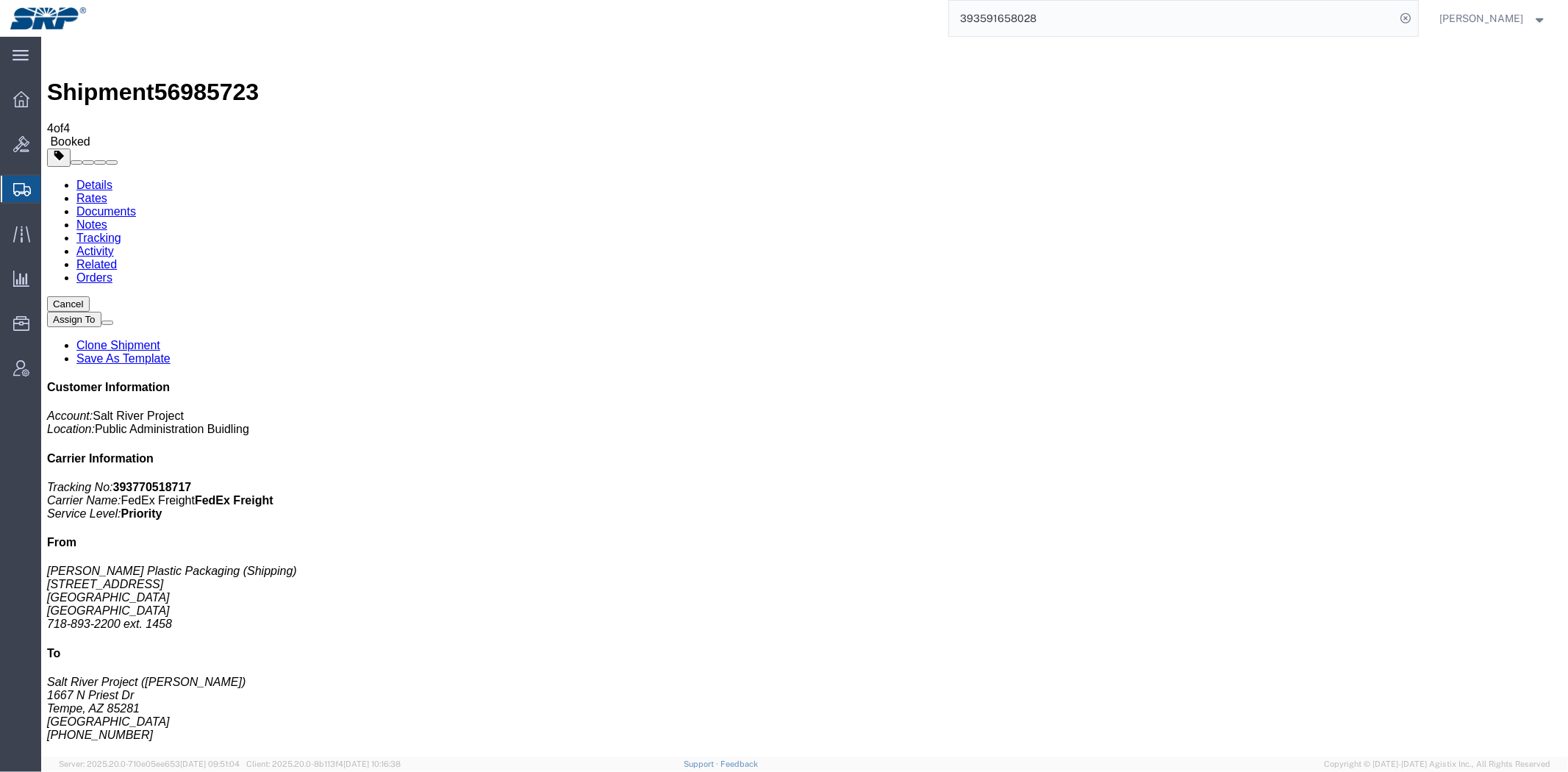
click at [192, 480] on b "393770518717" at bounding box center [152, 486] width 79 height 13
copy b "393770518717"
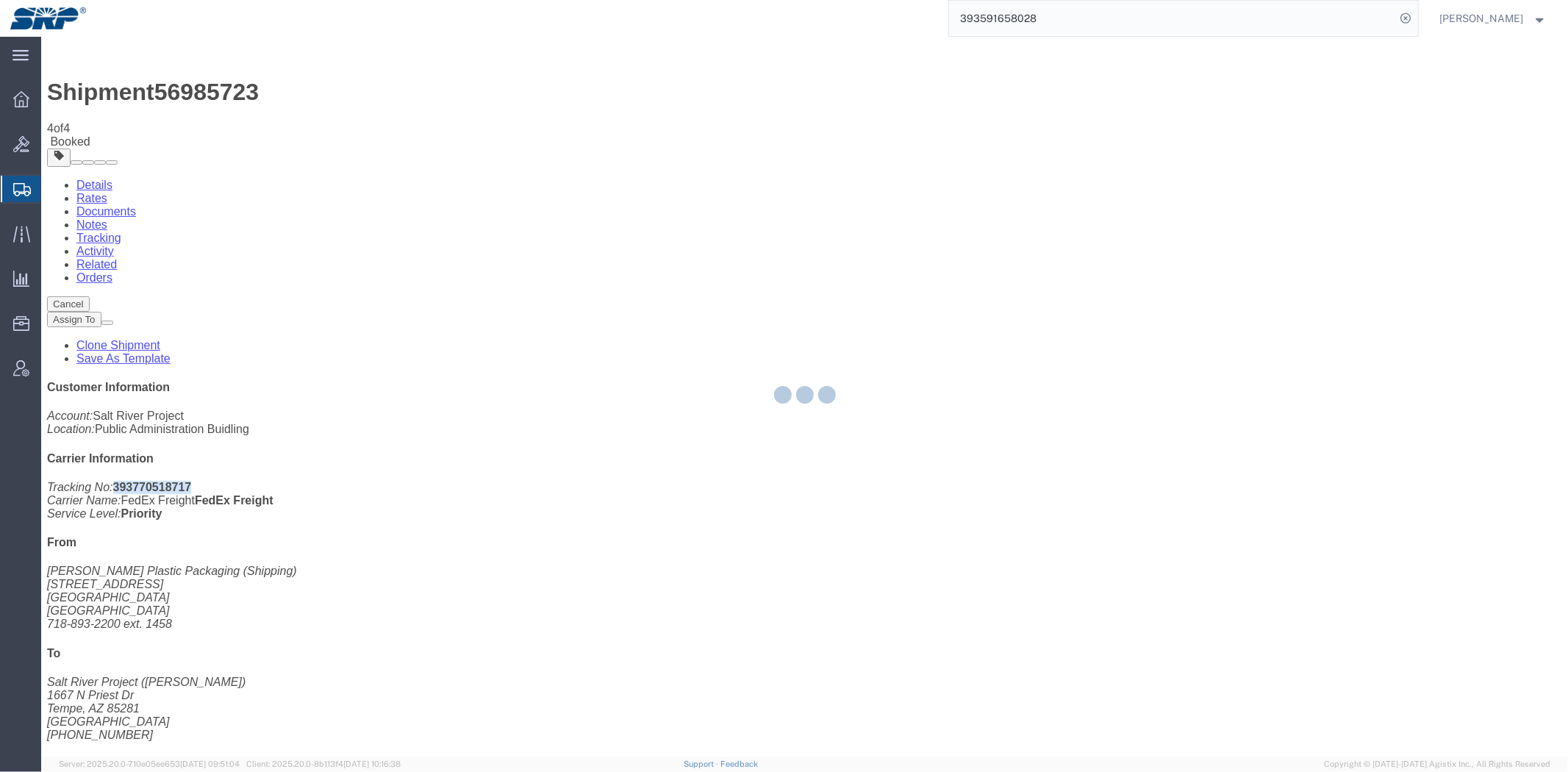
checkbox input "true"
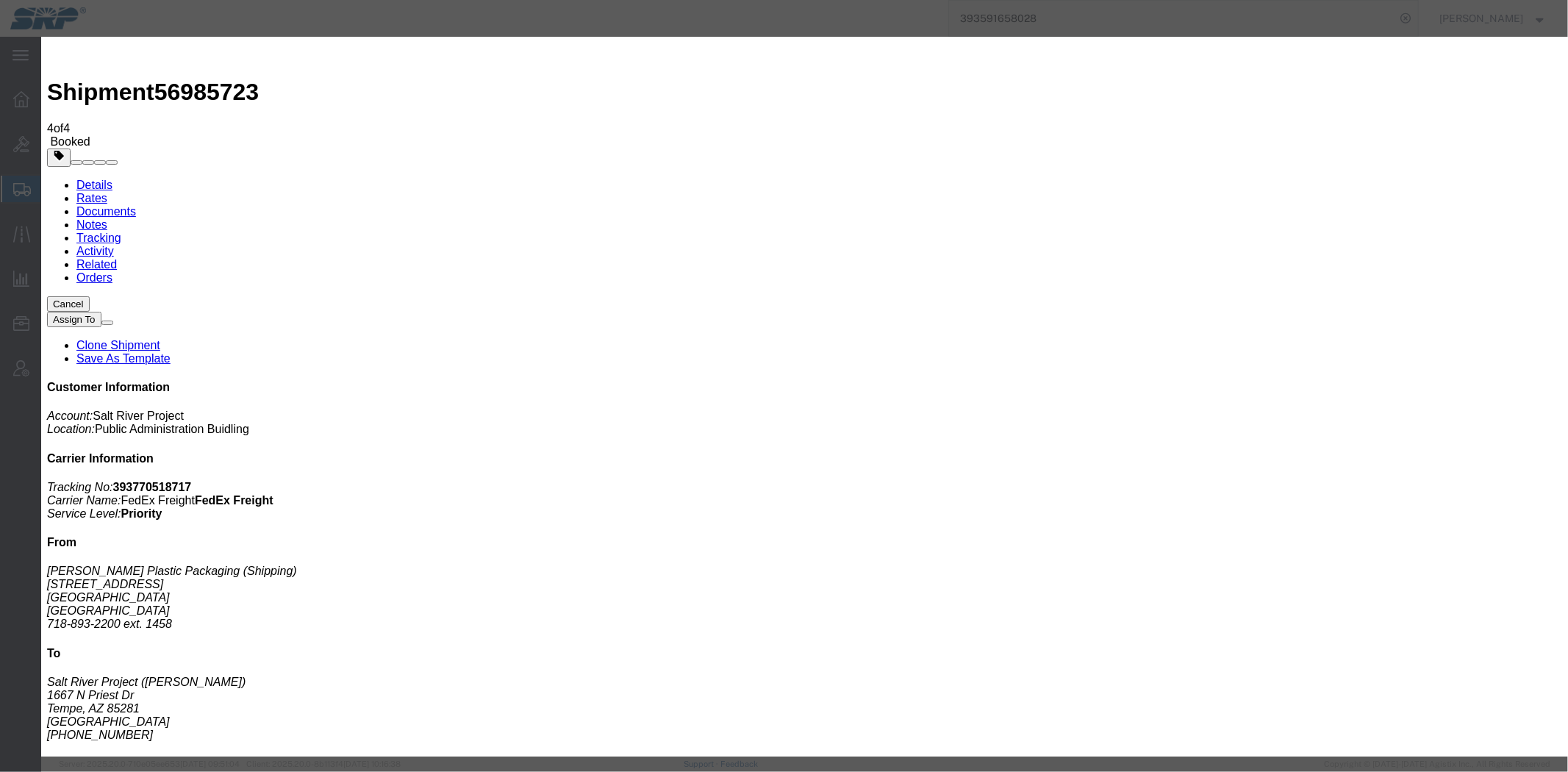
type input "mariss"
type input "marissa.camacho@srpnet.com"
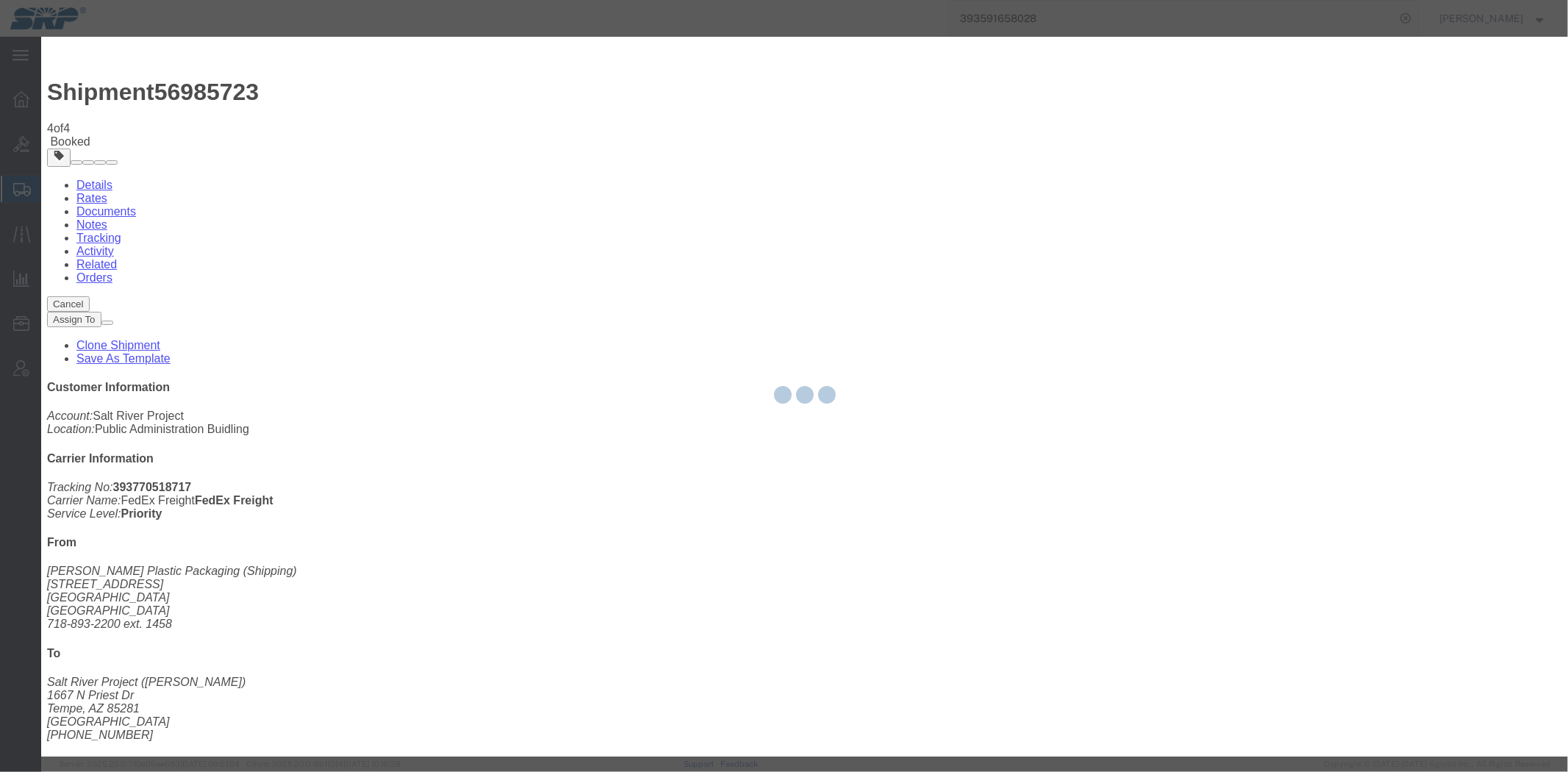
checkbox input "false"
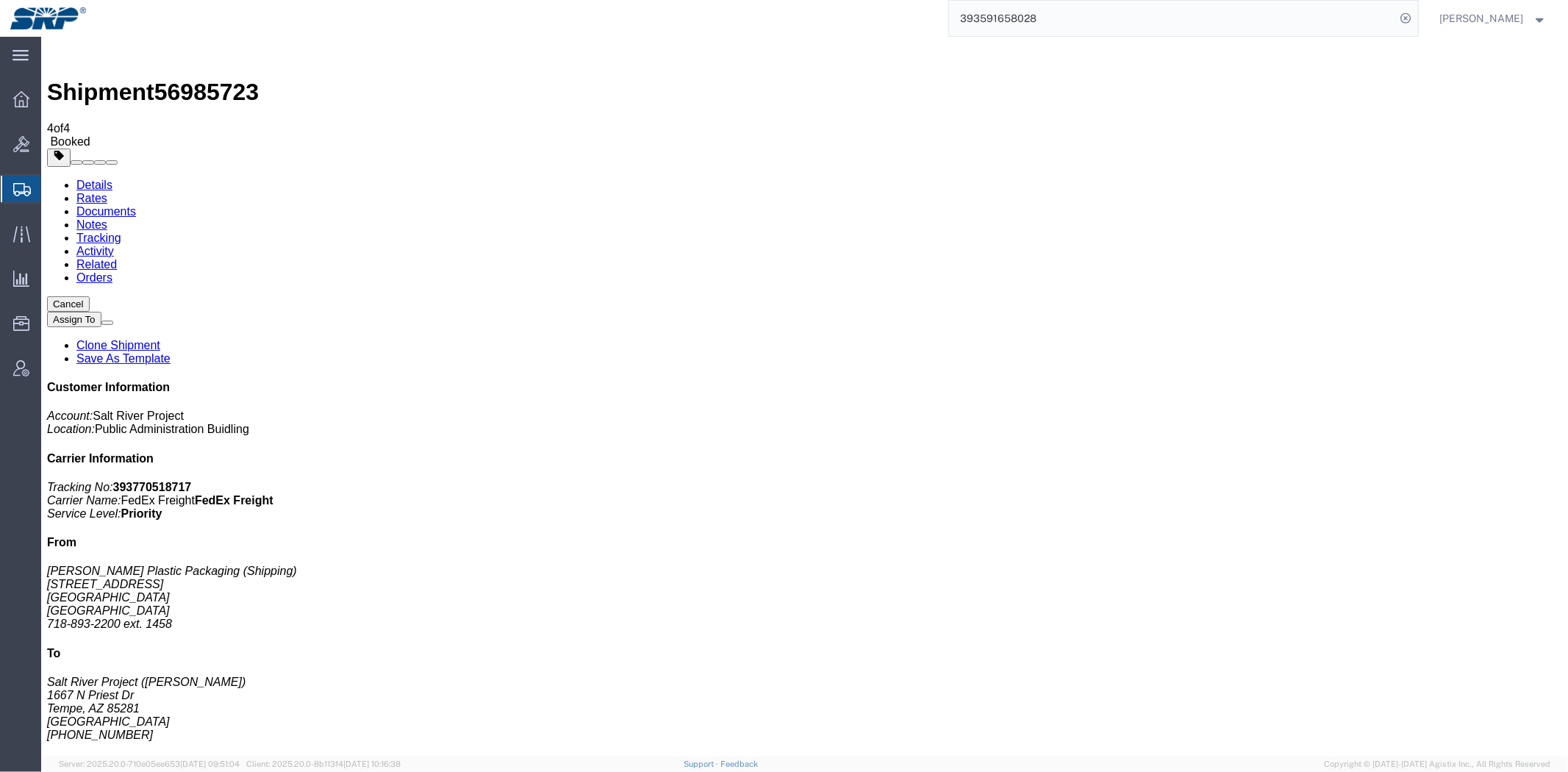
click at [92, 178] on link "Details" at bounding box center [94, 184] width 36 height 13
click address "Salt River Project (Tatum Smiley) 1667 N Priest Dr Tempe, AZ 85281 United State…"
click h4 "Routing & Vehicle Information"
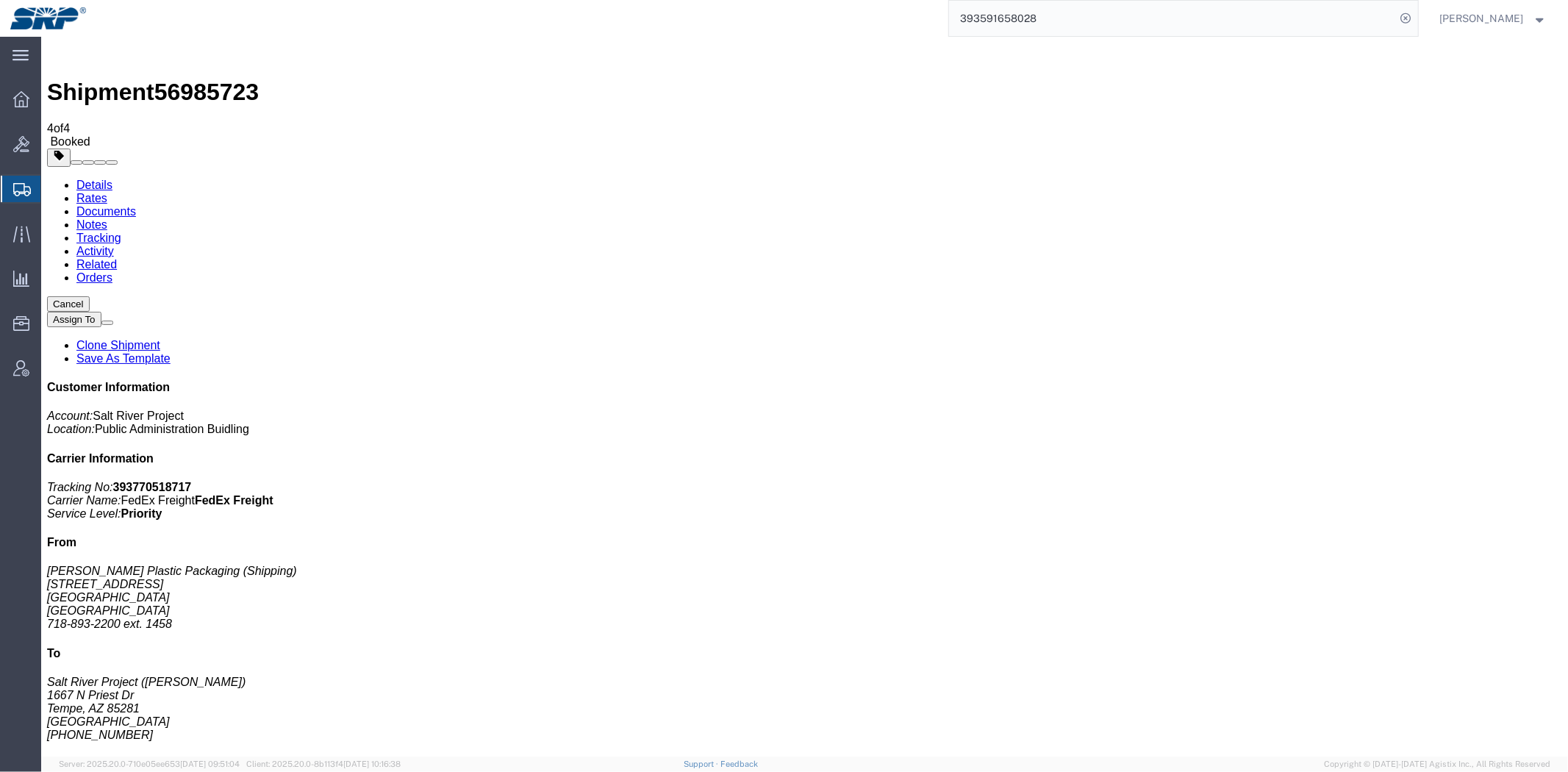
click address "Salt River Project (Tatum Smiley) 1667 N Priest Dr Tempe, AZ 85281 United State…"
click h4 "Routing & Vehicle Information"
drag, startPoint x: 27, startPoint y: 157, endPoint x: 135, endPoint y: 211, distance: 120.7
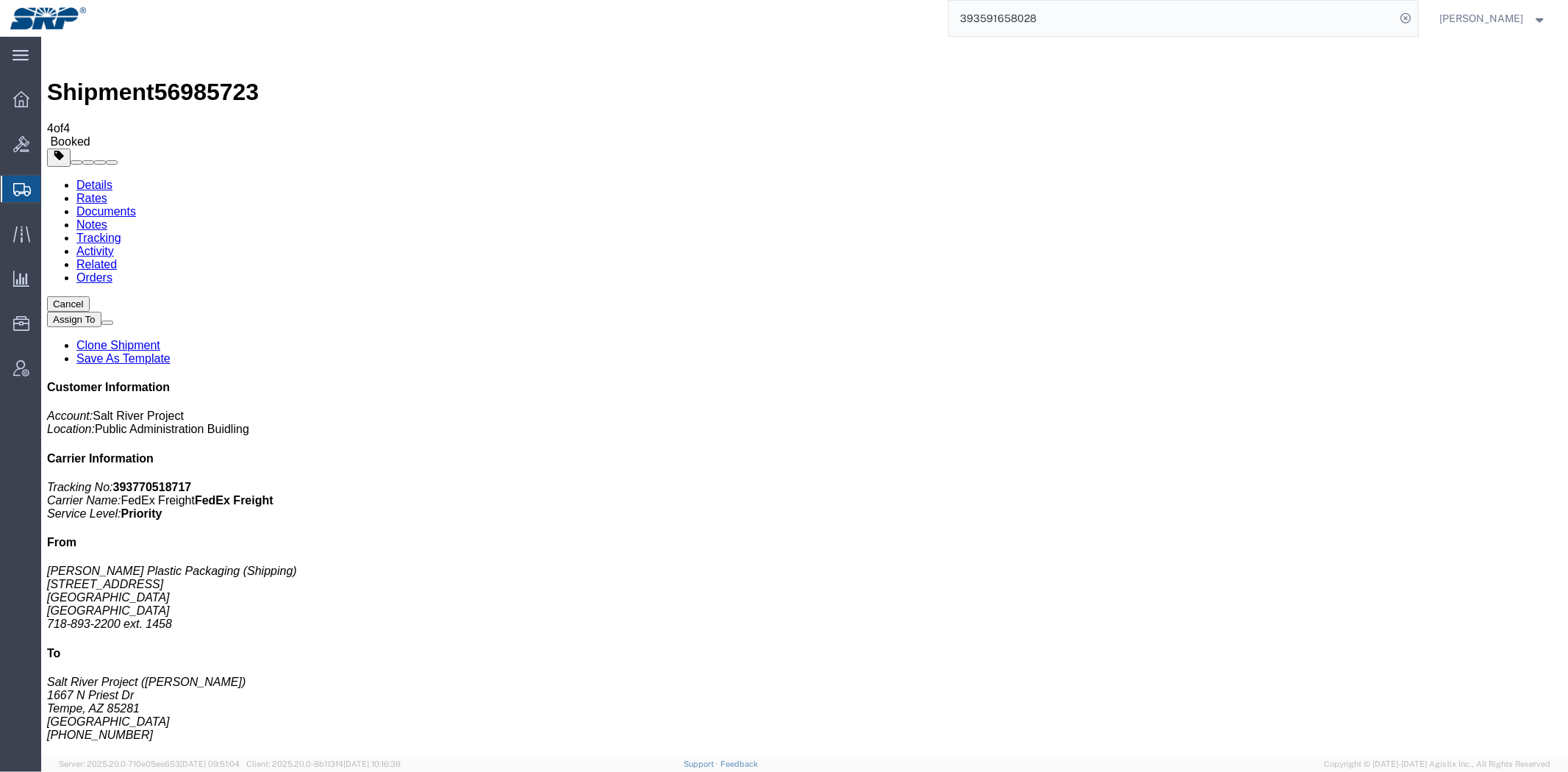
click address "Gary Plastic Packaging (Shipping) 14799 Shady Hills Rd Spring Hill, FL 34610 Un…"
click div "Ship From Gary Plastic Packaging (Shipping) 14799 Shady Hills Rd Spring Hill, F…"
click link "Schedule pickup request"
click at [0, 0] on span "Shipment Manager" at bounding box center [0, 0] width 0 height 0
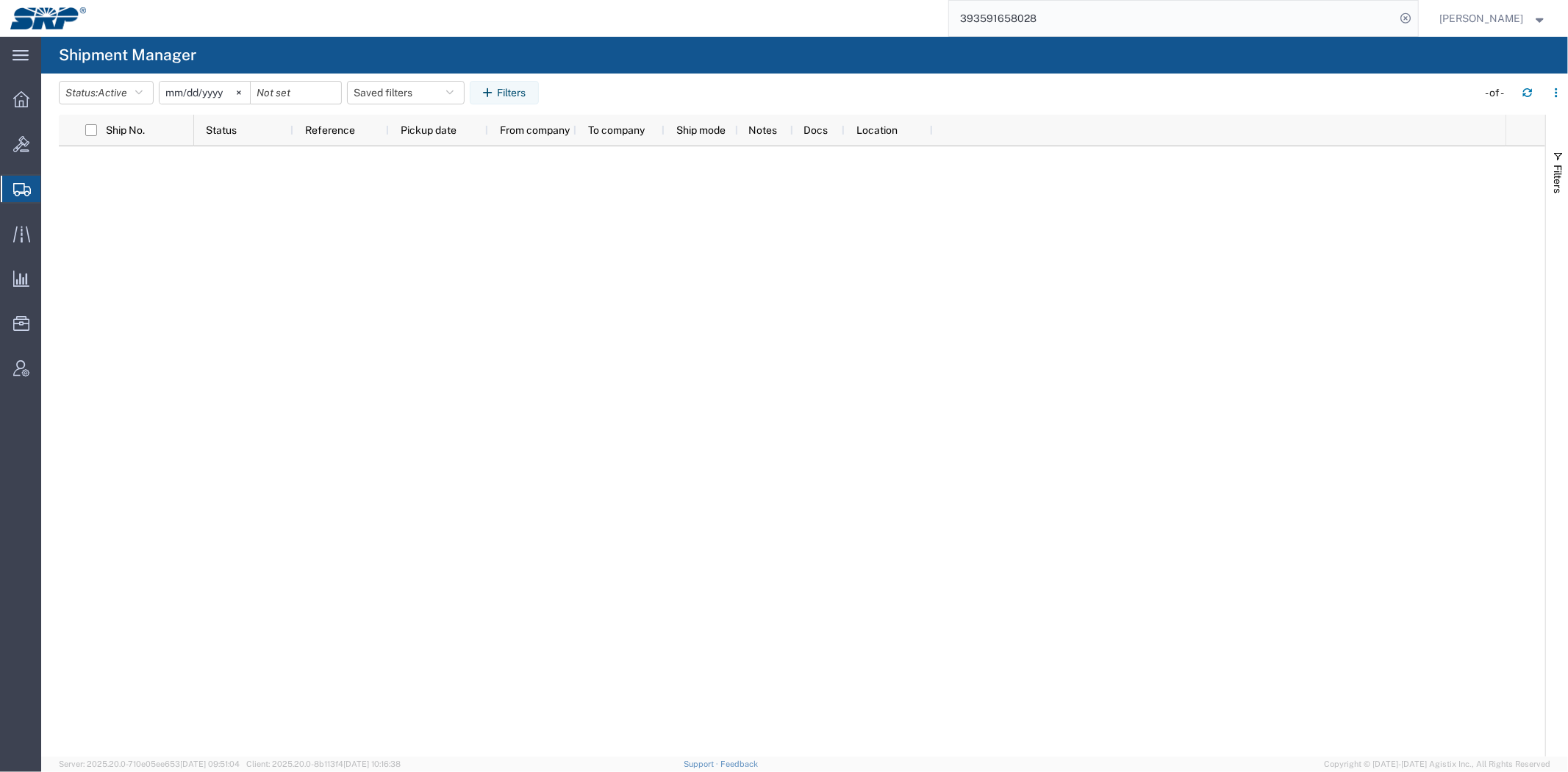
drag, startPoint x: 843, startPoint y: 261, endPoint x: 861, endPoint y: 251, distance: 20.6
click at [843, 261] on div at bounding box center [850, 451] width 1311 height 610
